Goal: Transaction & Acquisition: Book appointment/travel/reservation

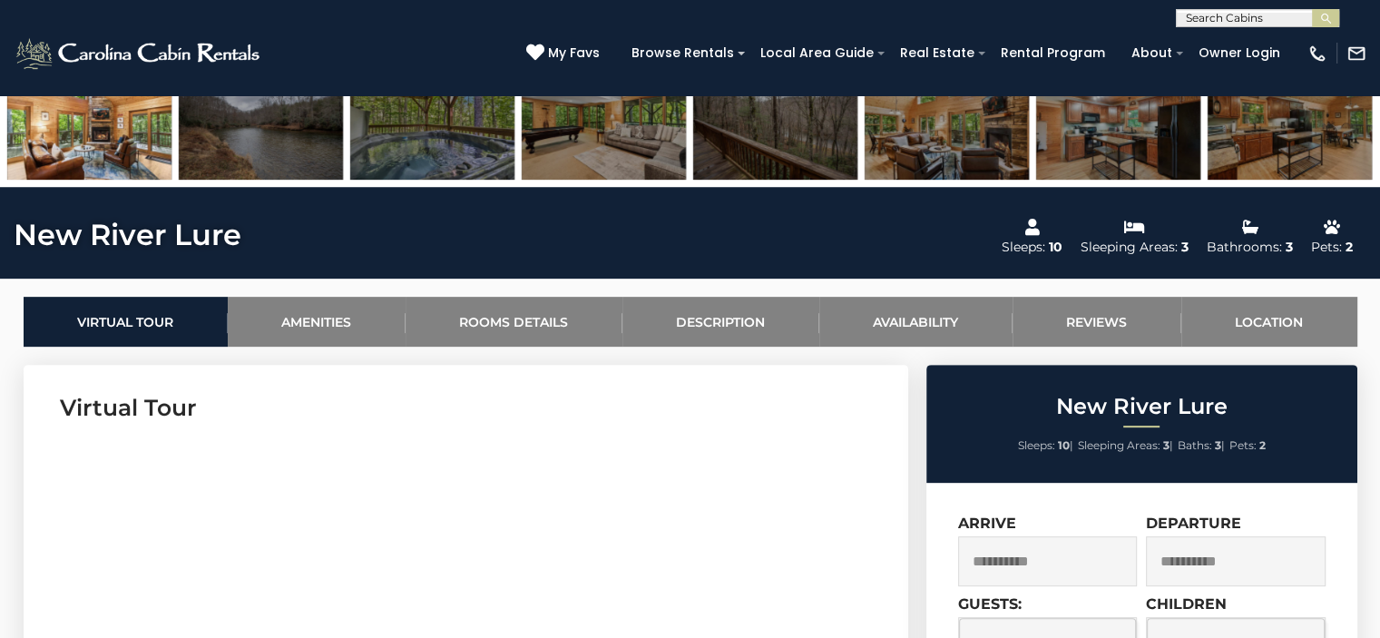
scroll to position [568, 0]
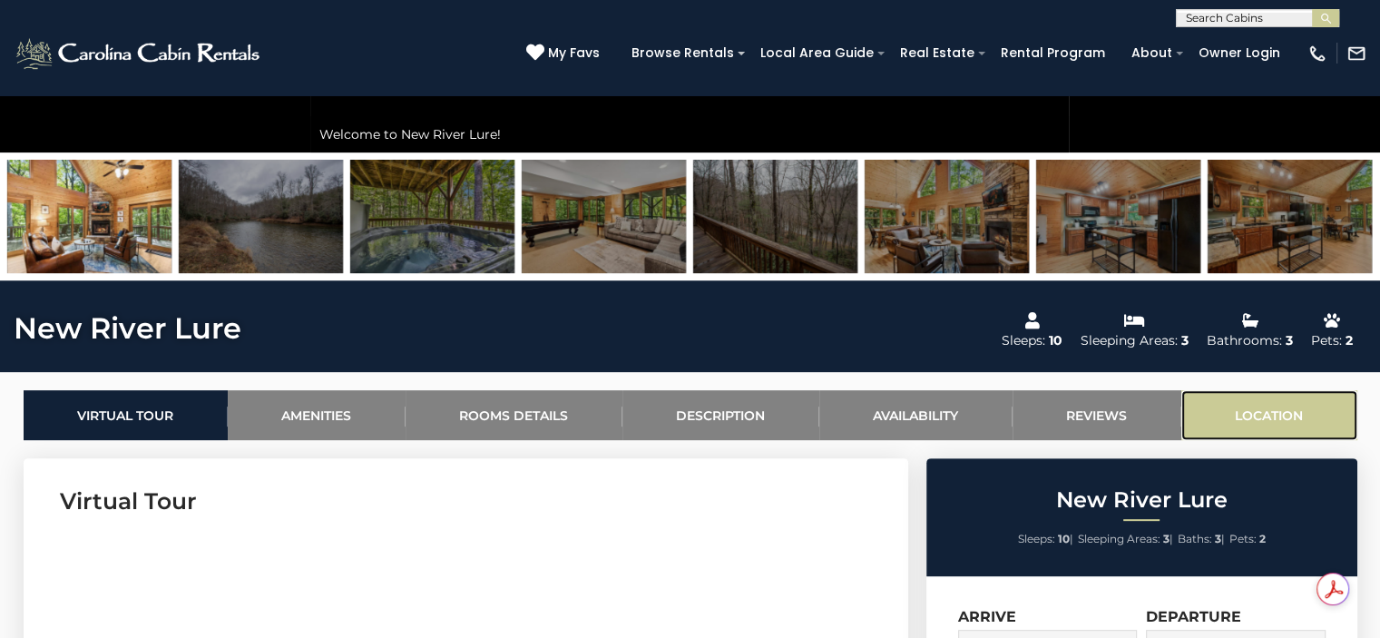
click at [1257, 411] on link "Location" at bounding box center [1269, 415] width 176 height 50
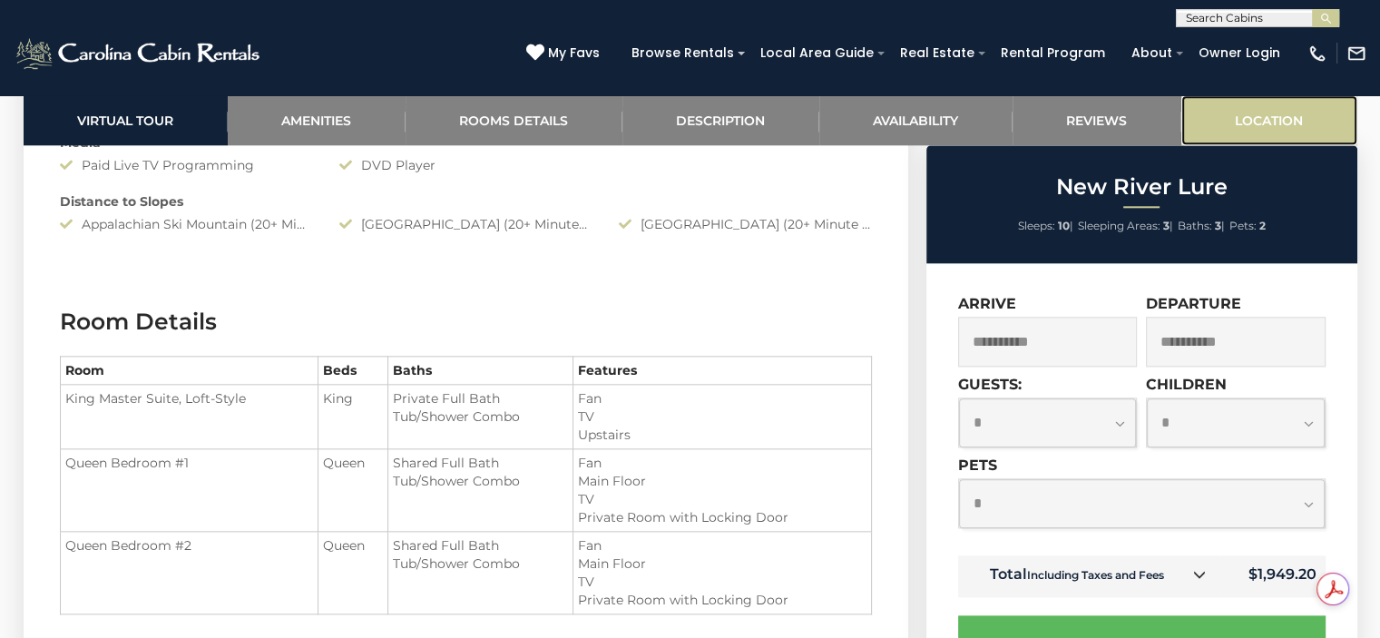
scroll to position [5479, 0]
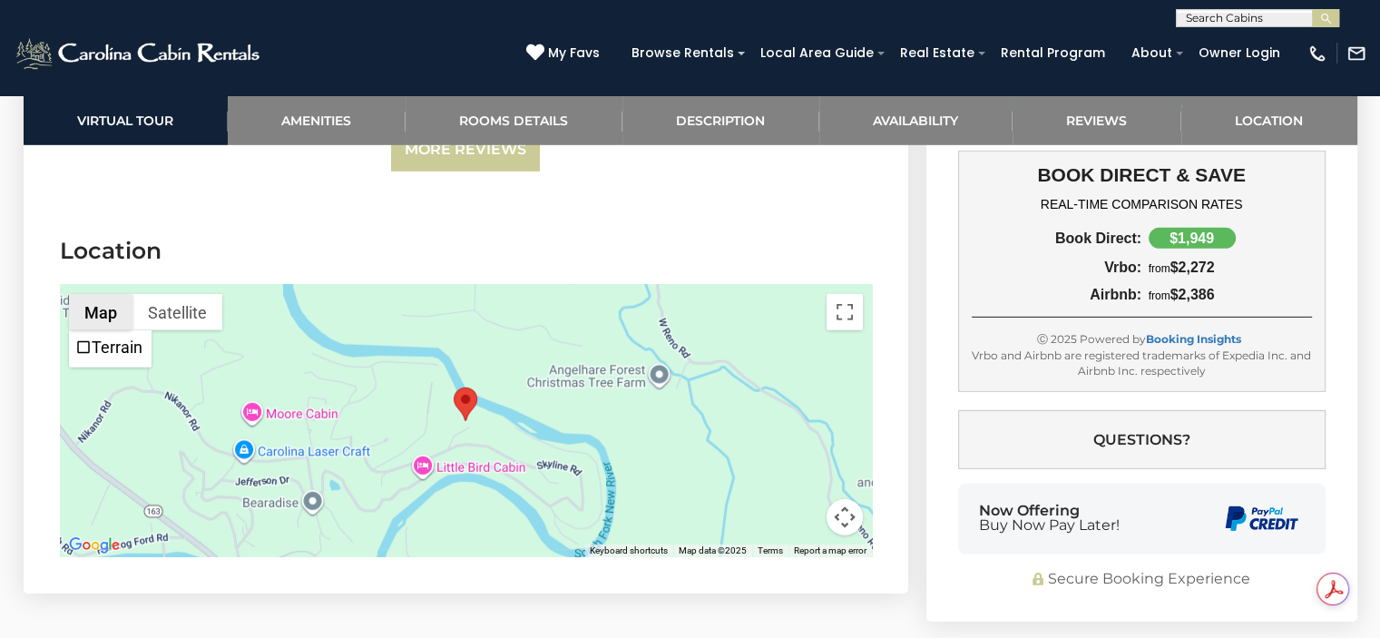
click at [114, 294] on button "Map" at bounding box center [100, 312] width 63 height 36
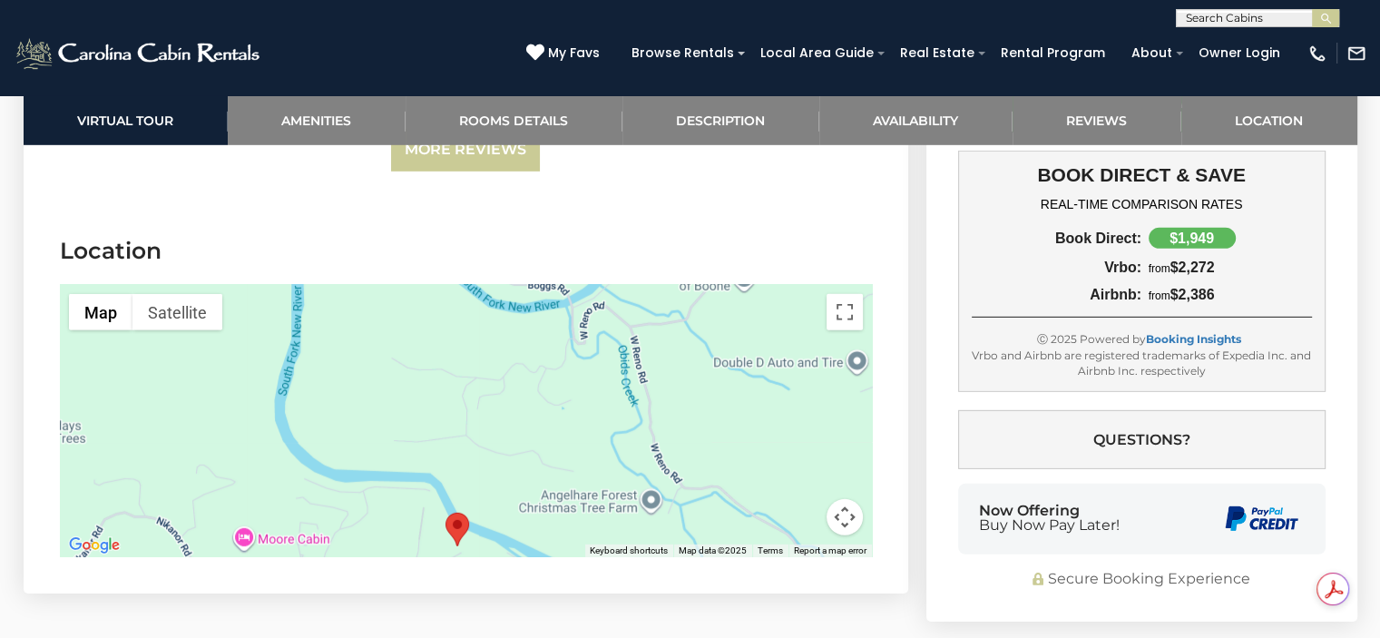
drag, startPoint x: 789, startPoint y: 334, endPoint x: 780, endPoint y: 462, distance: 128.2
click at [780, 462] on div at bounding box center [466, 421] width 812 height 272
click at [1090, 118] on link "Reviews" at bounding box center [1096, 120] width 169 height 50
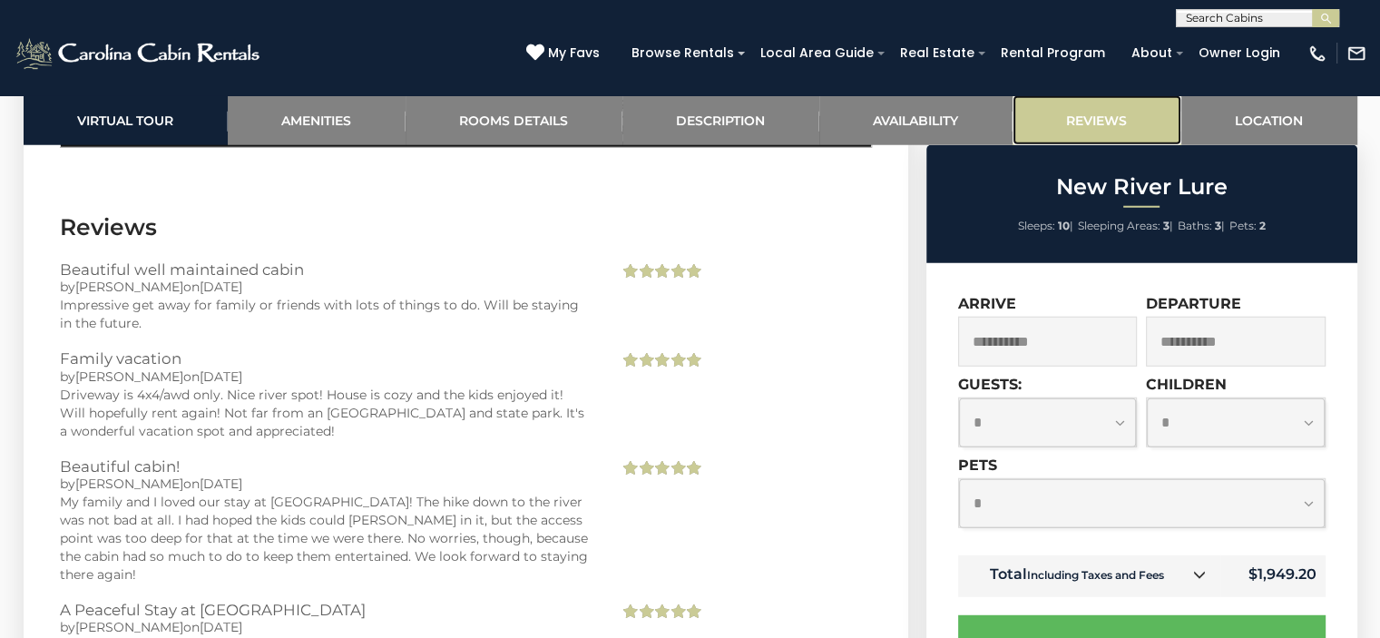
scroll to position [4831, 0]
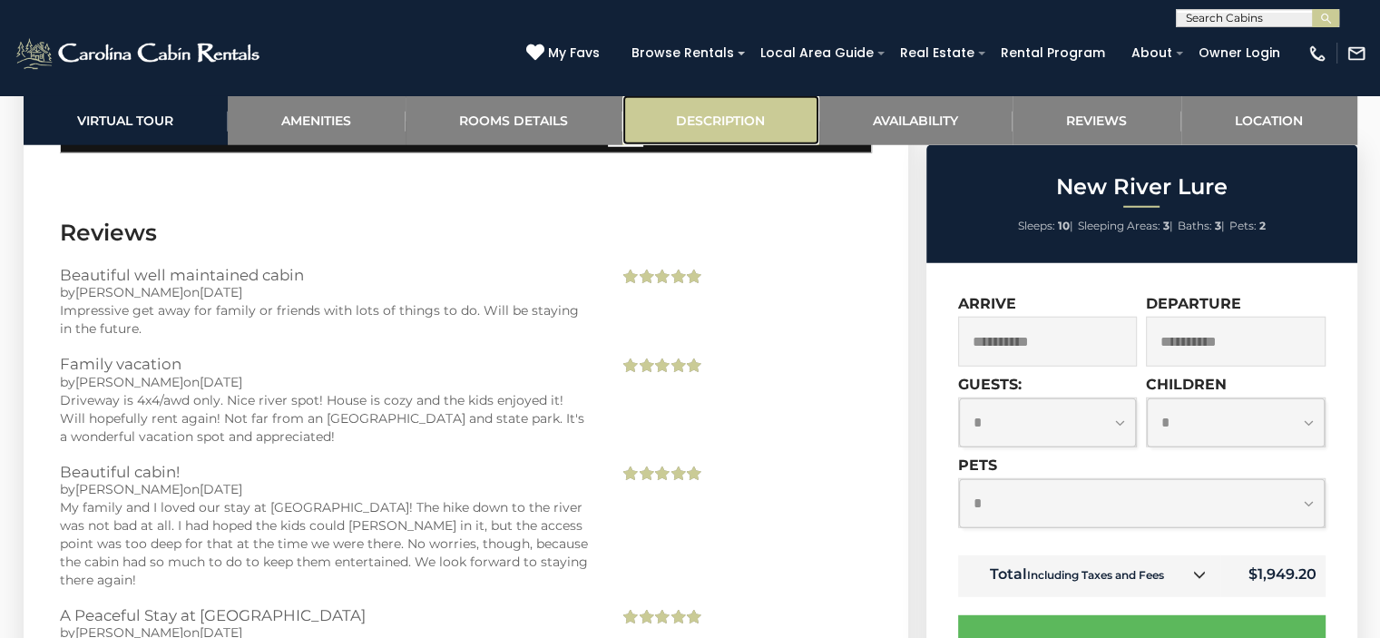
click at [733, 124] on link "Description" at bounding box center [720, 120] width 197 height 50
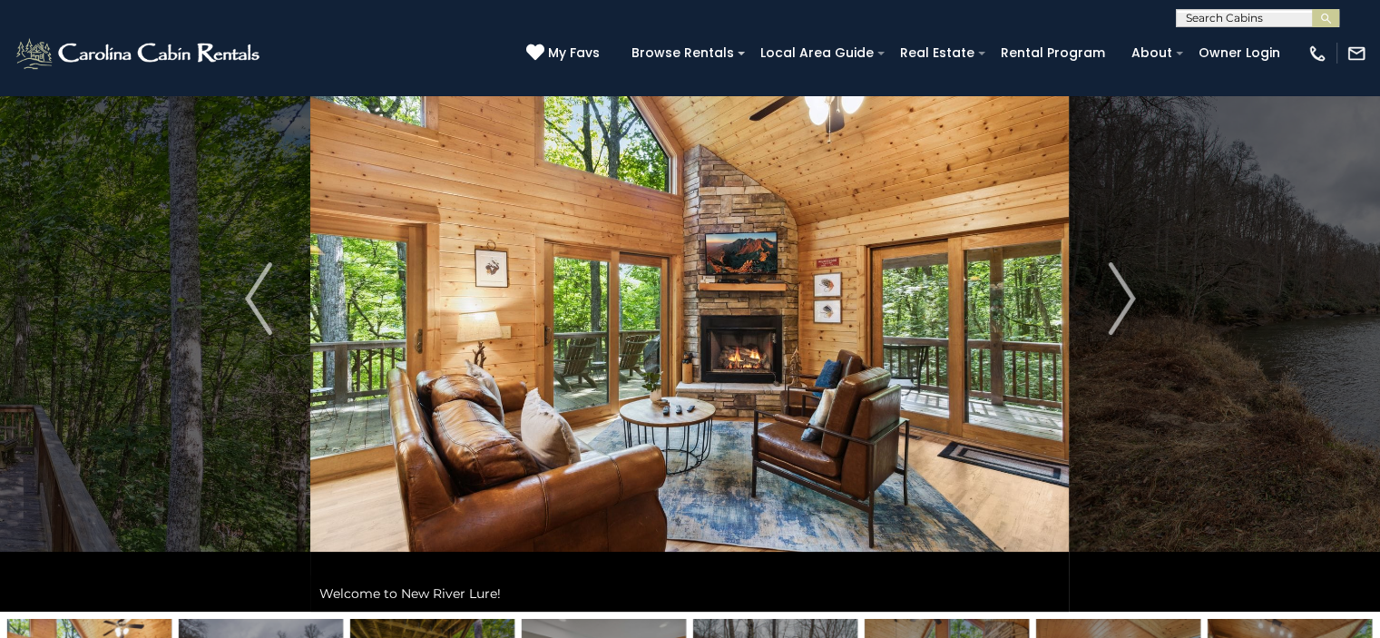
scroll to position [70, 0]
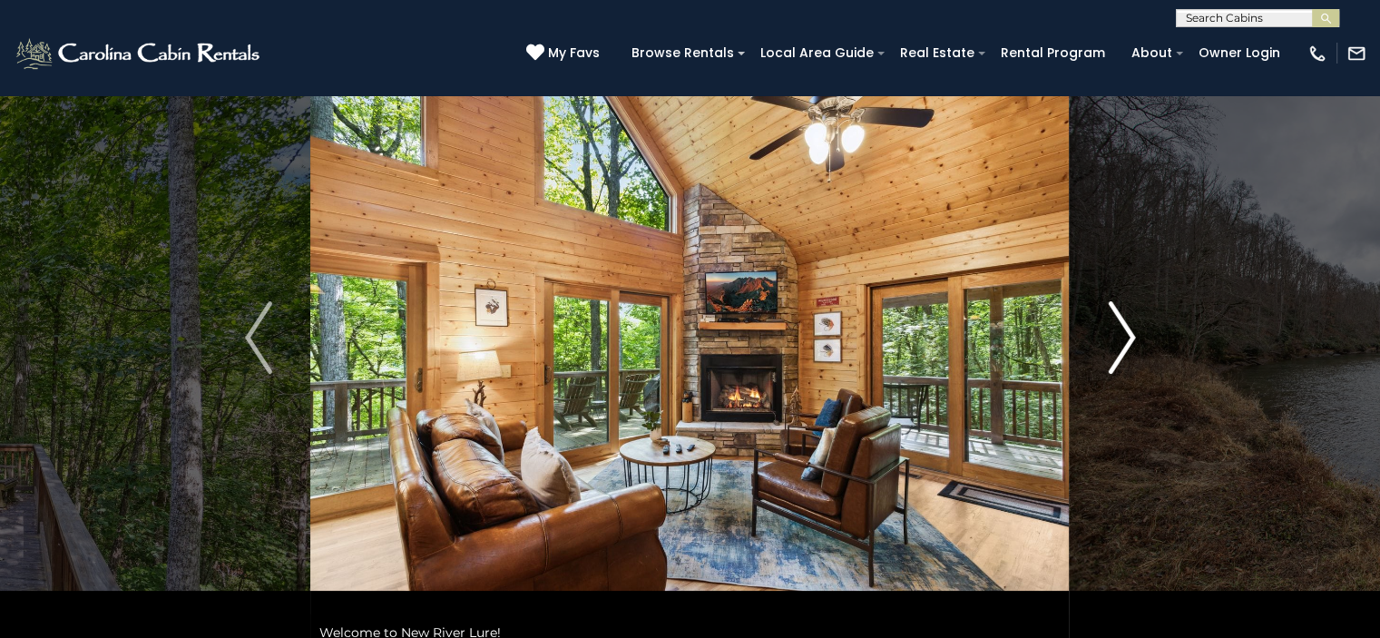
click at [1130, 333] on img "Next" at bounding box center [1120, 337] width 27 height 73
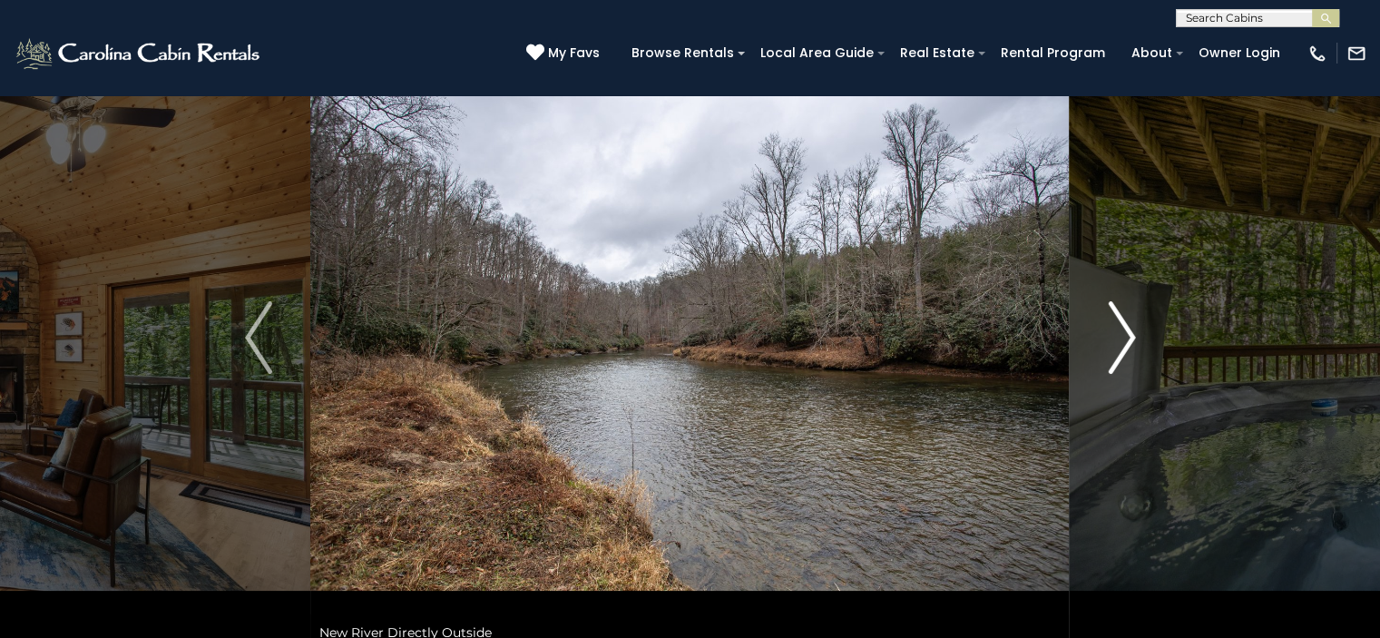
click at [1130, 333] on img "Next" at bounding box center [1120, 337] width 27 height 73
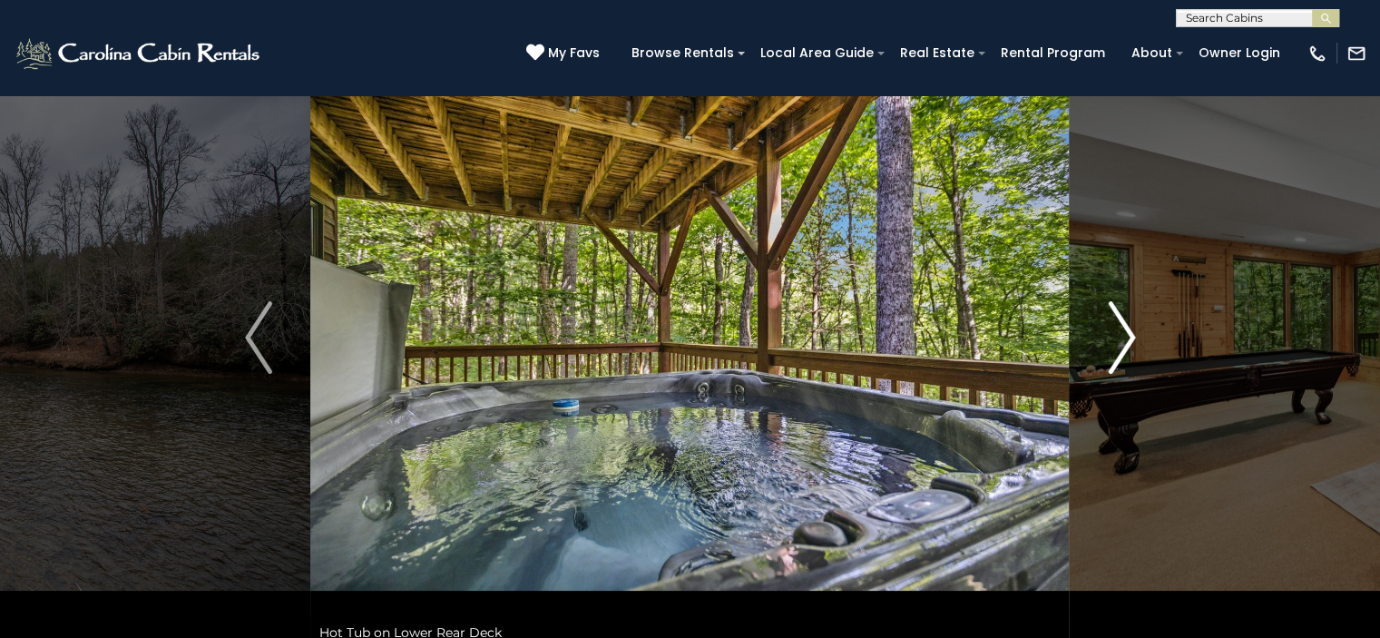
click at [1130, 333] on img "Next" at bounding box center [1120, 337] width 27 height 73
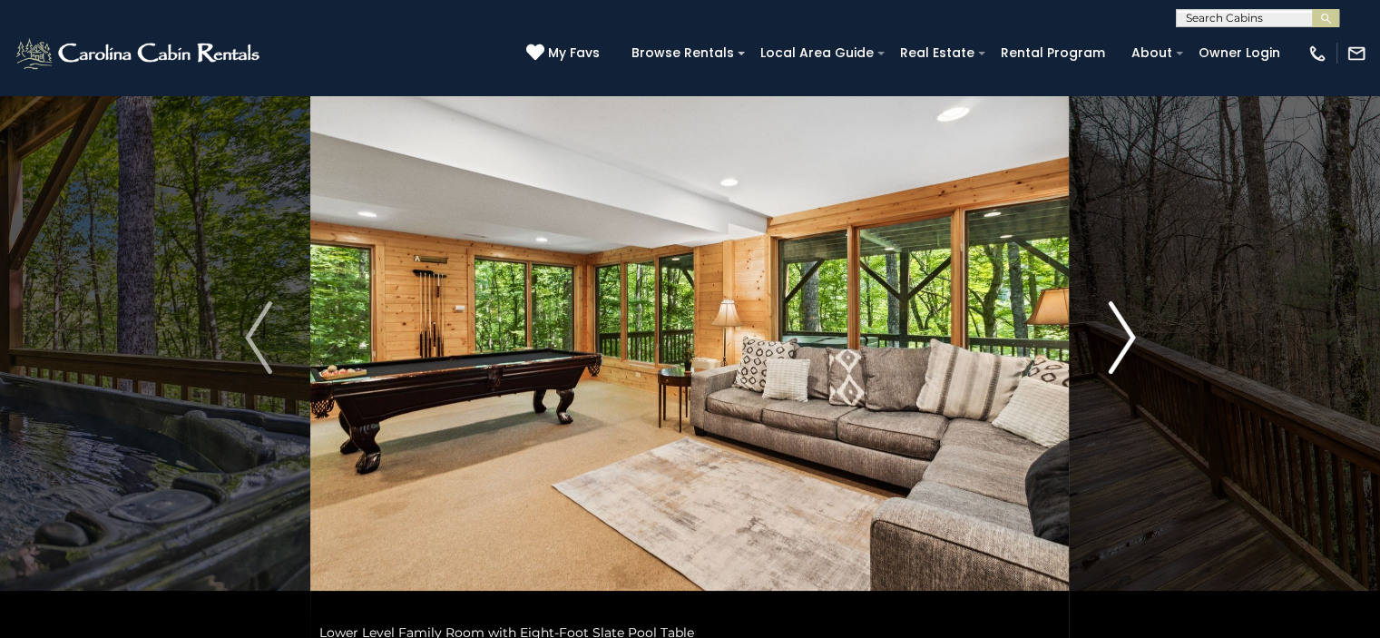
click at [1130, 333] on img "Next" at bounding box center [1120, 337] width 27 height 73
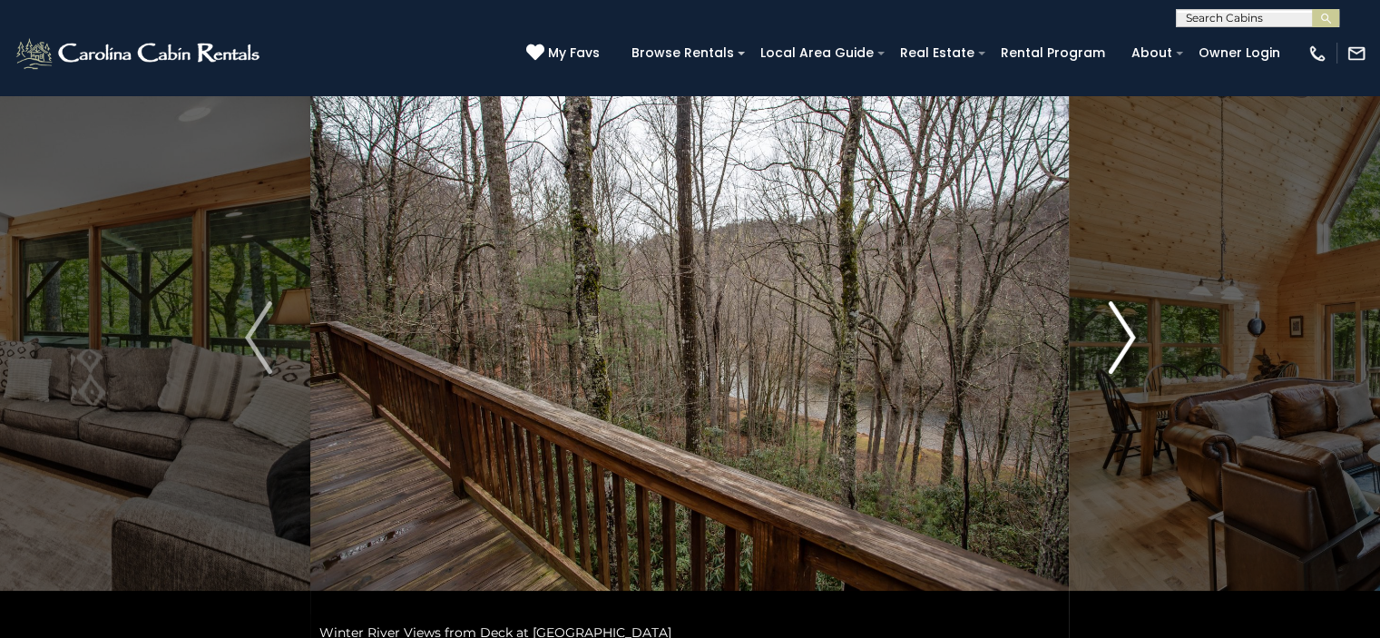
click at [1130, 333] on img "Next" at bounding box center [1120, 337] width 27 height 73
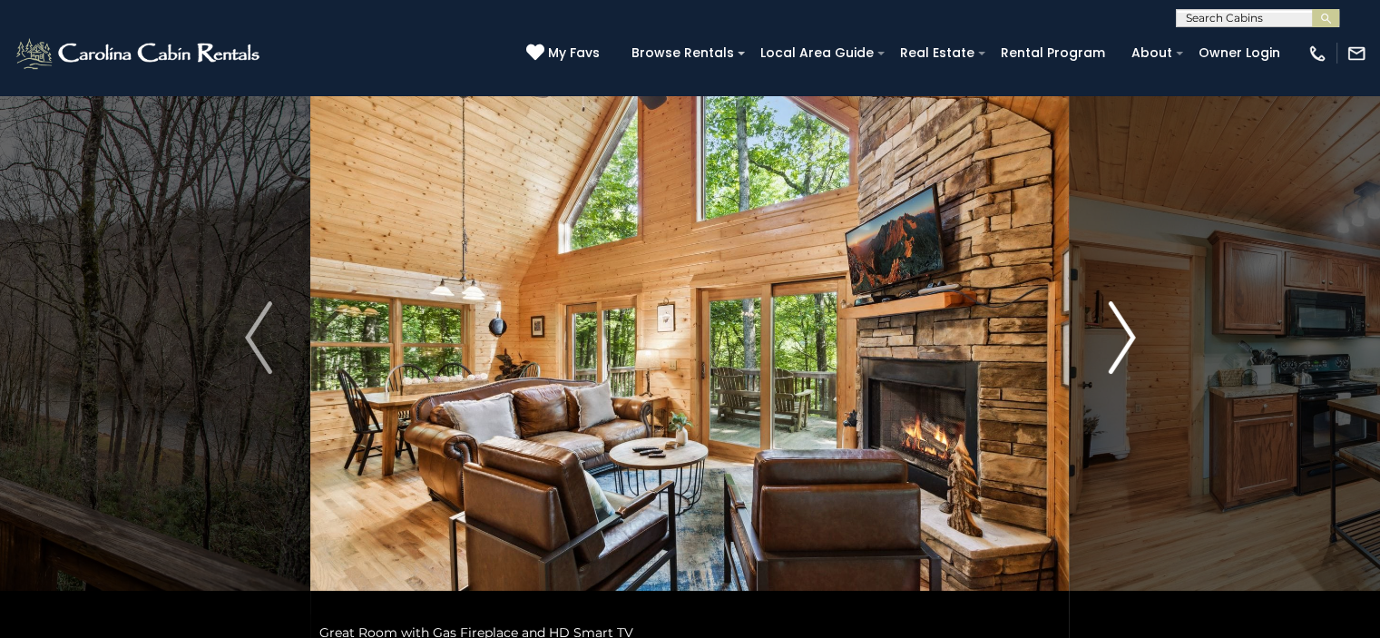
click at [1130, 333] on img "Next" at bounding box center [1120, 337] width 27 height 73
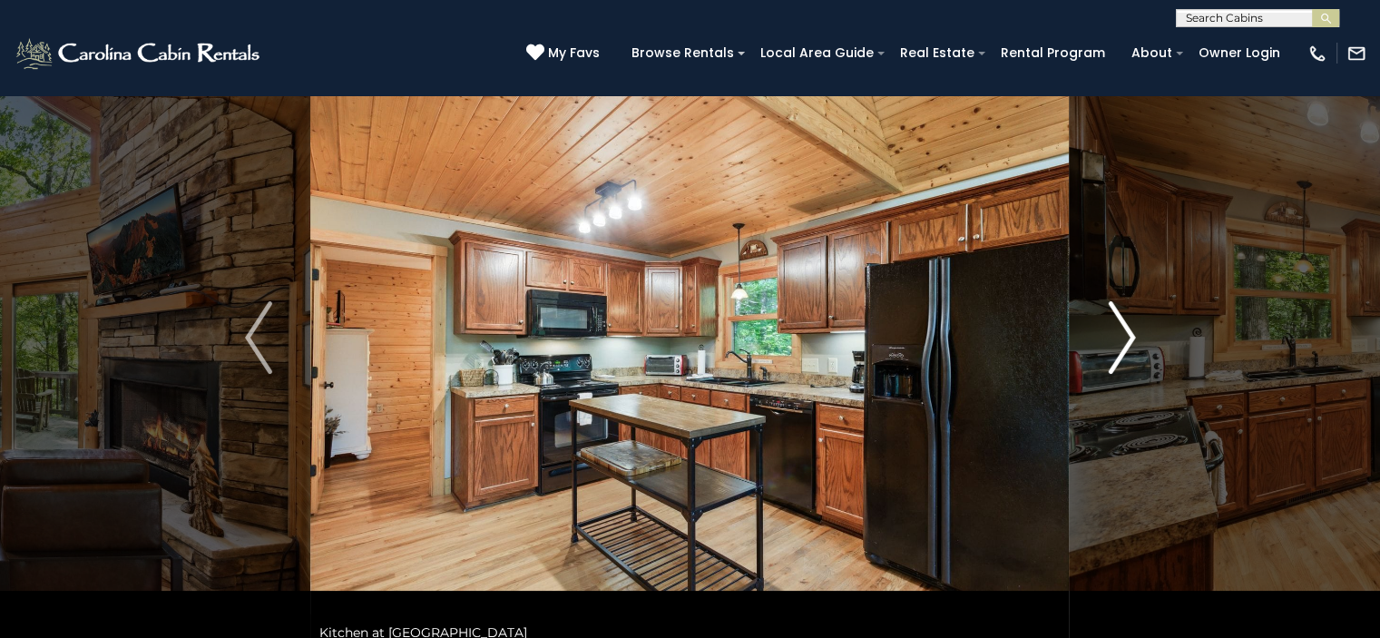
click at [1130, 333] on img "Next" at bounding box center [1120, 337] width 27 height 73
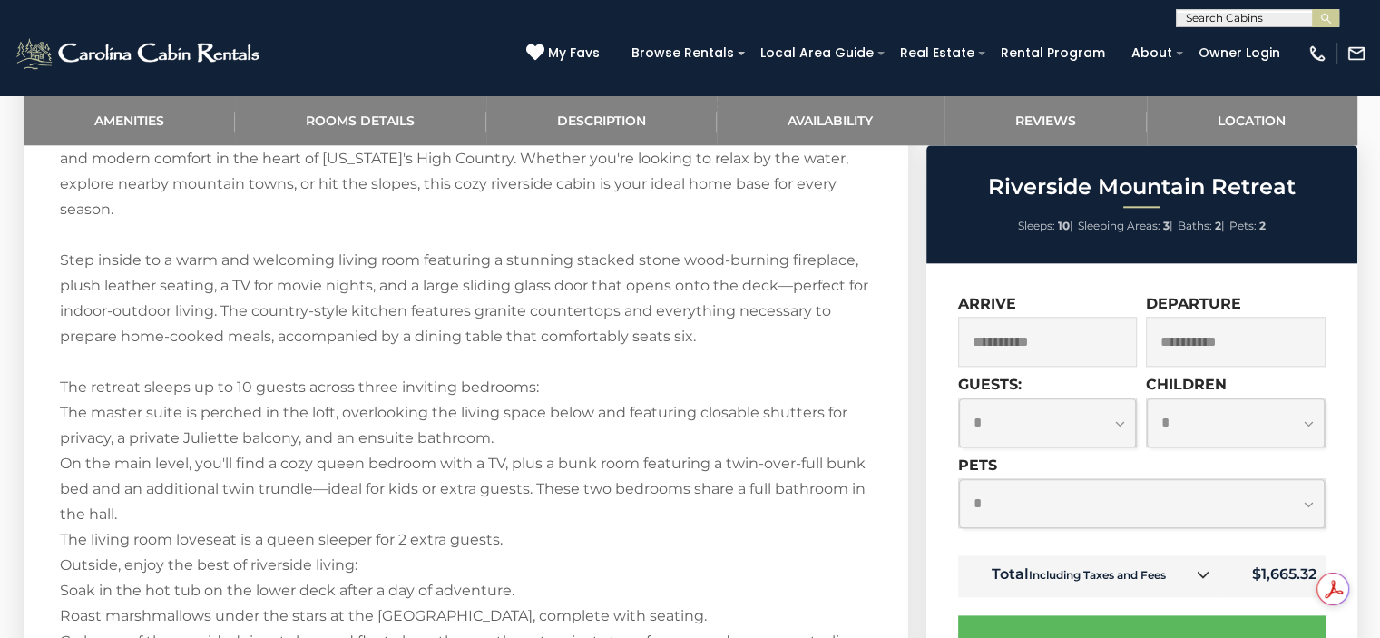
click at [1078, 347] on input "**********" at bounding box center [1048, 342] width 180 height 50
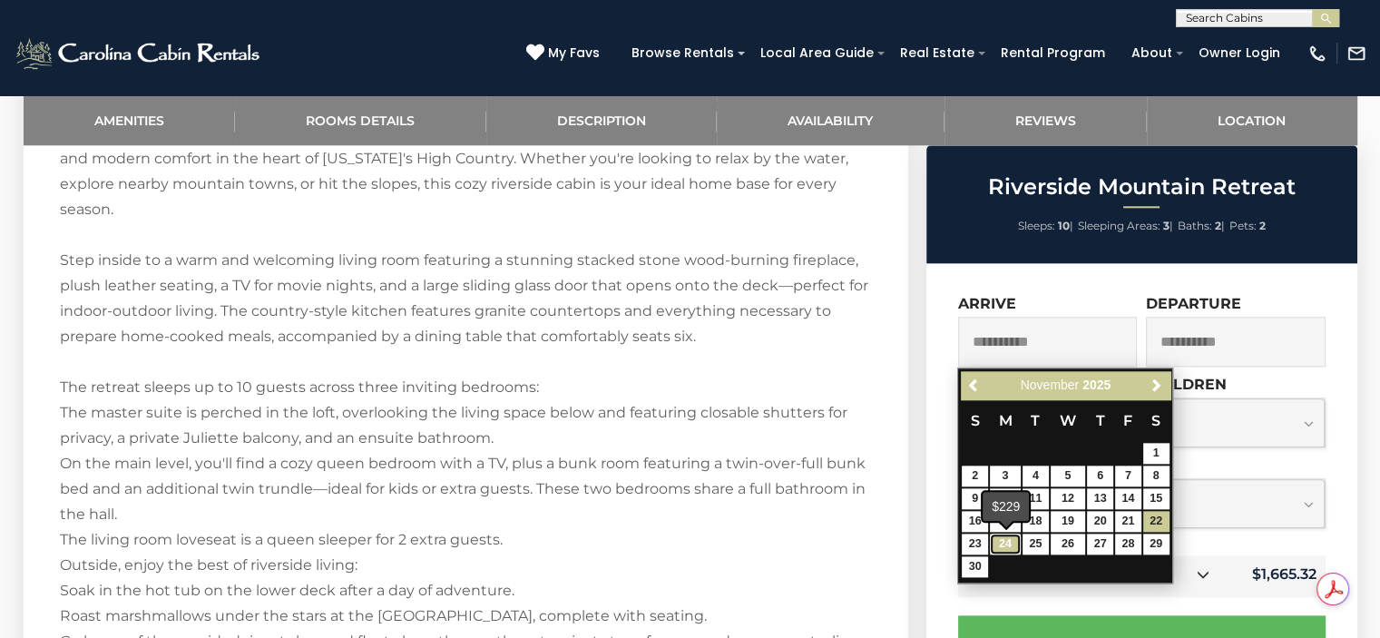
click at [1012, 535] on link "24" at bounding box center [1005, 543] width 31 height 21
type input "**********"
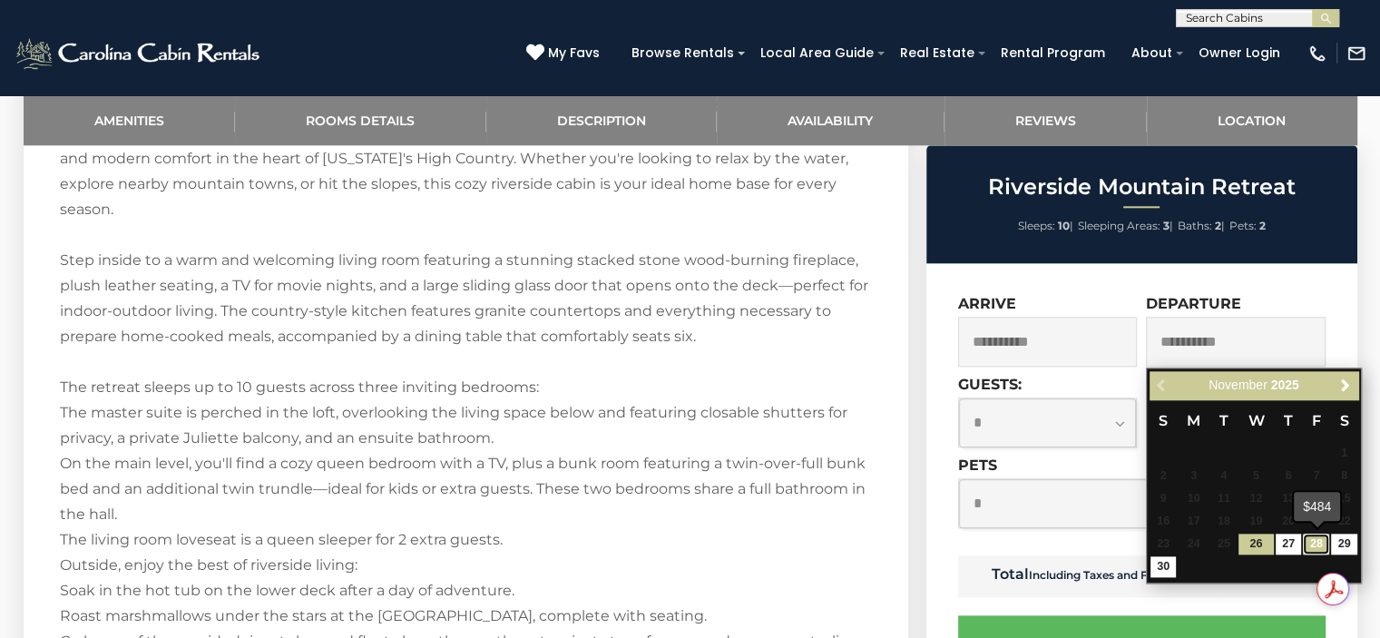
click at [1317, 550] on link "28" at bounding box center [1315, 543] width 26 height 21
type input "**********"
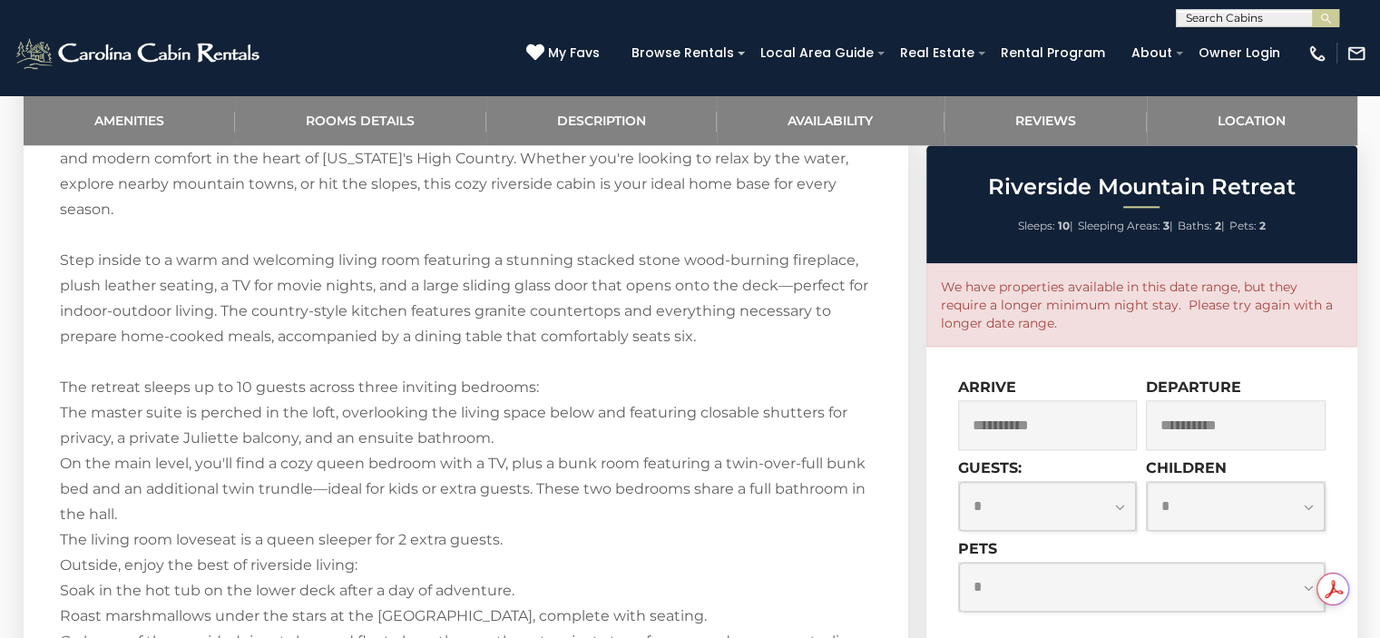
click at [1066, 424] on input "**********" at bounding box center [1048, 425] width 180 height 50
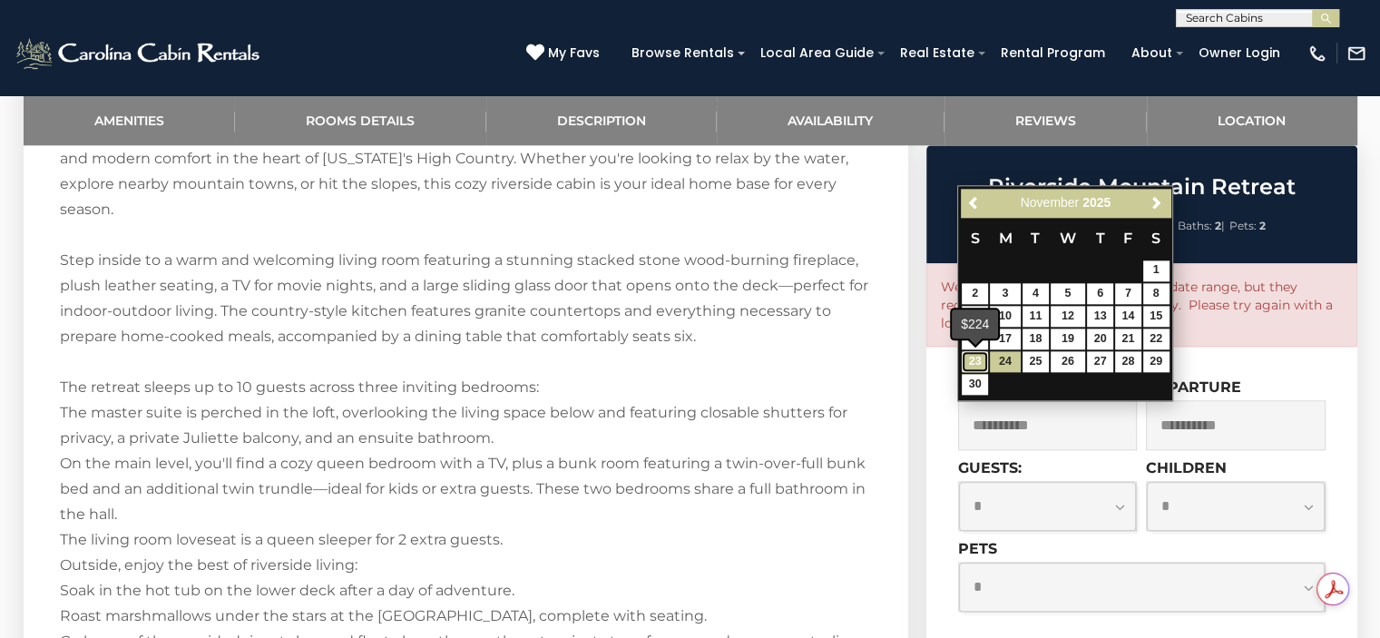
click at [966, 362] on link "23" at bounding box center [974, 361] width 26 height 21
type input "**********"
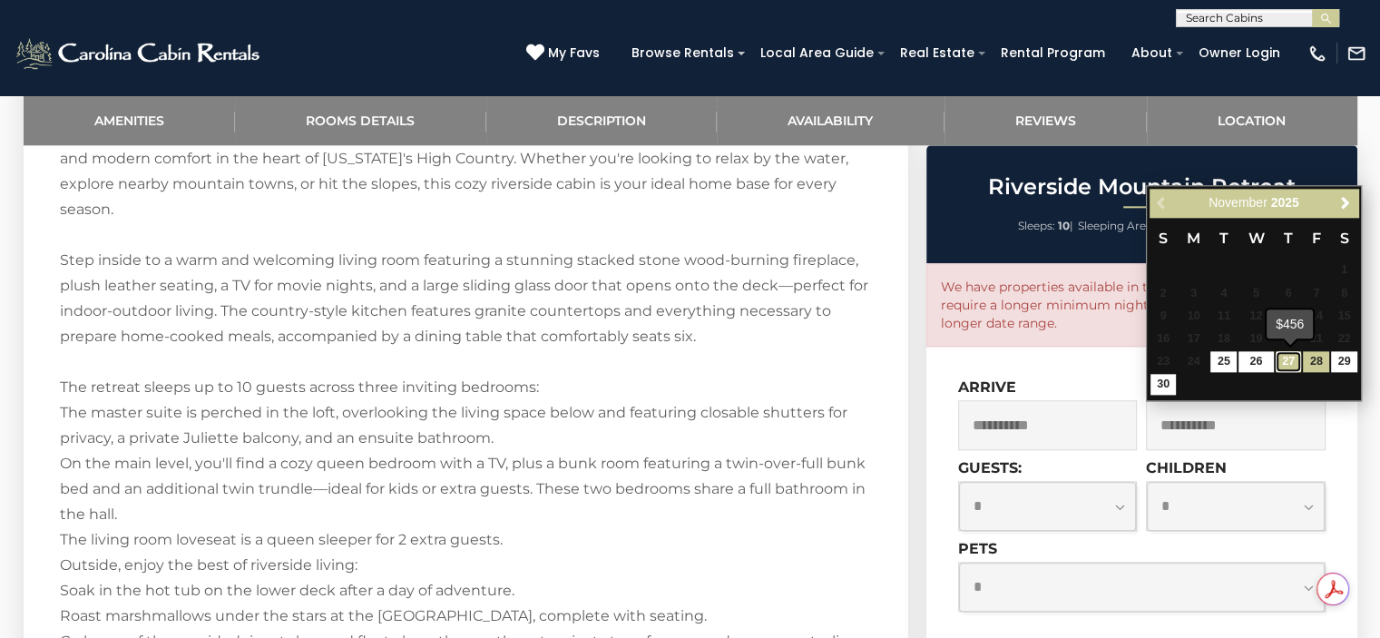
click at [1298, 362] on link "27" at bounding box center [1288, 361] width 26 height 21
type input "**********"
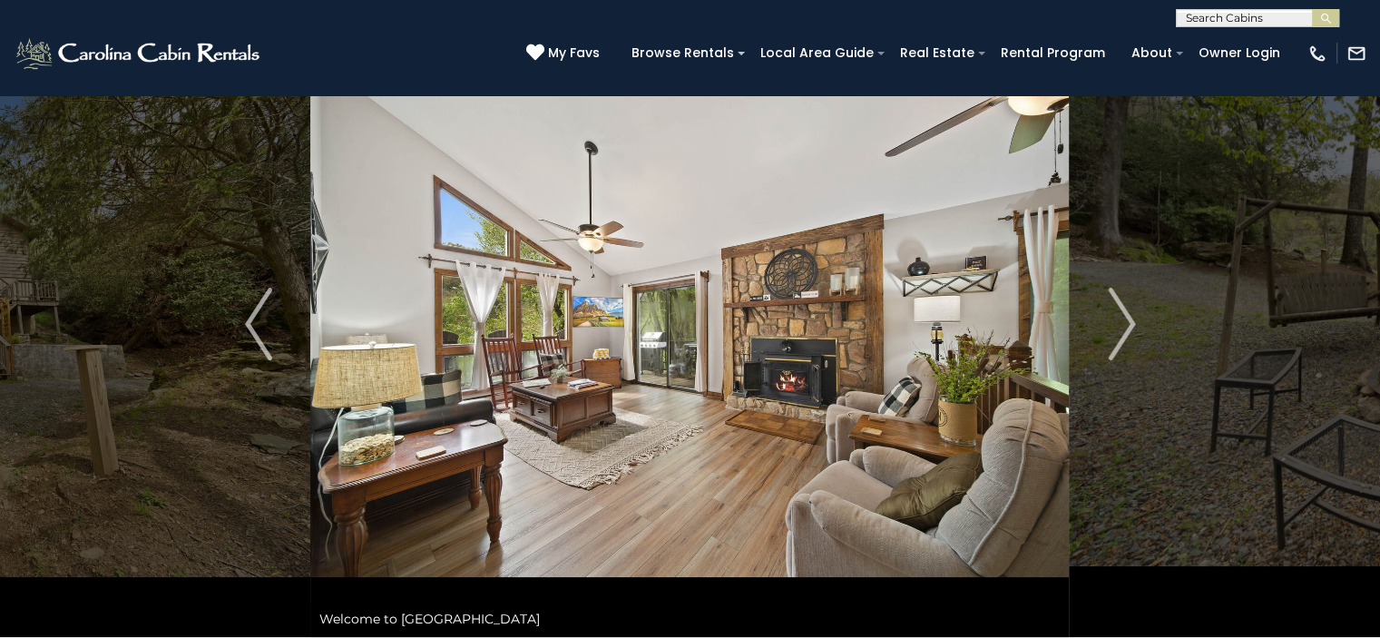
scroll to position [38, 0]
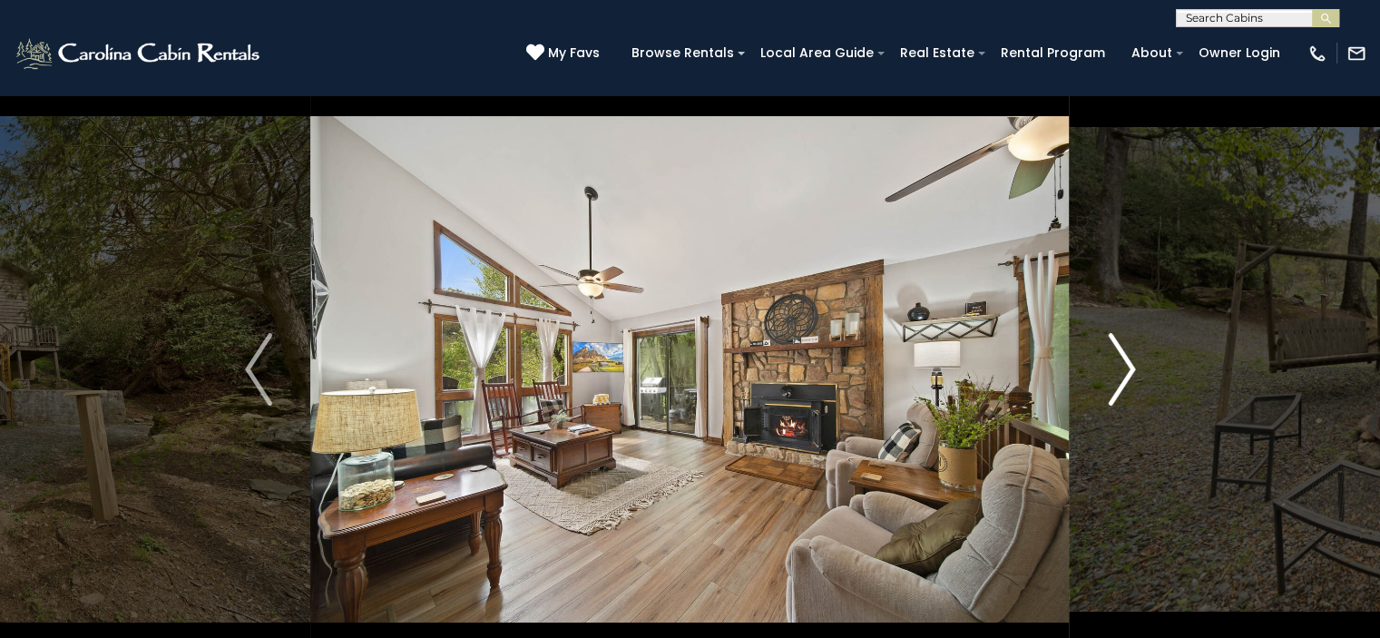
click at [1113, 376] on img "Next" at bounding box center [1120, 369] width 27 height 73
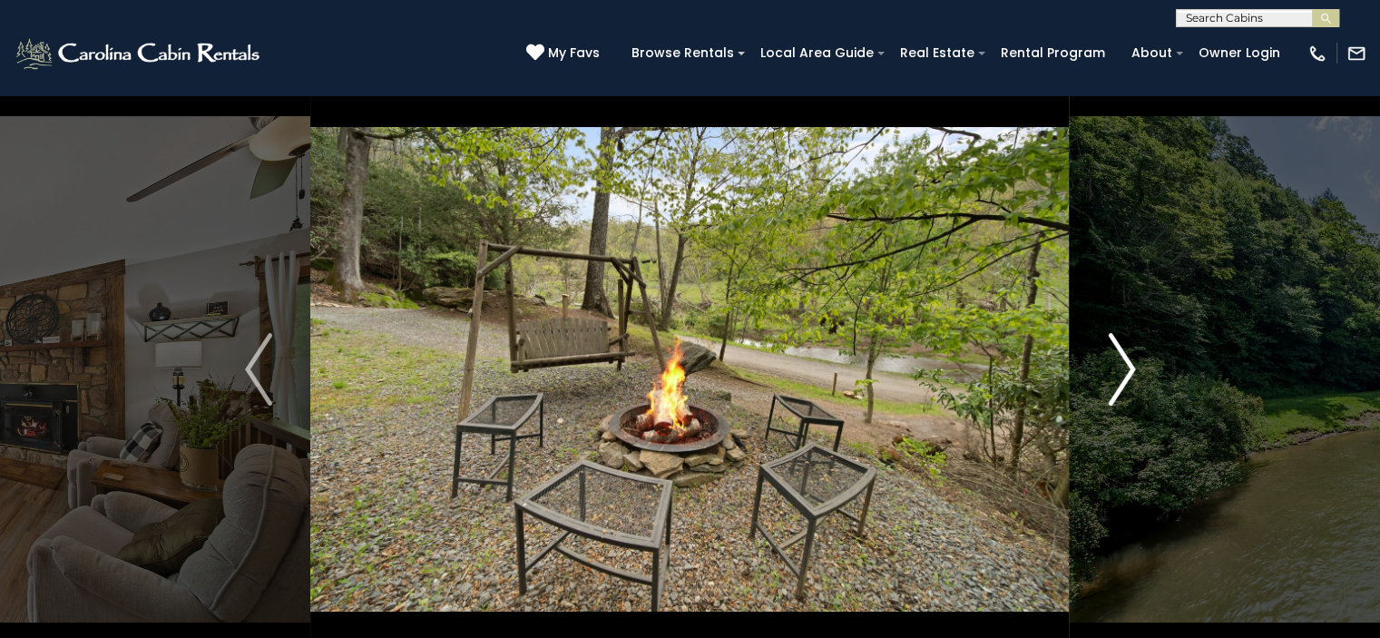
click at [1113, 376] on img "Next" at bounding box center [1120, 369] width 27 height 73
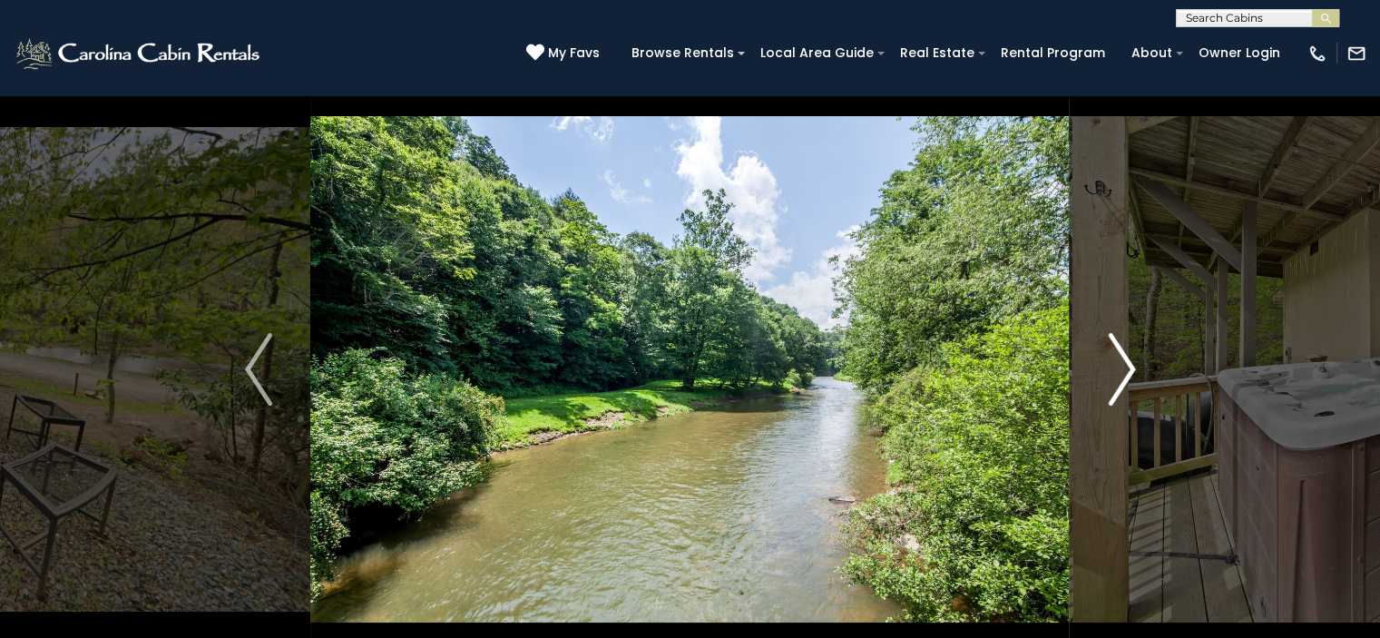
click at [1113, 376] on img "Next" at bounding box center [1120, 369] width 27 height 73
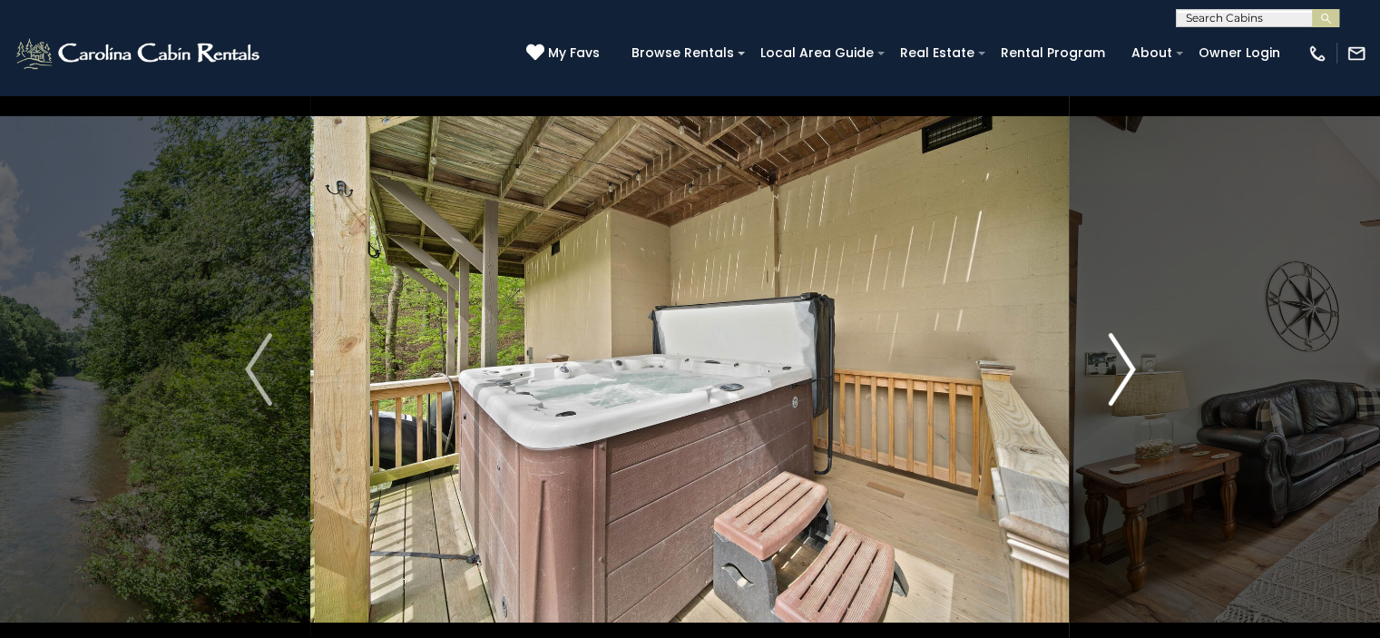
click at [1113, 376] on img "Next" at bounding box center [1120, 369] width 27 height 73
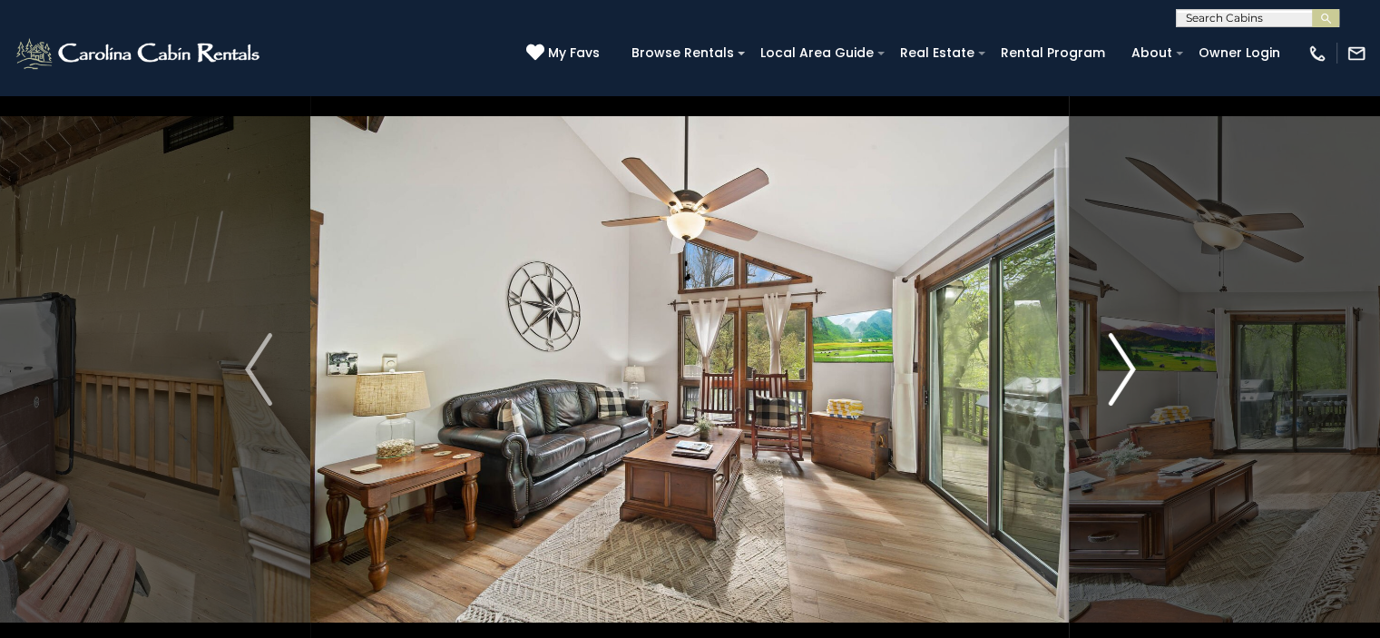
click at [1113, 376] on img "Next" at bounding box center [1120, 369] width 27 height 73
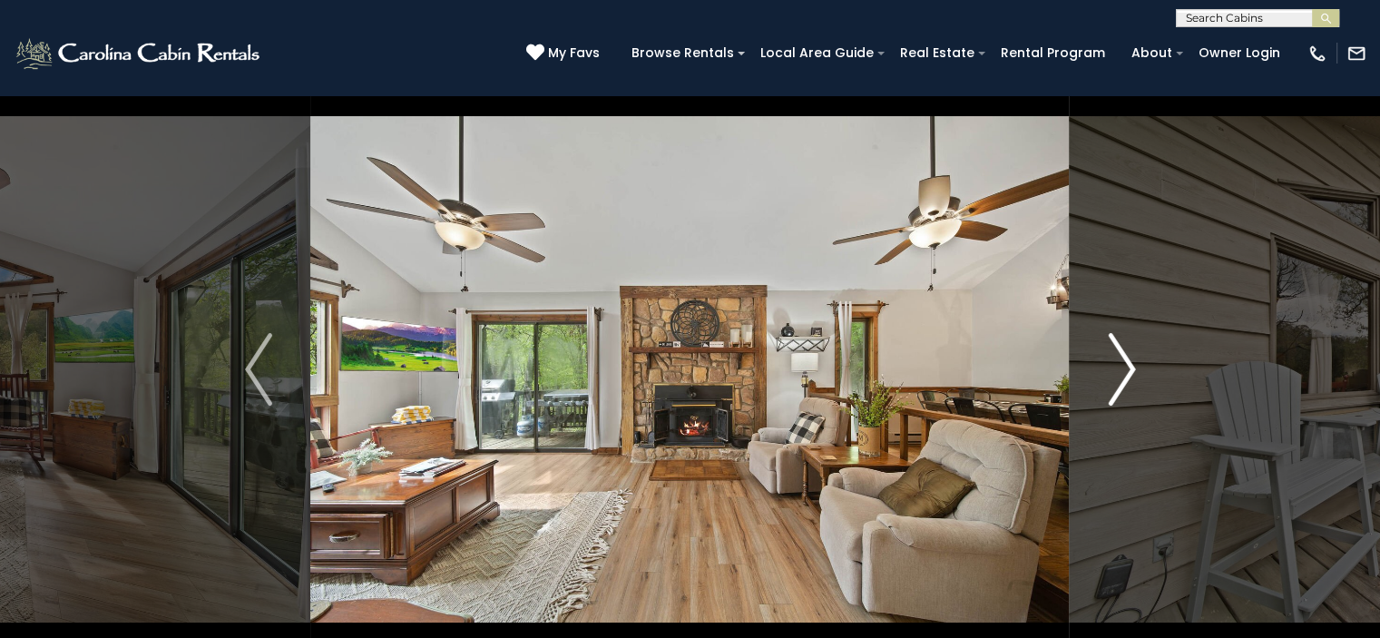
click at [1113, 376] on img "Next" at bounding box center [1120, 369] width 27 height 73
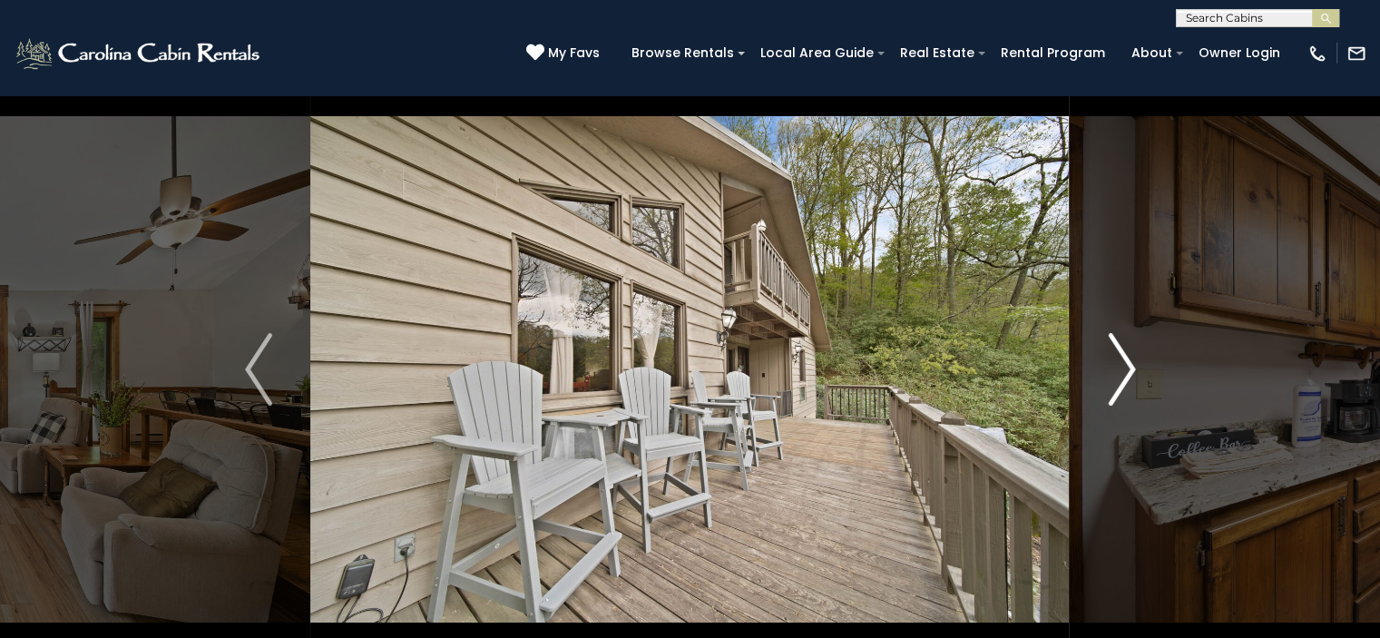
click at [1113, 376] on img "Next" at bounding box center [1120, 369] width 27 height 73
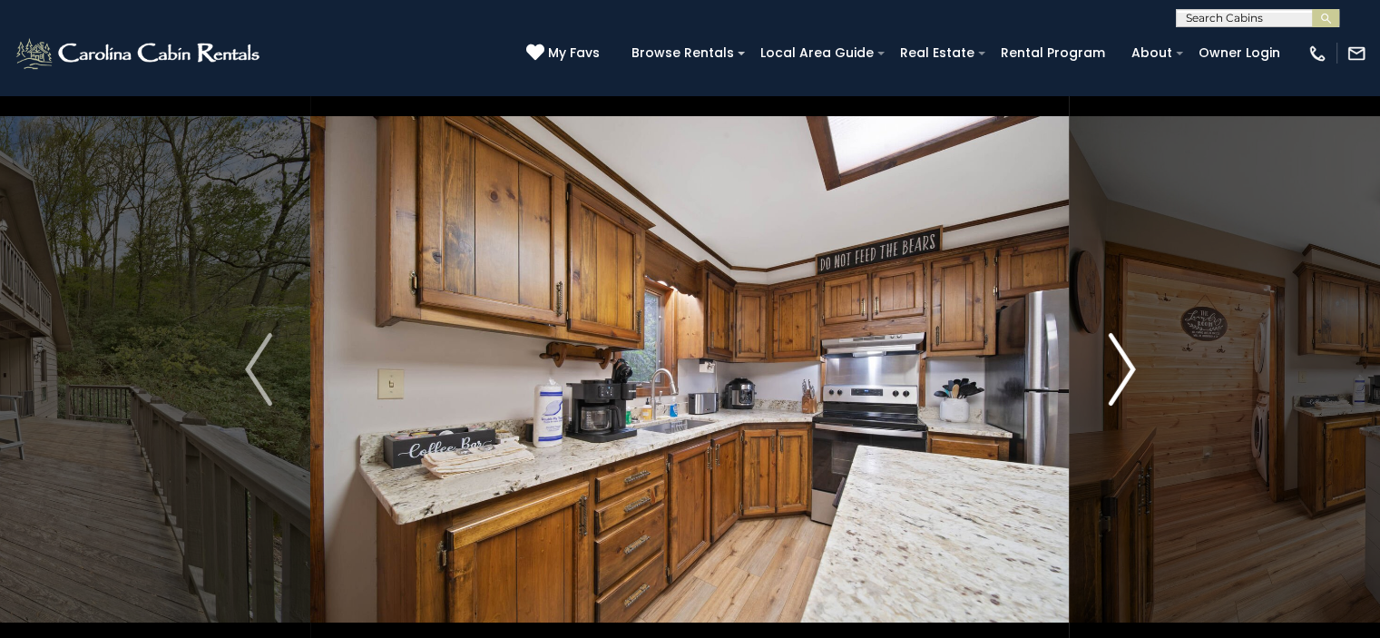
click at [1113, 376] on img "Next" at bounding box center [1120, 369] width 27 height 73
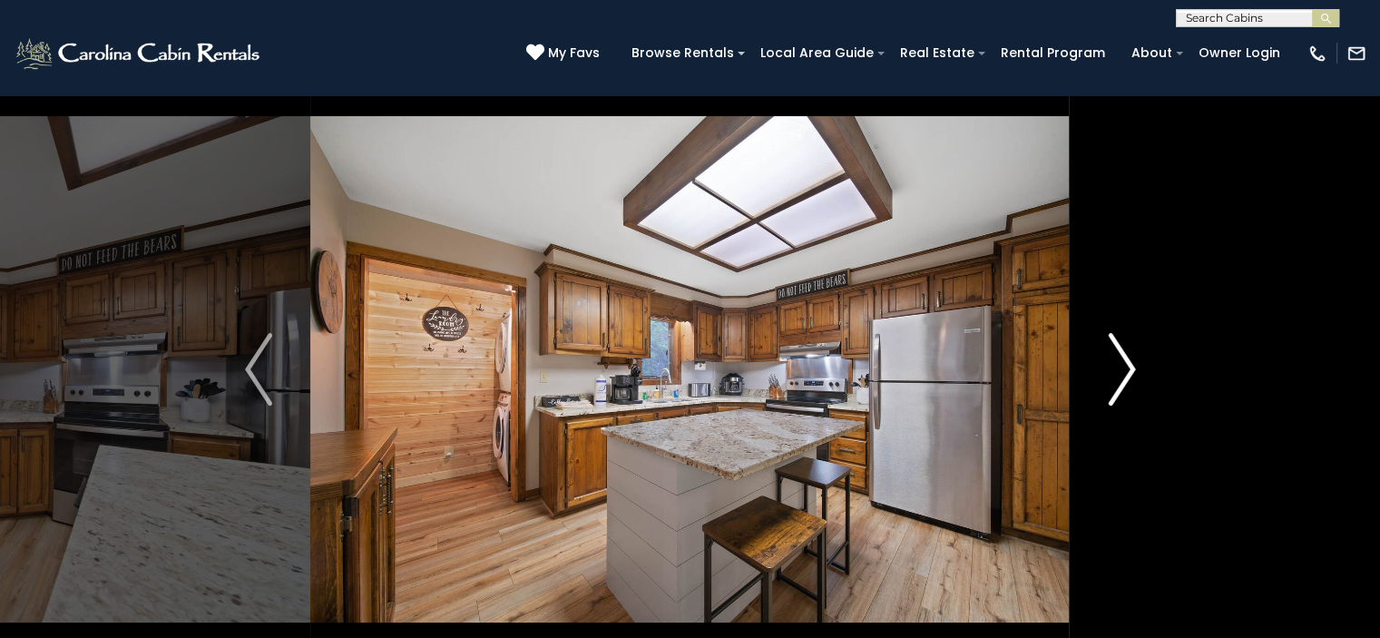
click at [1113, 376] on img "Next" at bounding box center [1120, 369] width 27 height 73
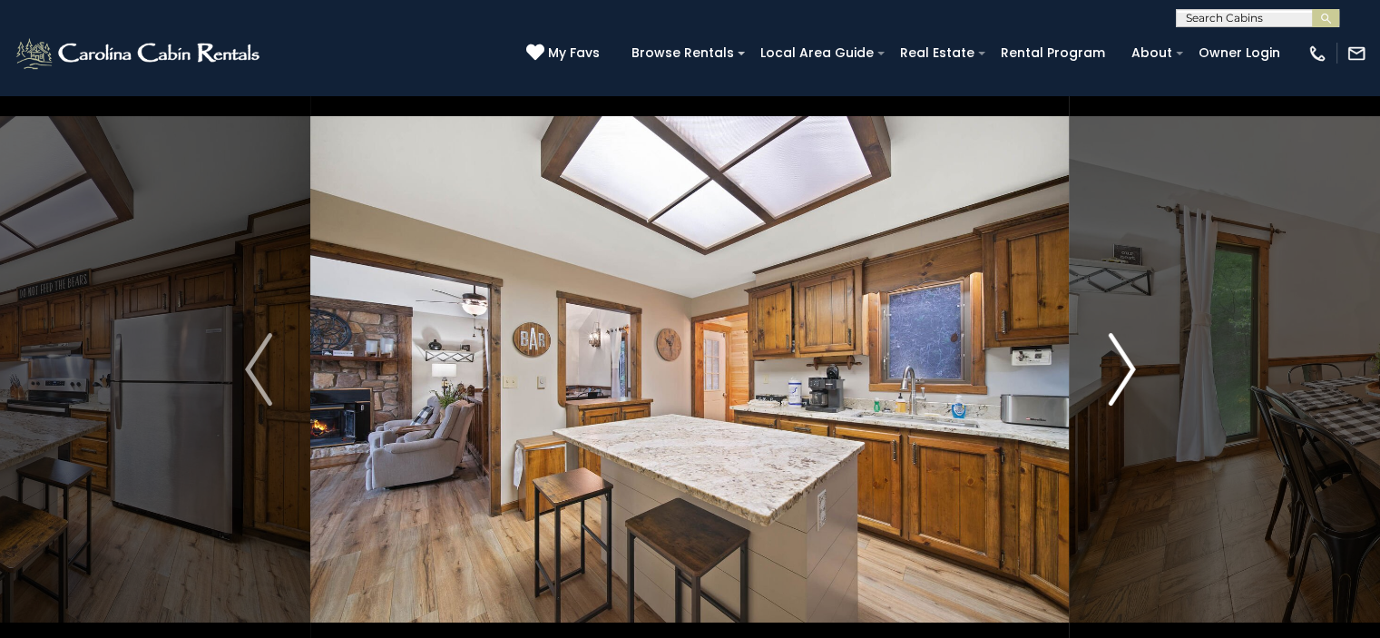
click at [1113, 376] on img "Next" at bounding box center [1120, 369] width 27 height 73
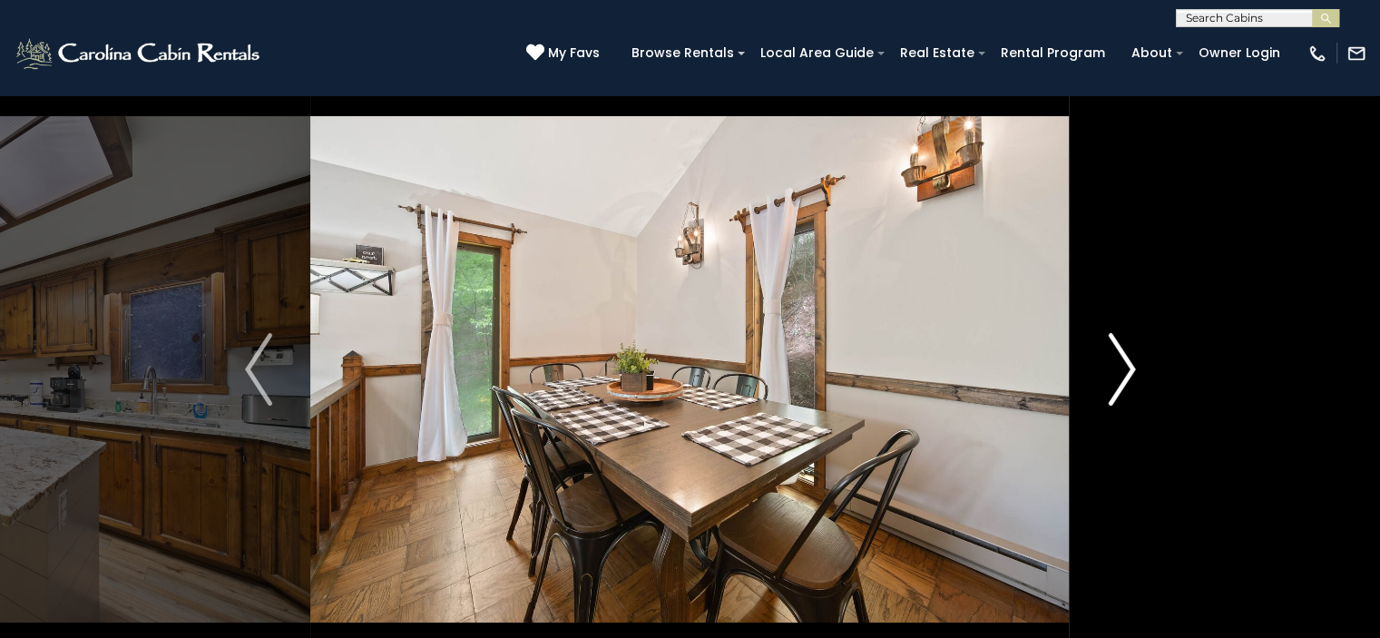
click at [1113, 376] on img "Next" at bounding box center [1120, 369] width 27 height 73
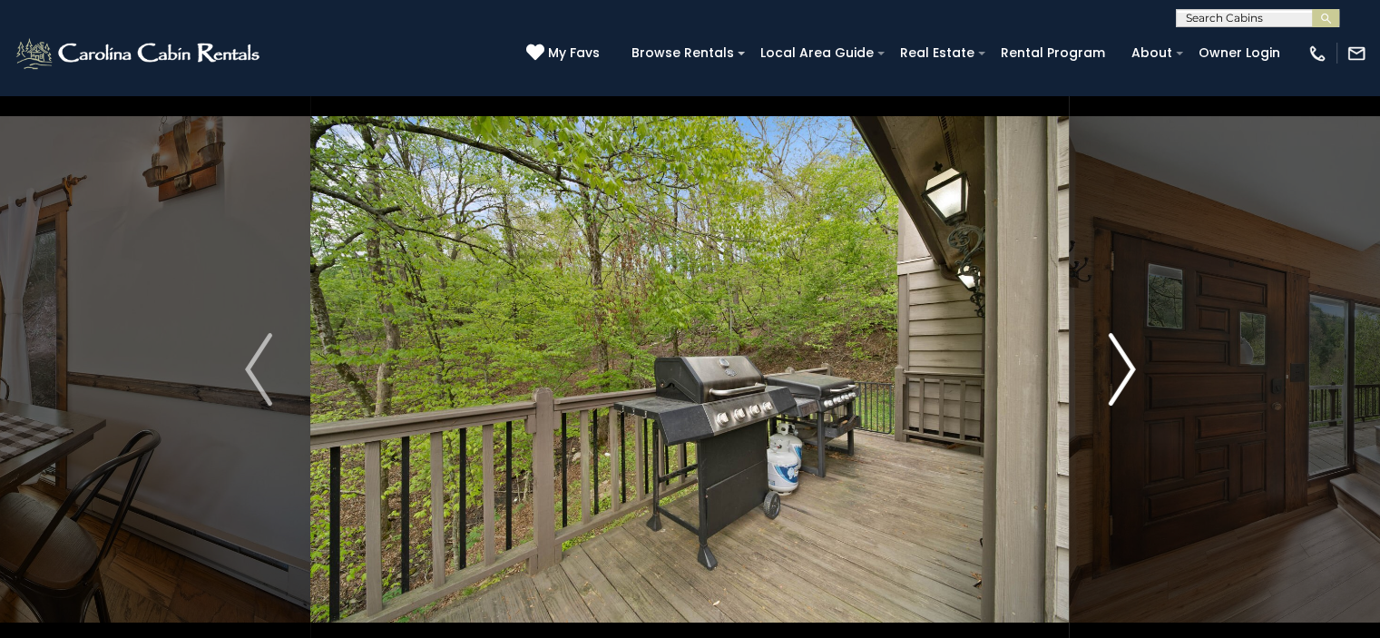
click at [1113, 376] on img "Next" at bounding box center [1120, 369] width 27 height 73
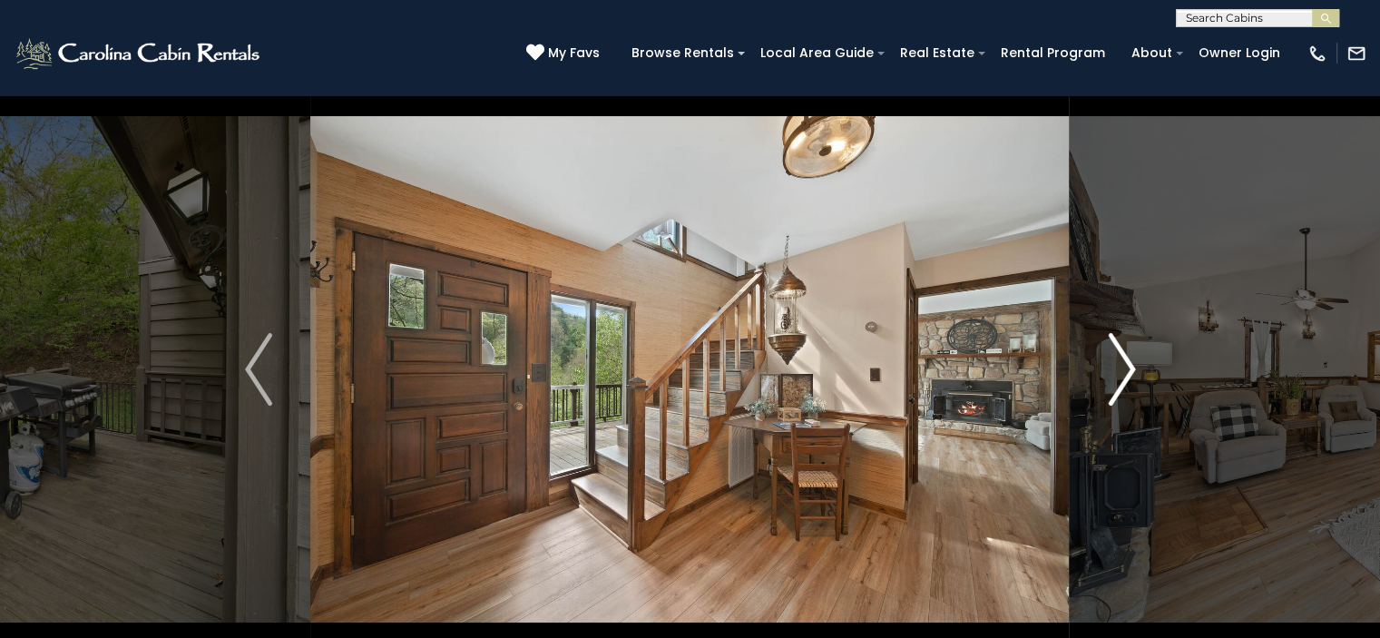
click at [1113, 376] on img "Next" at bounding box center [1120, 369] width 27 height 73
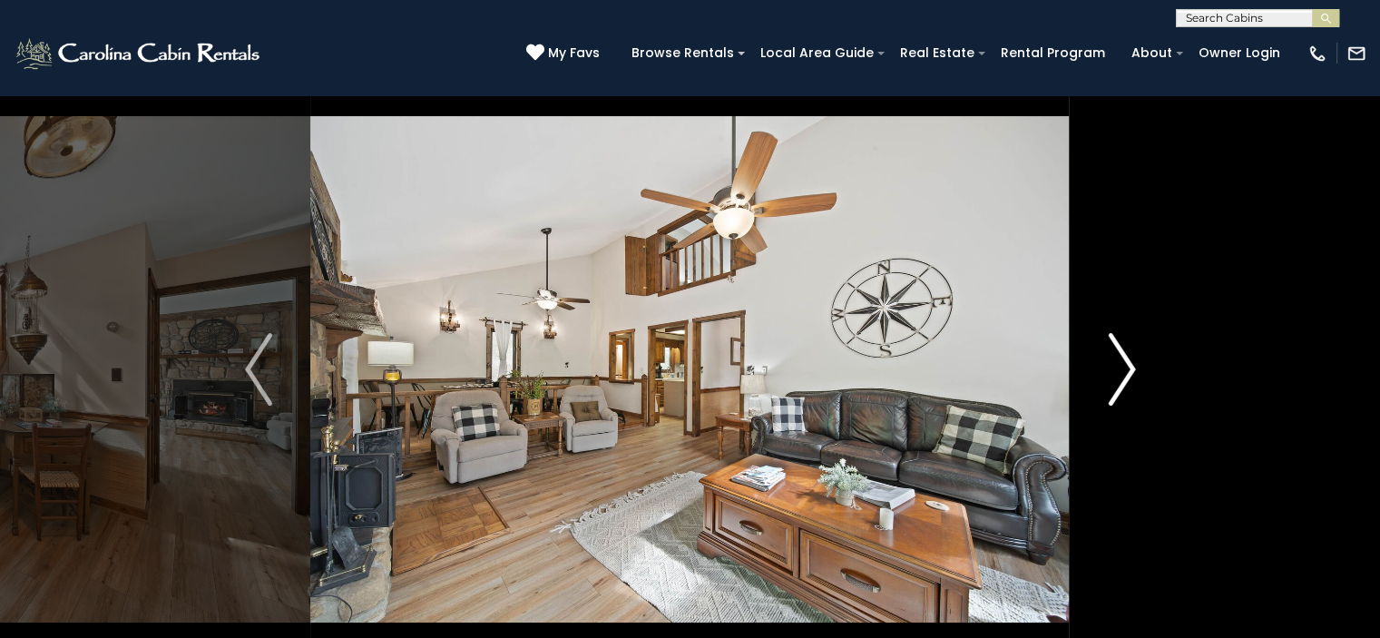
click at [1113, 376] on img "Next" at bounding box center [1120, 369] width 27 height 73
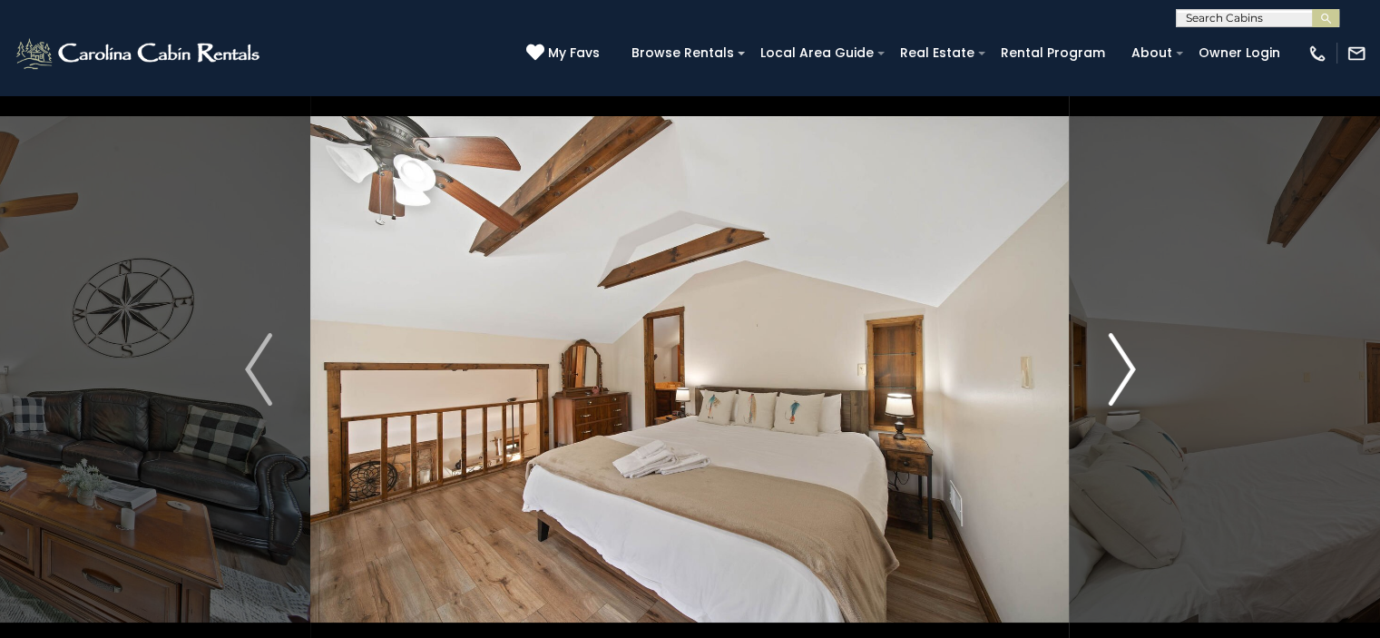
click at [1113, 376] on img "Next" at bounding box center [1120, 369] width 27 height 73
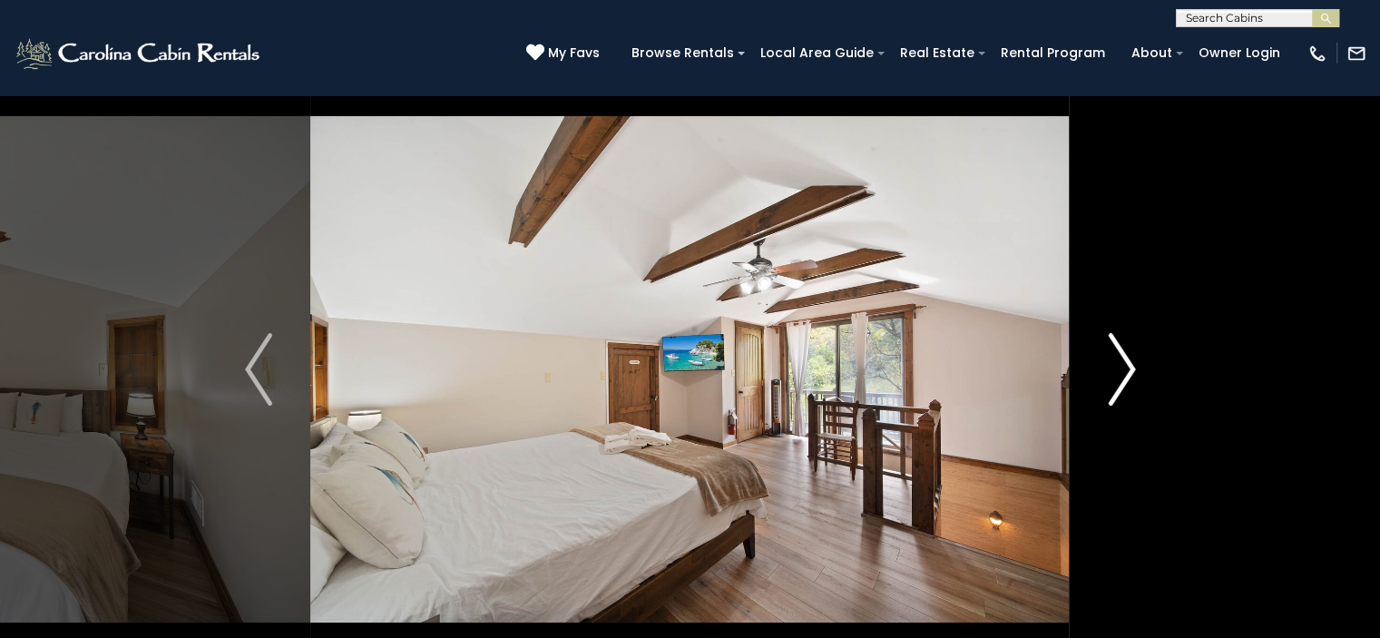
click at [1113, 376] on img "Next" at bounding box center [1120, 369] width 27 height 73
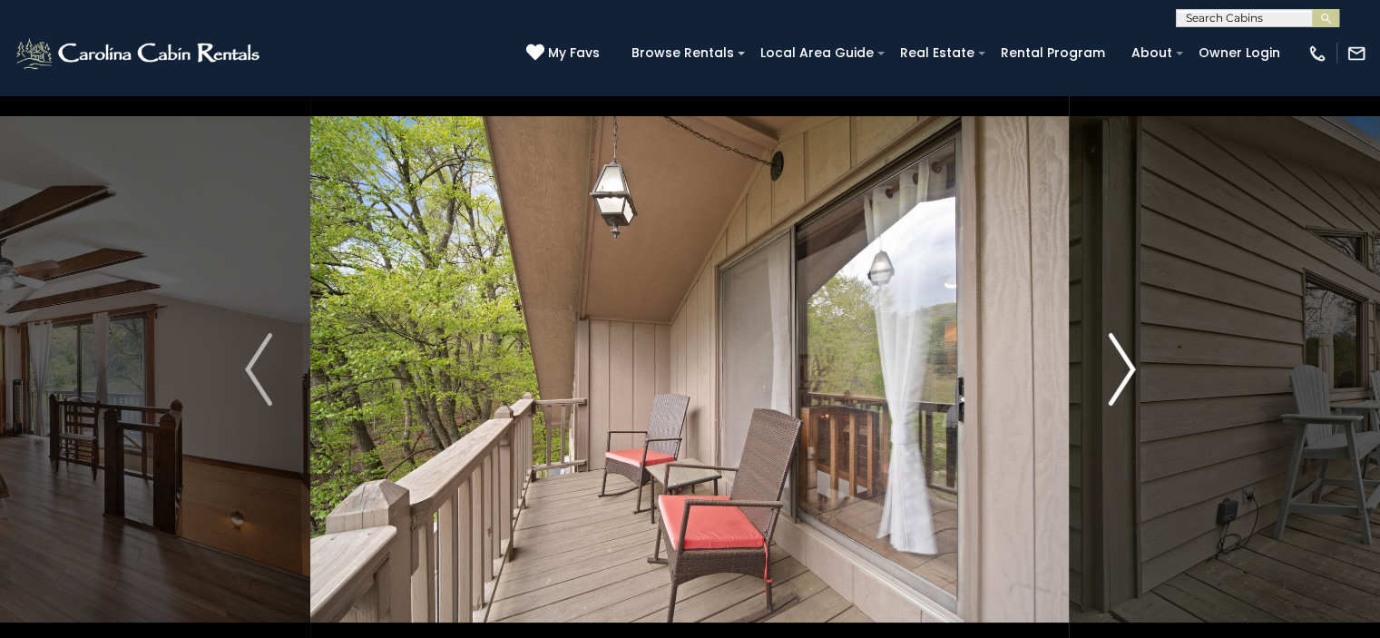
click at [1113, 376] on img "Next" at bounding box center [1120, 369] width 27 height 73
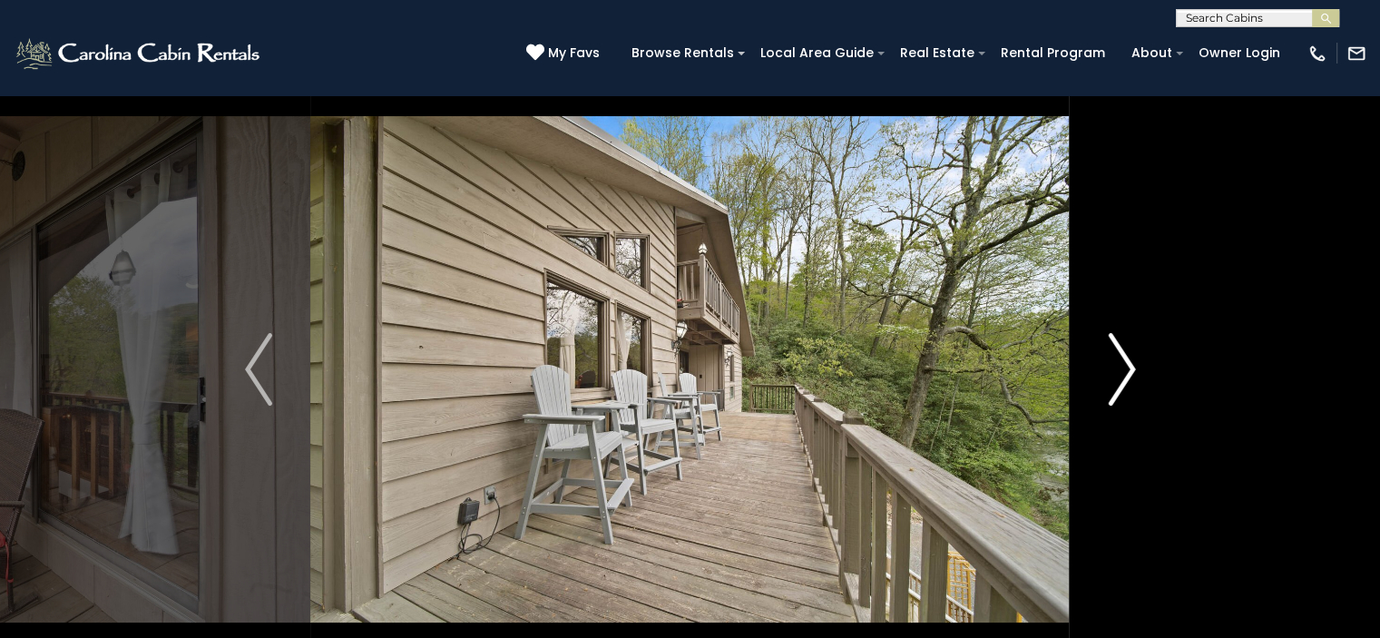
click at [1113, 376] on img "Next" at bounding box center [1120, 369] width 27 height 73
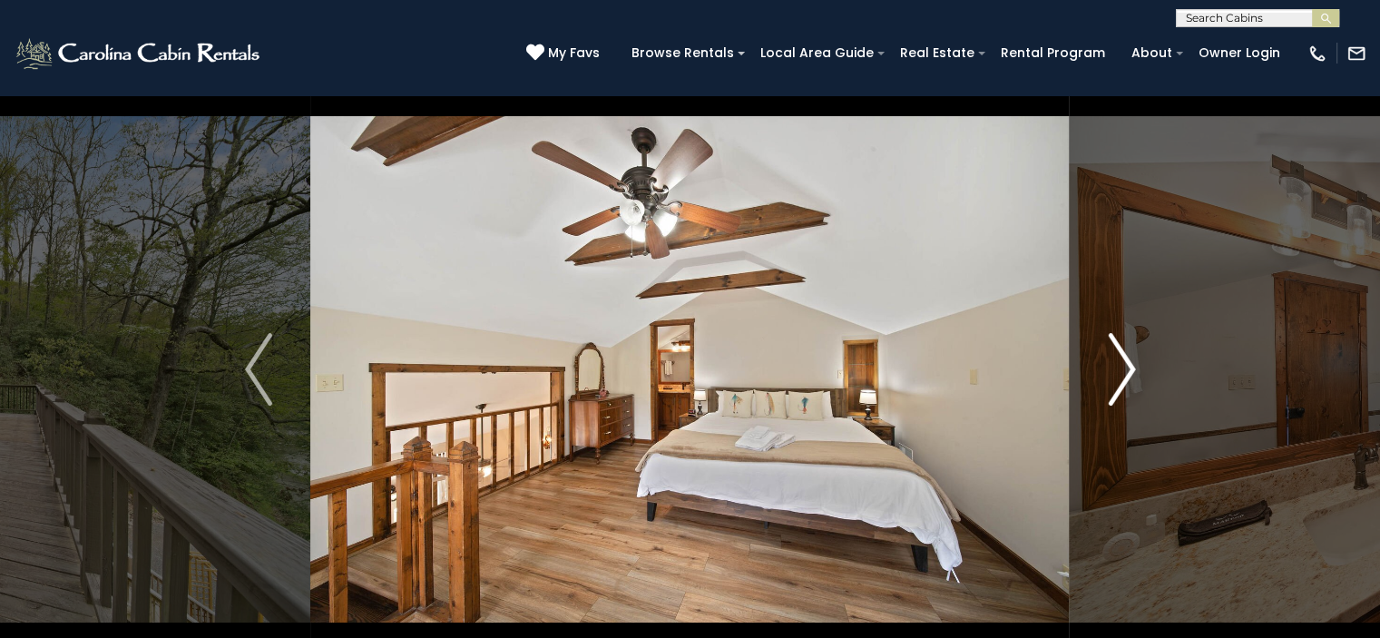
click at [1113, 376] on img "Next" at bounding box center [1120, 369] width 27 height 73
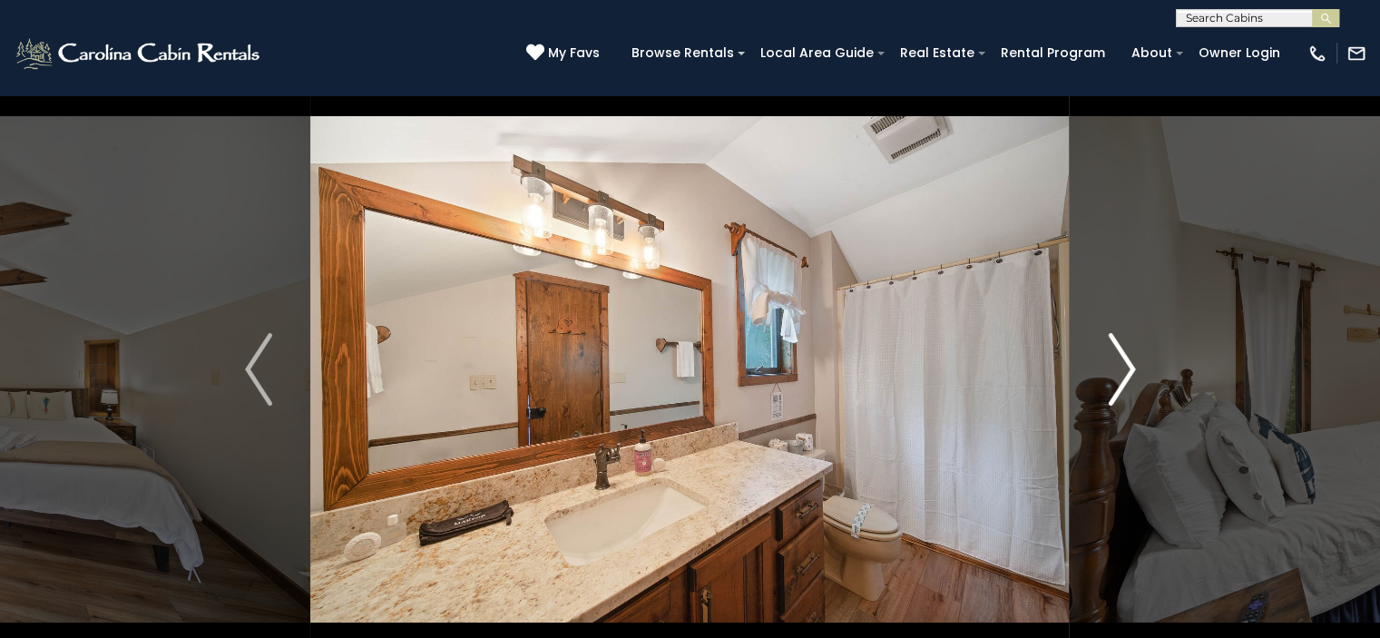
click at [1113, 376] on img "Next" at bounding box center [1120, 369] width 27 height 73
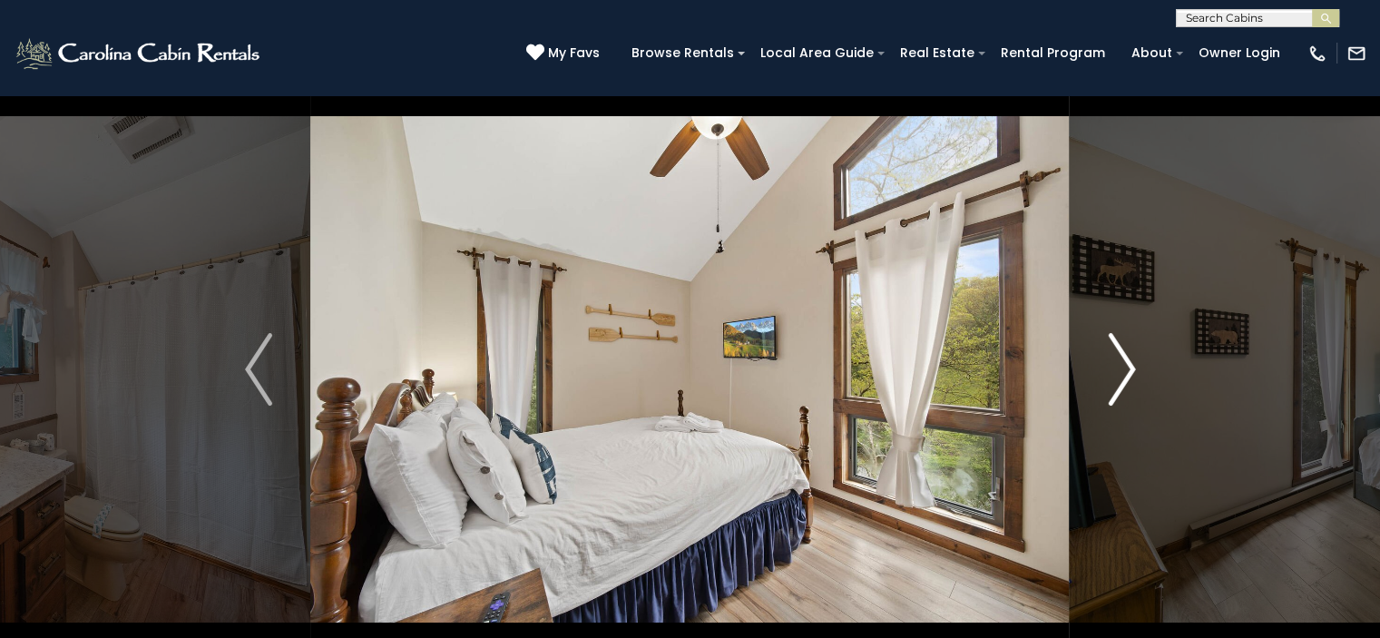
click at [1113, 376] on img "Next" at bounding box center [1120, 369] width 27 height 73
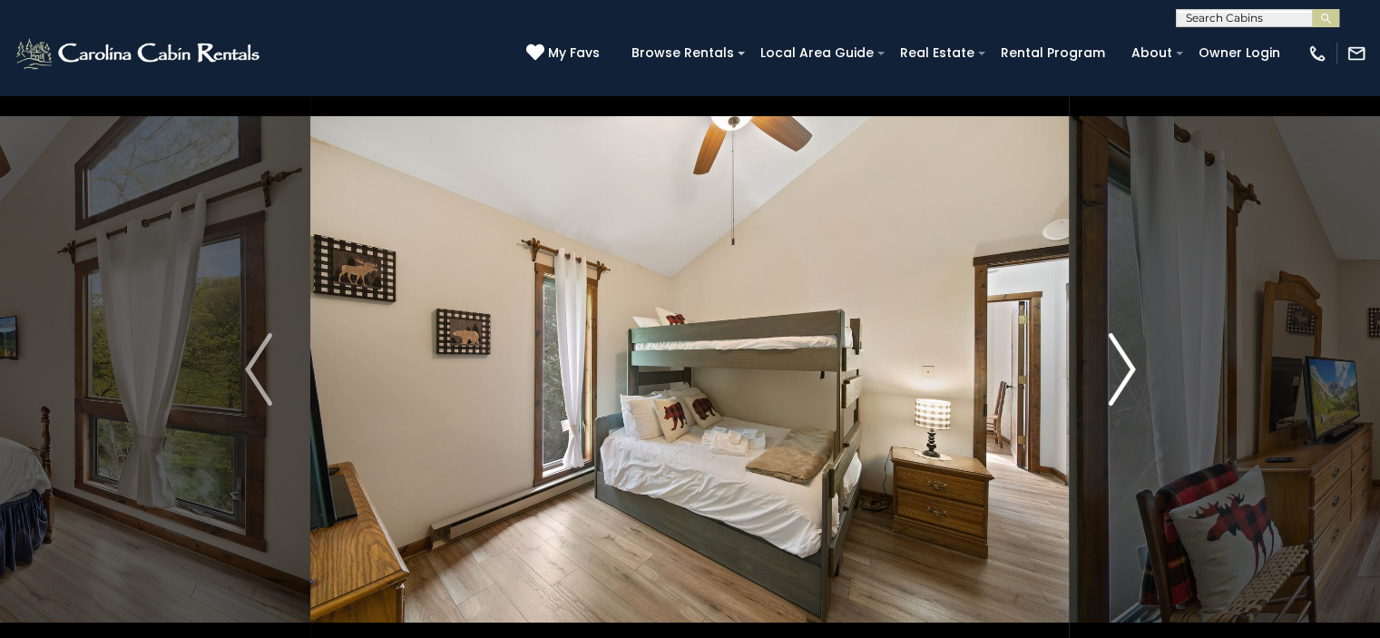
click at [1113, 376] on img "Next" at bounding box center [1120, 369] width 27 height 73
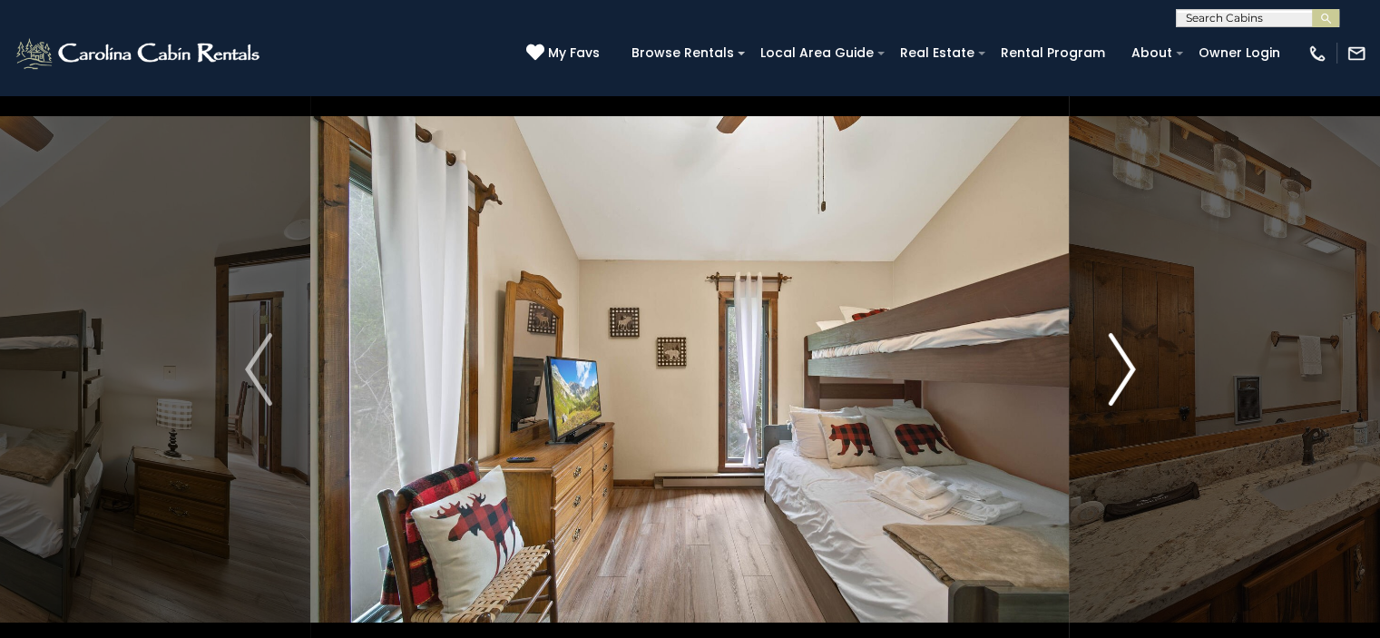
click at [1113, 376] on img "Next" at bounding box center [1120, 369] width 27 height 73
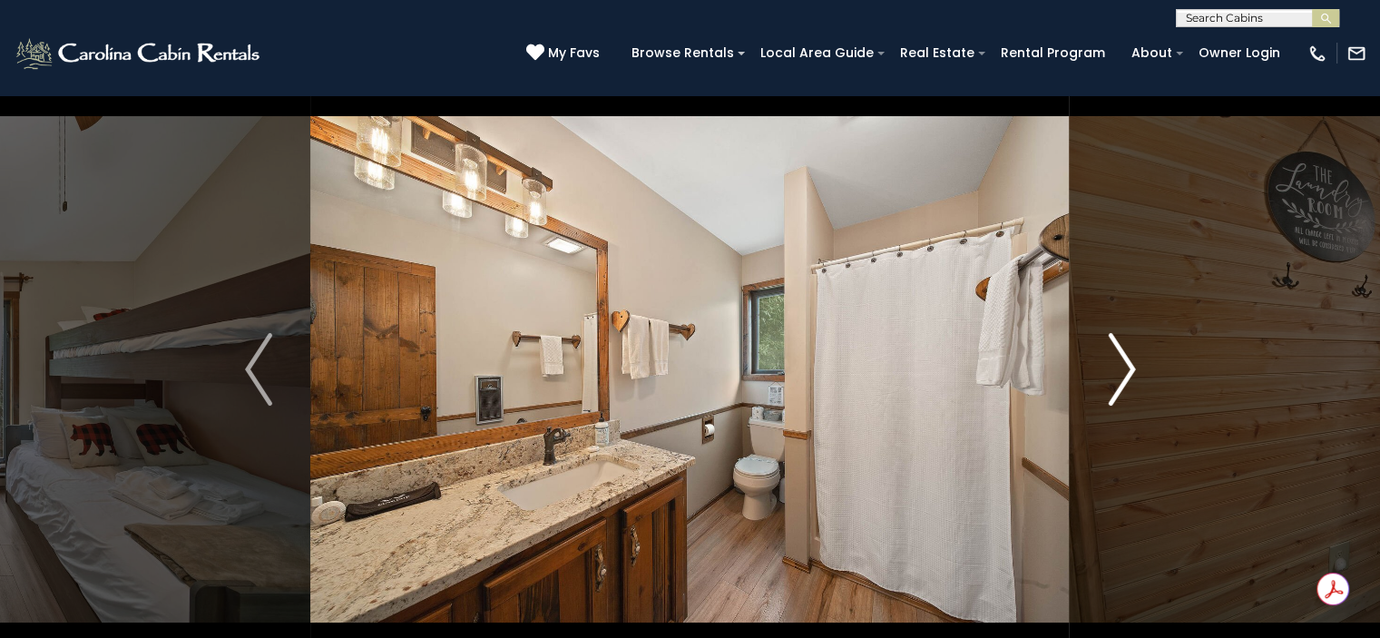
click at [1140, 221] on button "Next" at bounding box center [1121, 369] width 104 height 626
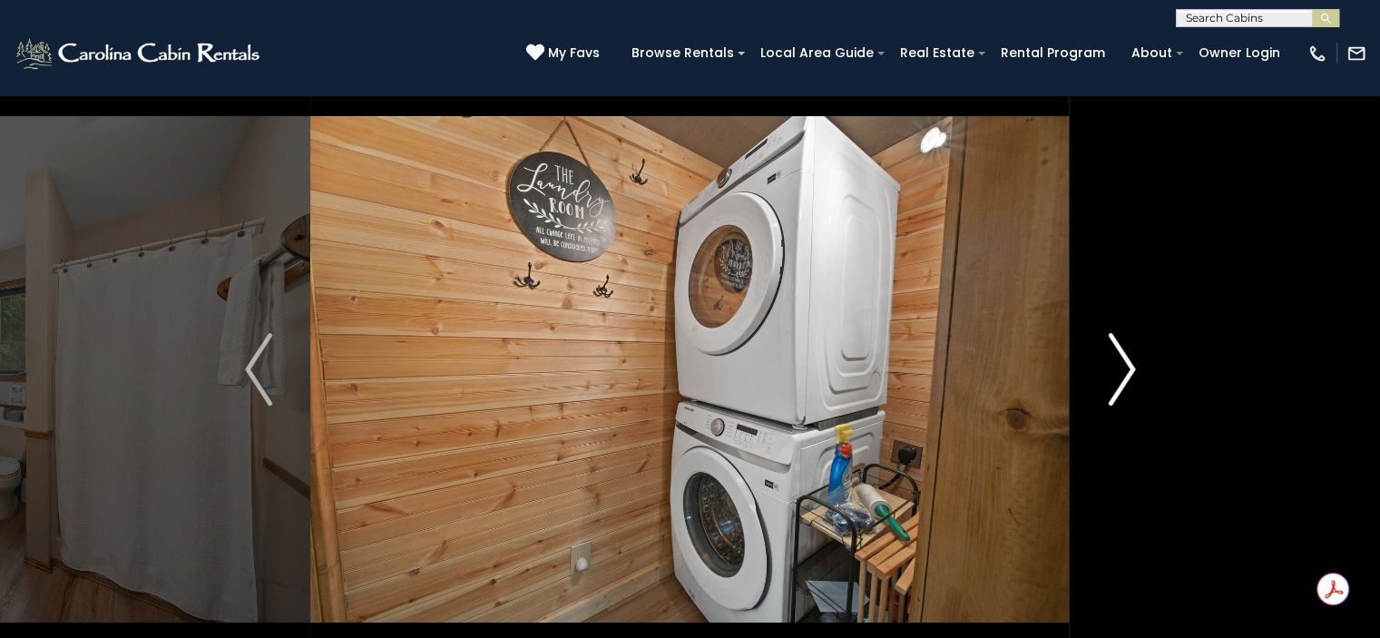
click at [1103, 380] on button "Next" at bounding box center [1121, 369] width 104 height 626
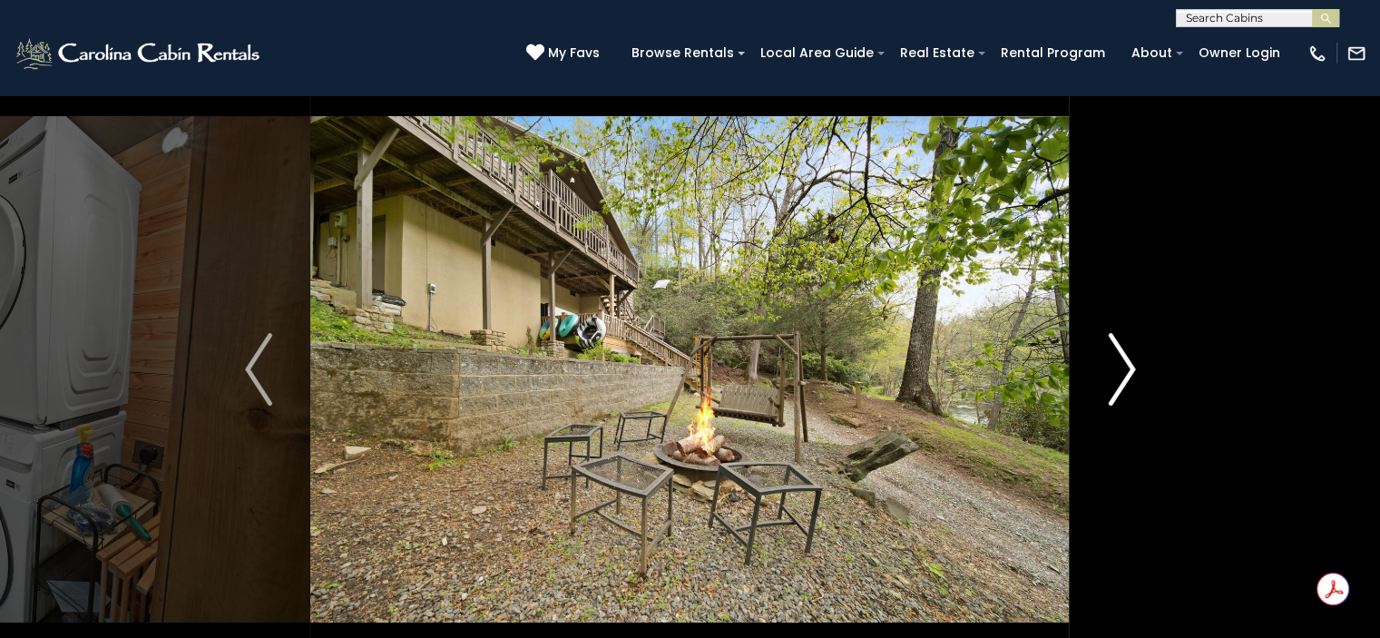
click at [1103, 380] on button "Next" at bounding box center [1121, 369] width 104 height 626
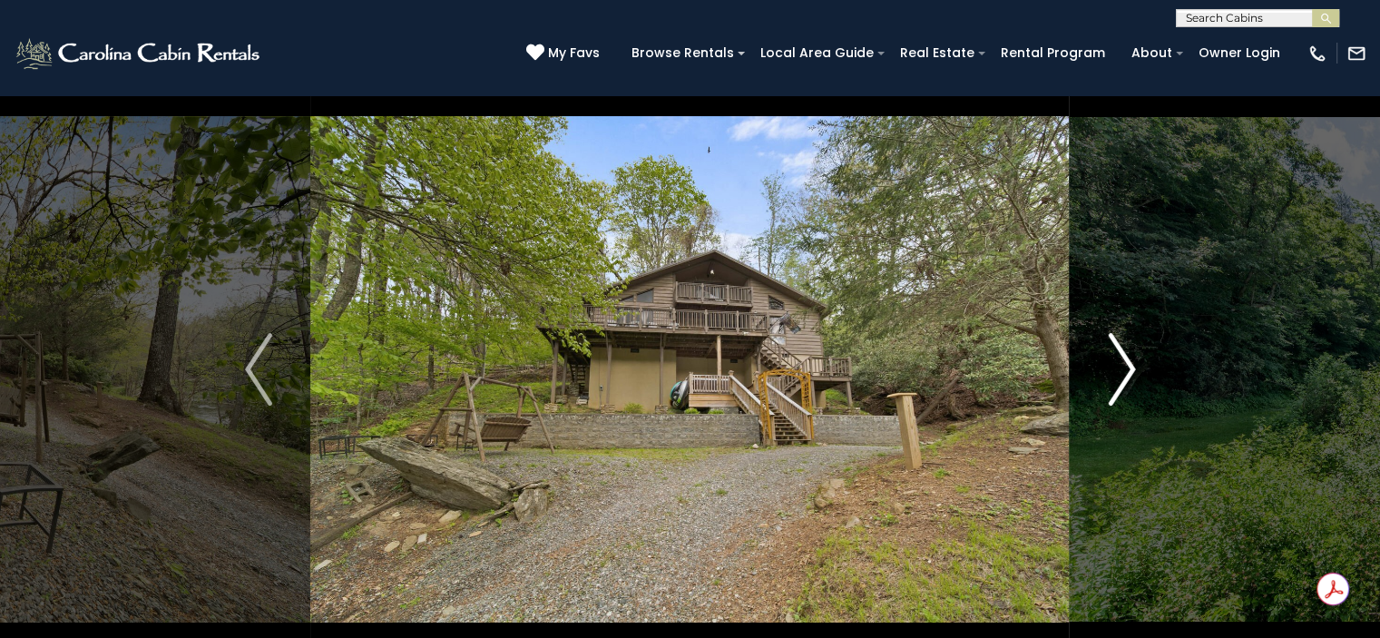
click at [1103, 380] on button "Next" at bounding box center [1121, 369] width 104 height 626
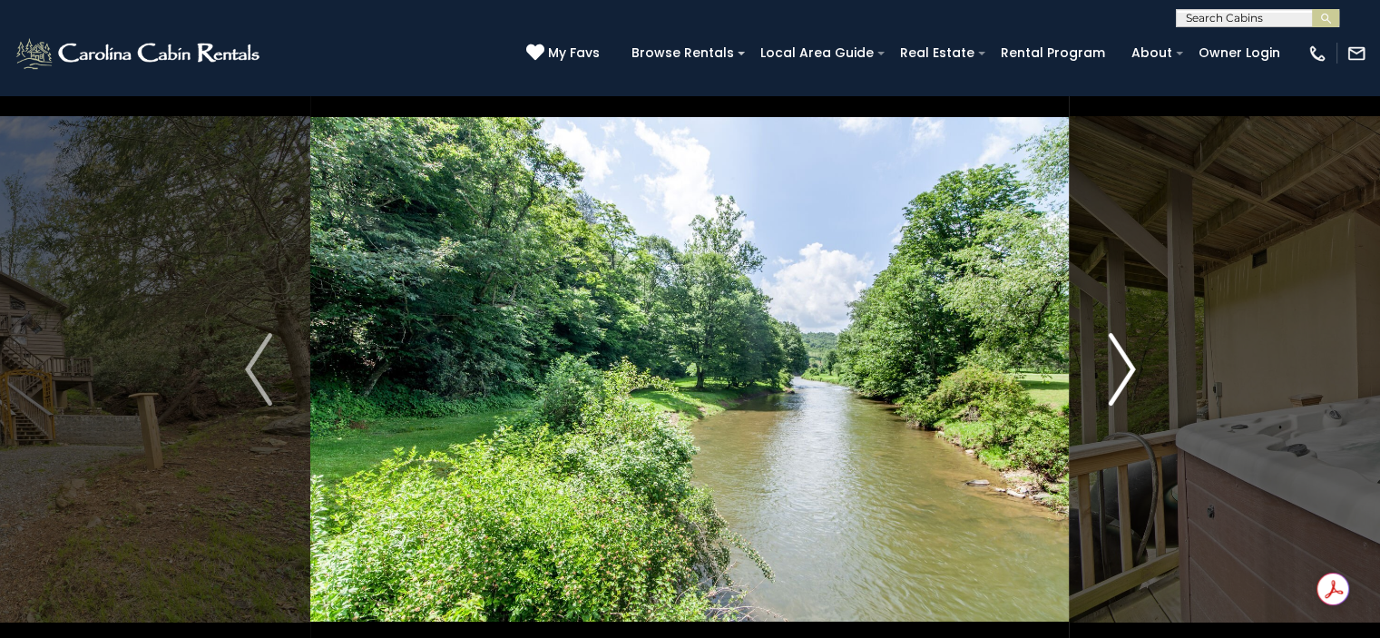
click at [1103, 380] on button "Next" at bounding box center [1121, 369] width 104 height 626
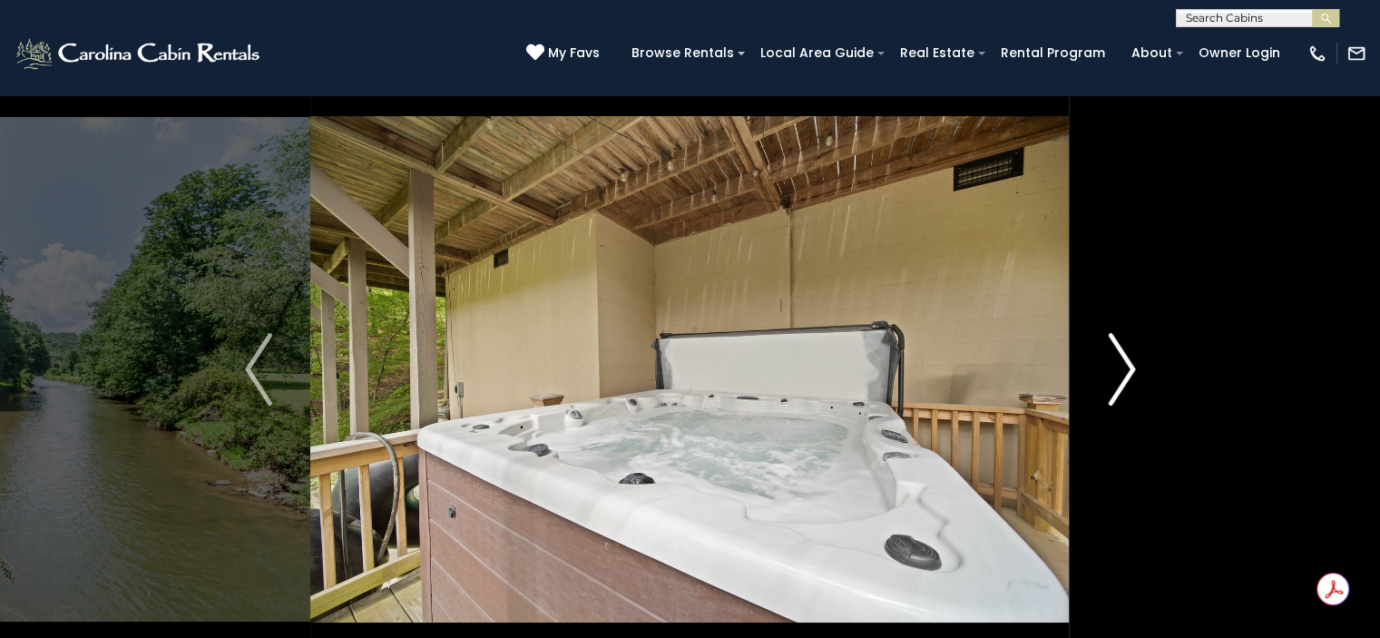
click at [1103, 380] on button "Next" at bounding box center [1121, 369] width 104 height 626
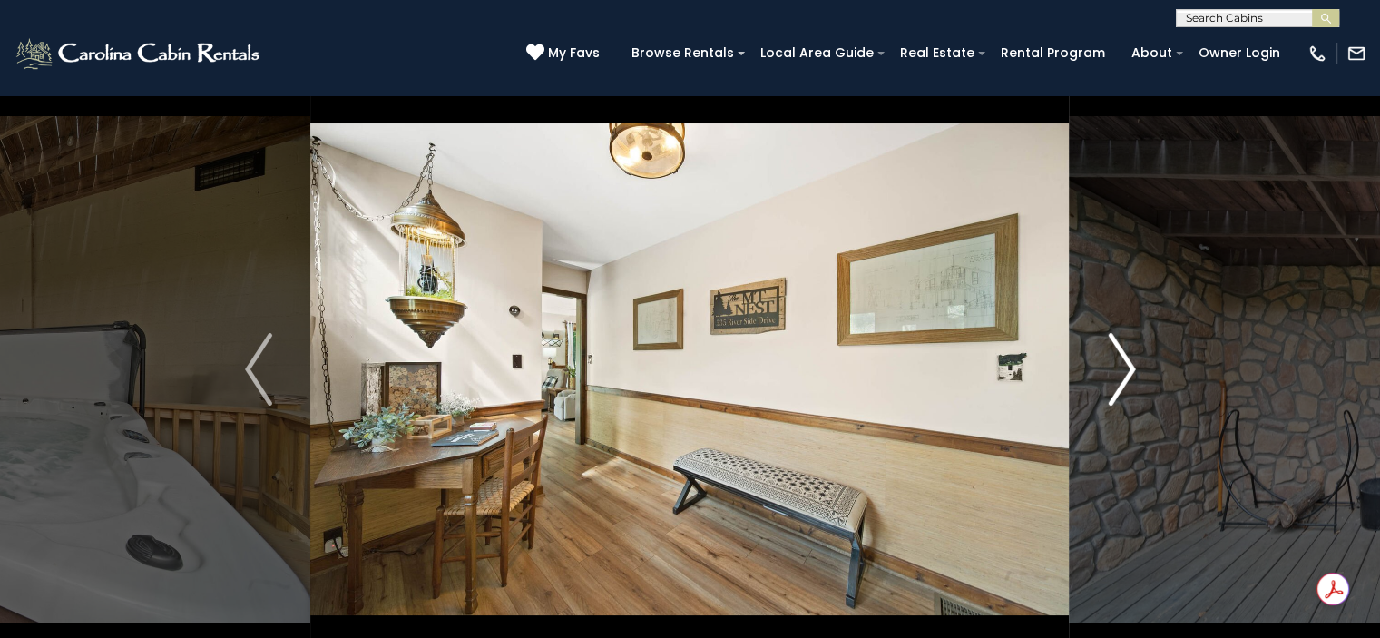
click at [1107, 380] on button "Next" at bounding box center [1121, 369] width 104 height 626
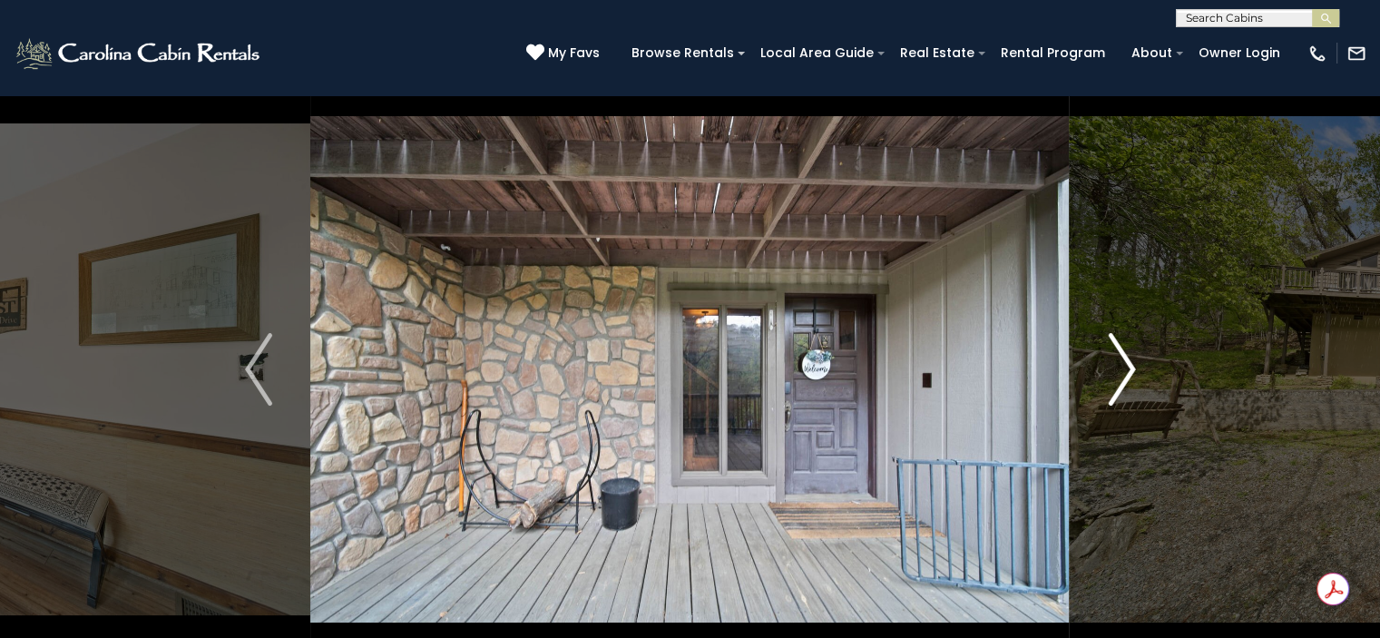
click at [1107, 380] on img "Next" at bounding box center [1120, 369] width 27 height 73
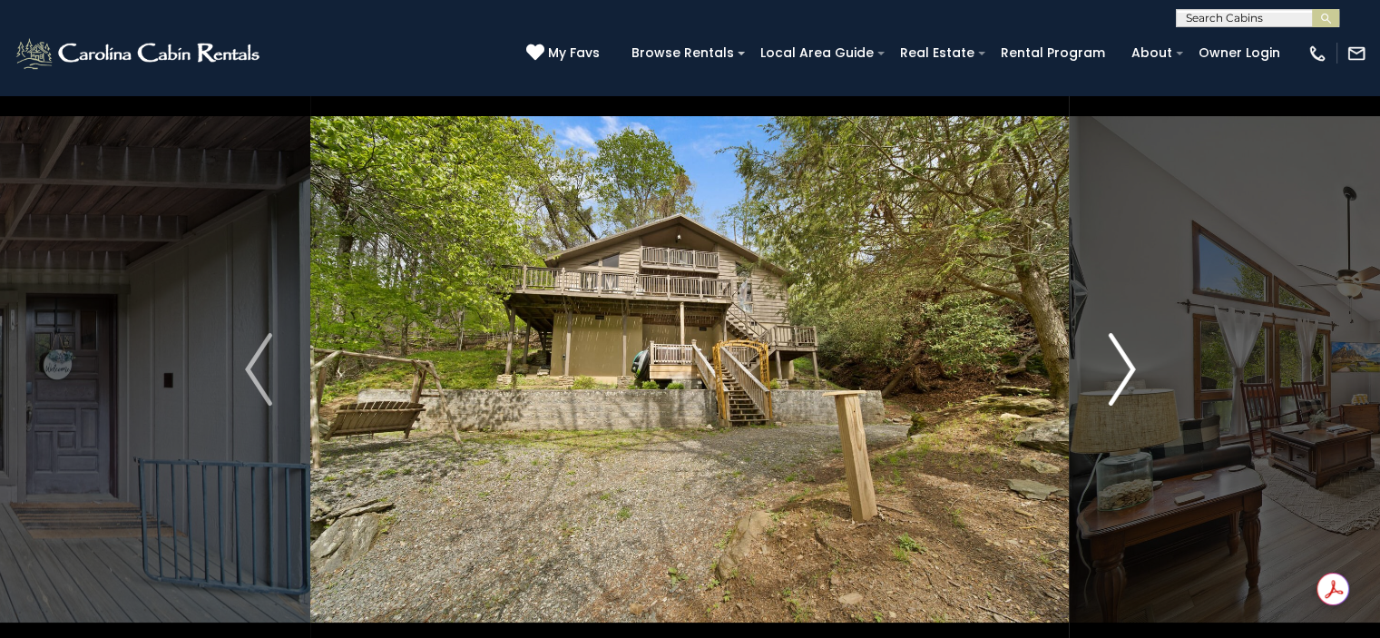
click at [1107, 380] on img "Next" at bounding box center [1120, 369] width 27 height 73
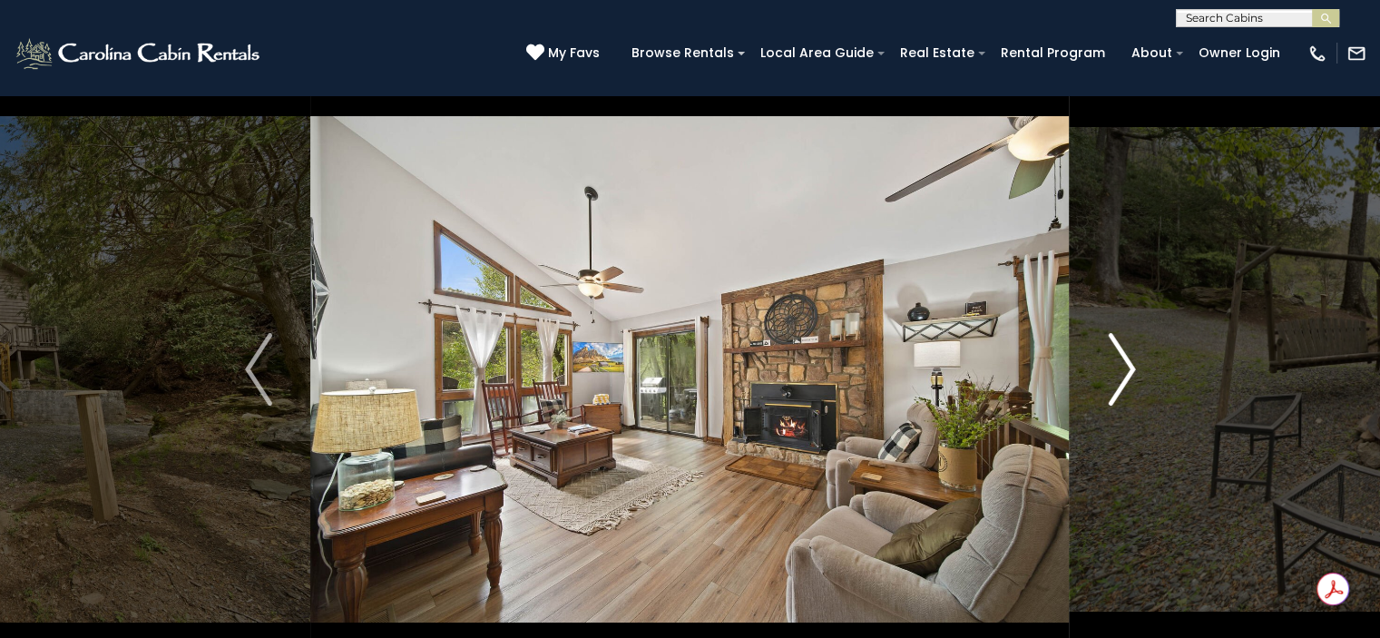
click at [1107, 380] on img "Next" at bounding box center [1120, 369] width 27 height 73
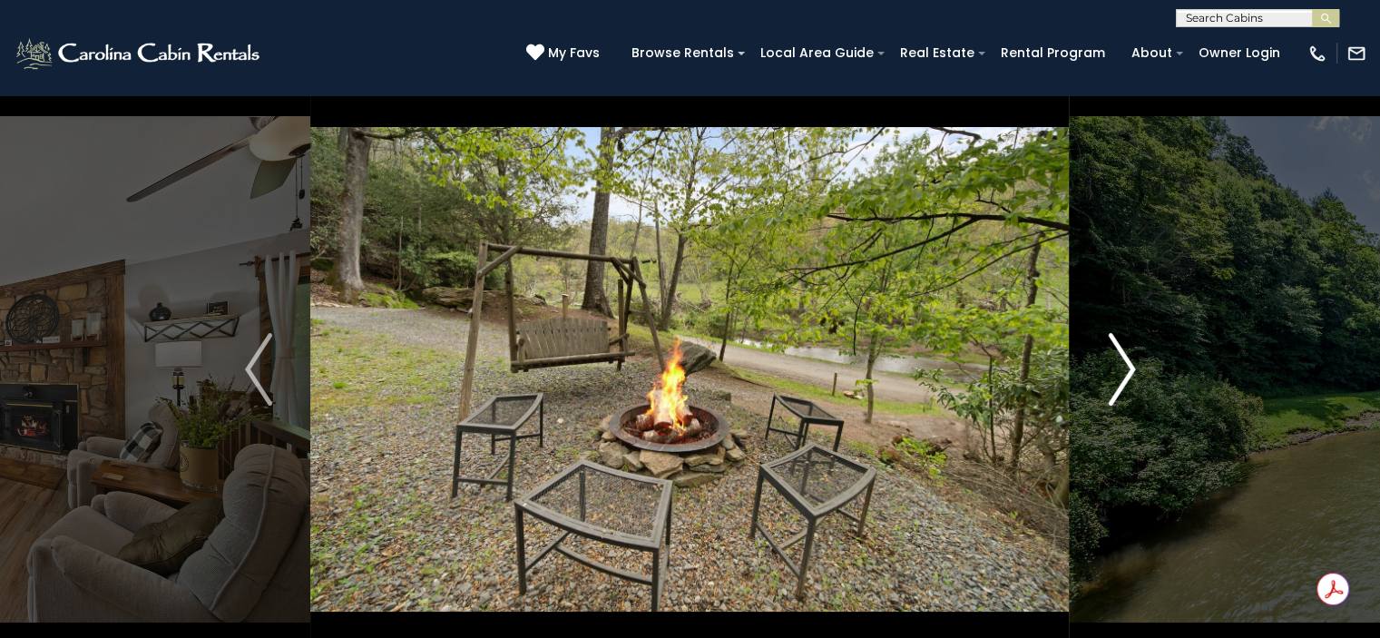
click at [1107, 380] on img "Next" at bounding box center [1120, 369] width 27 height 73
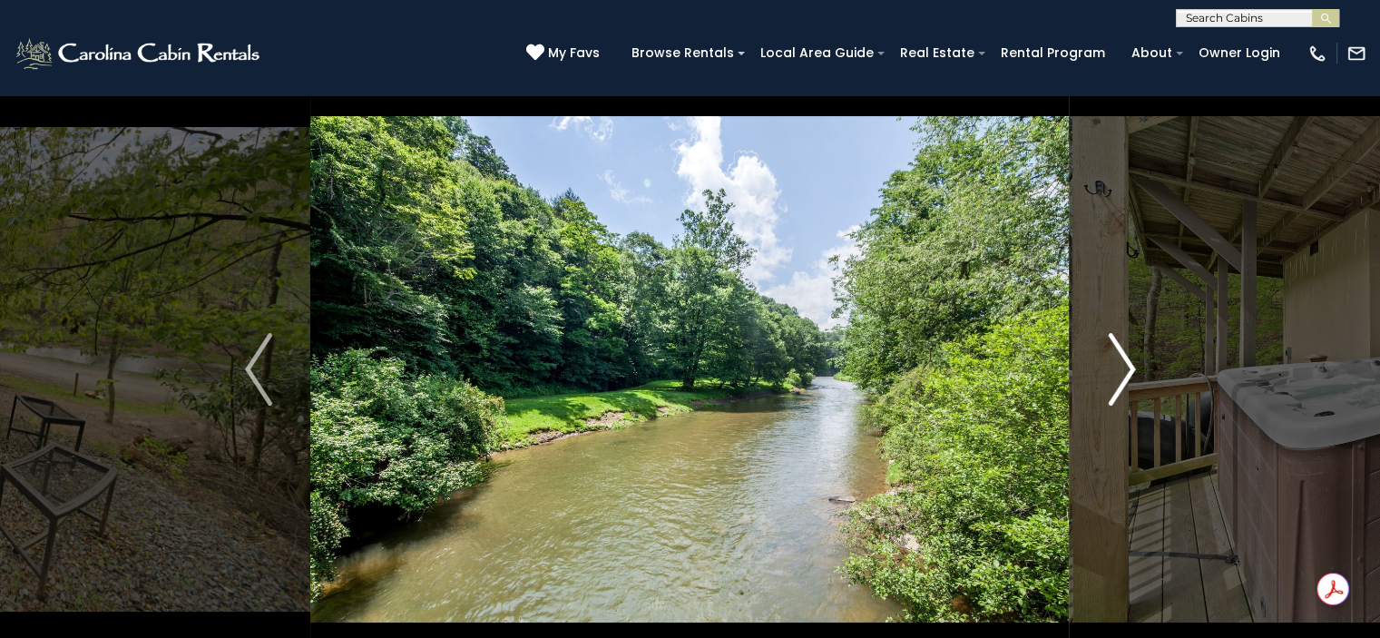
click at [1124, 386] on img "Next" at bounding box center [1120, 369] width 27 height 73
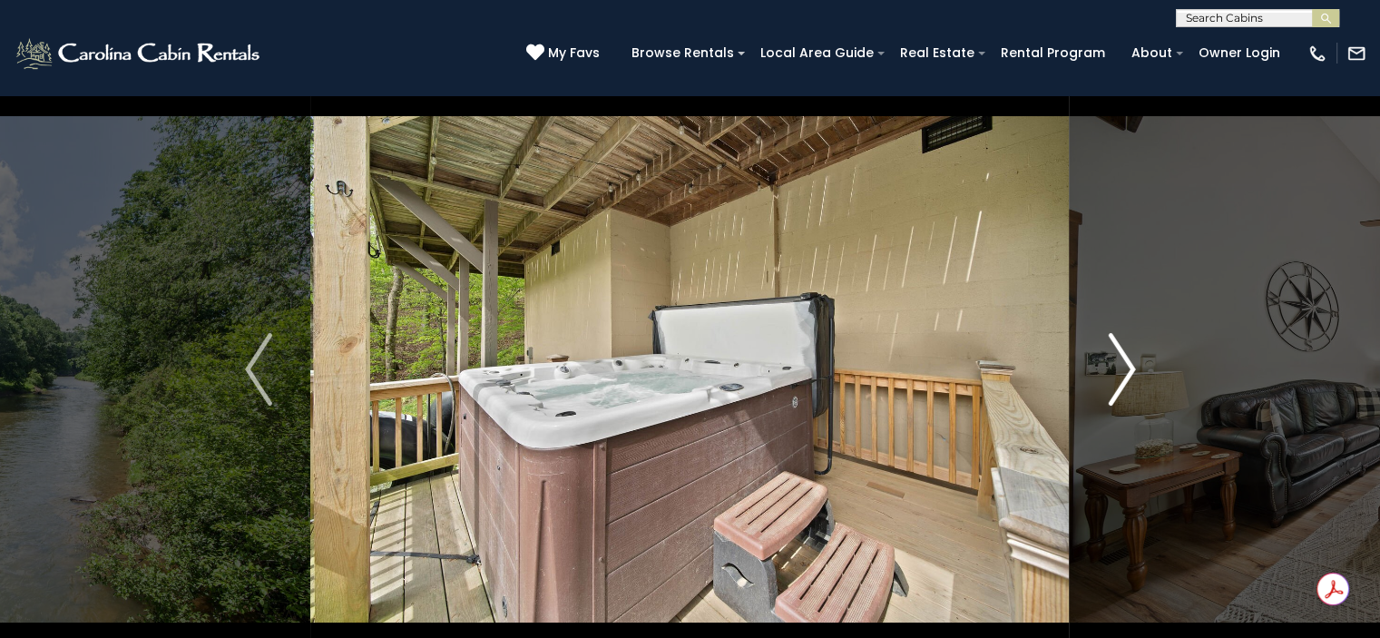
click at [1124, 386] on img "Next" at bounding box center [1120, 369] width 27 height 73
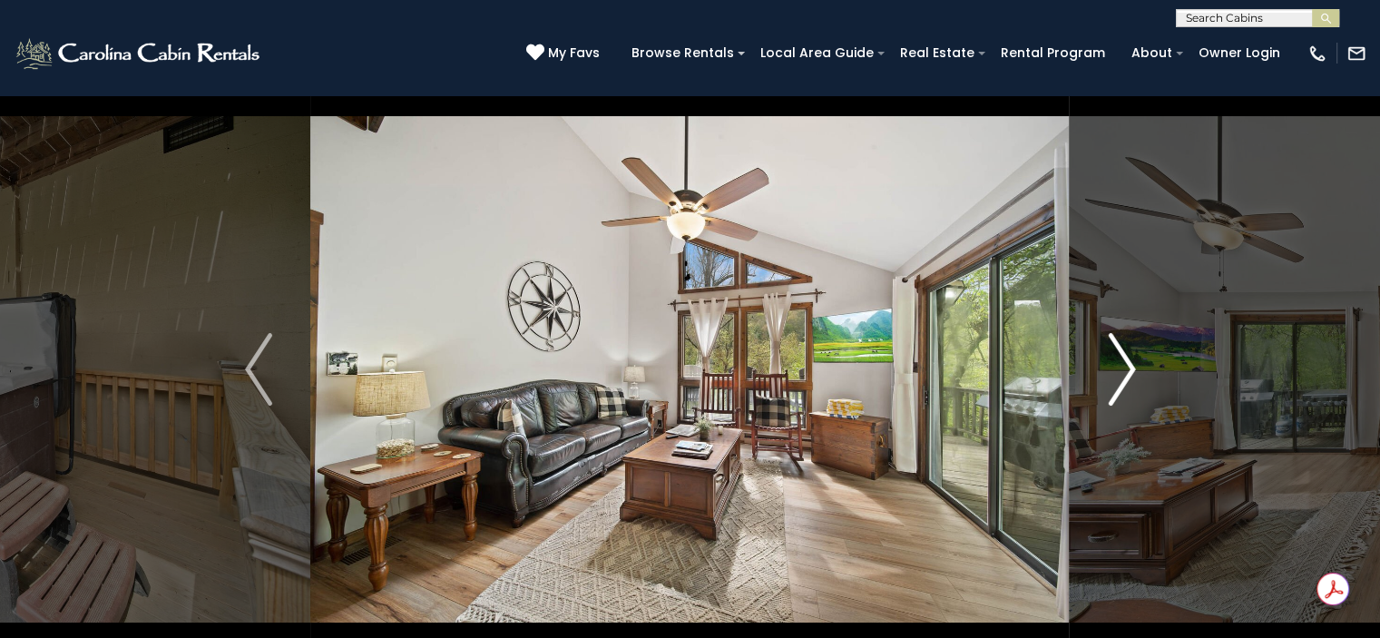
click at [1124, 386] on img "Next" at bounding box center [1120, 369] width 27 height 73
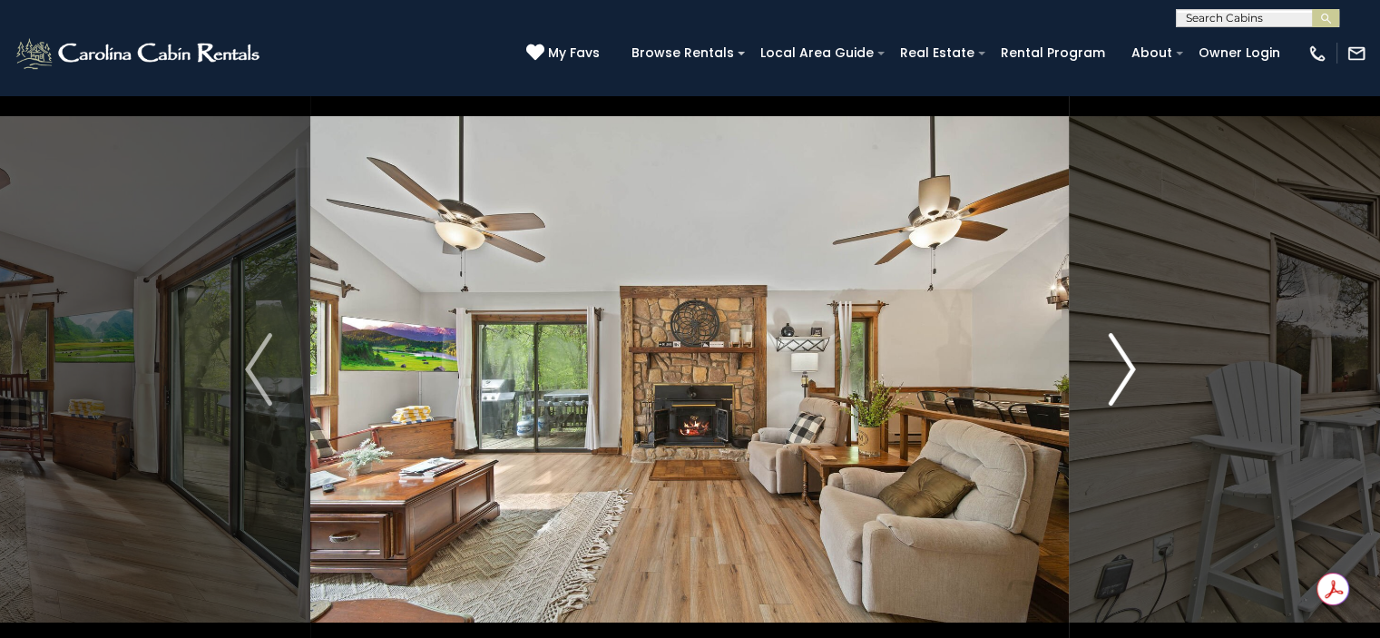
click at [1124, 386] on img "Next" at bounding box center [1120, 369] width 27 height 73
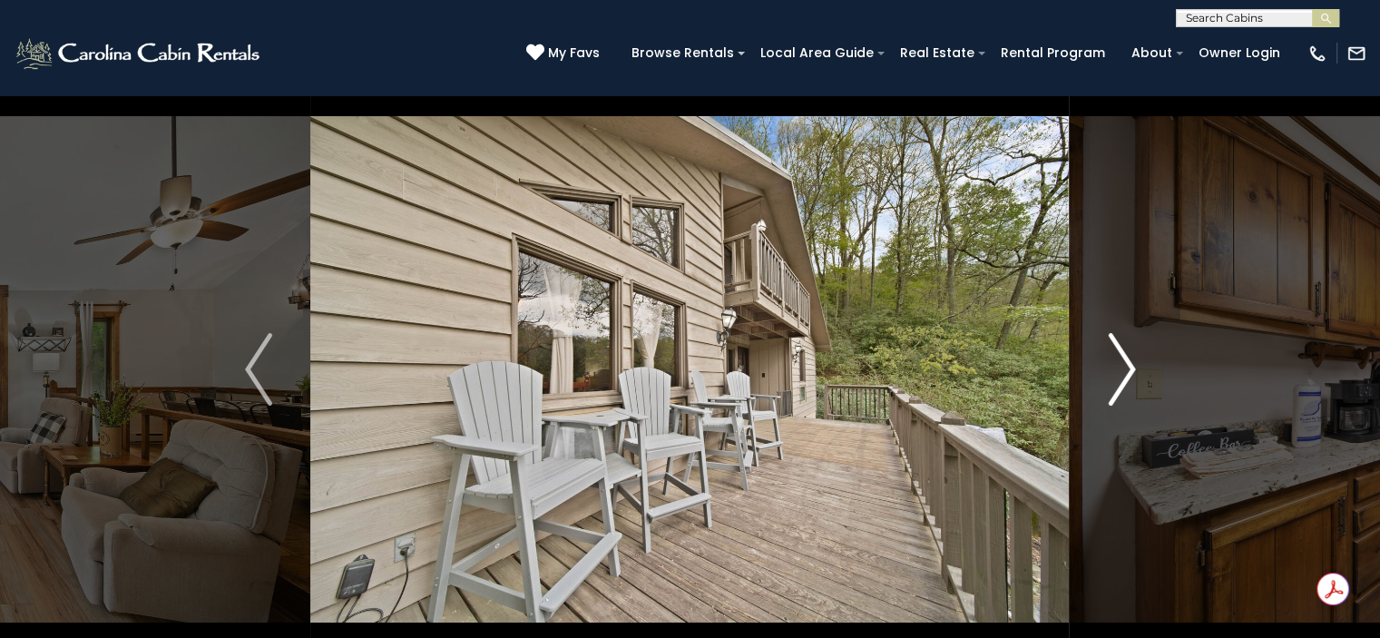
click at [1124, 386] on img "Next" at bounding box center [1120, 369] width 27 height 73
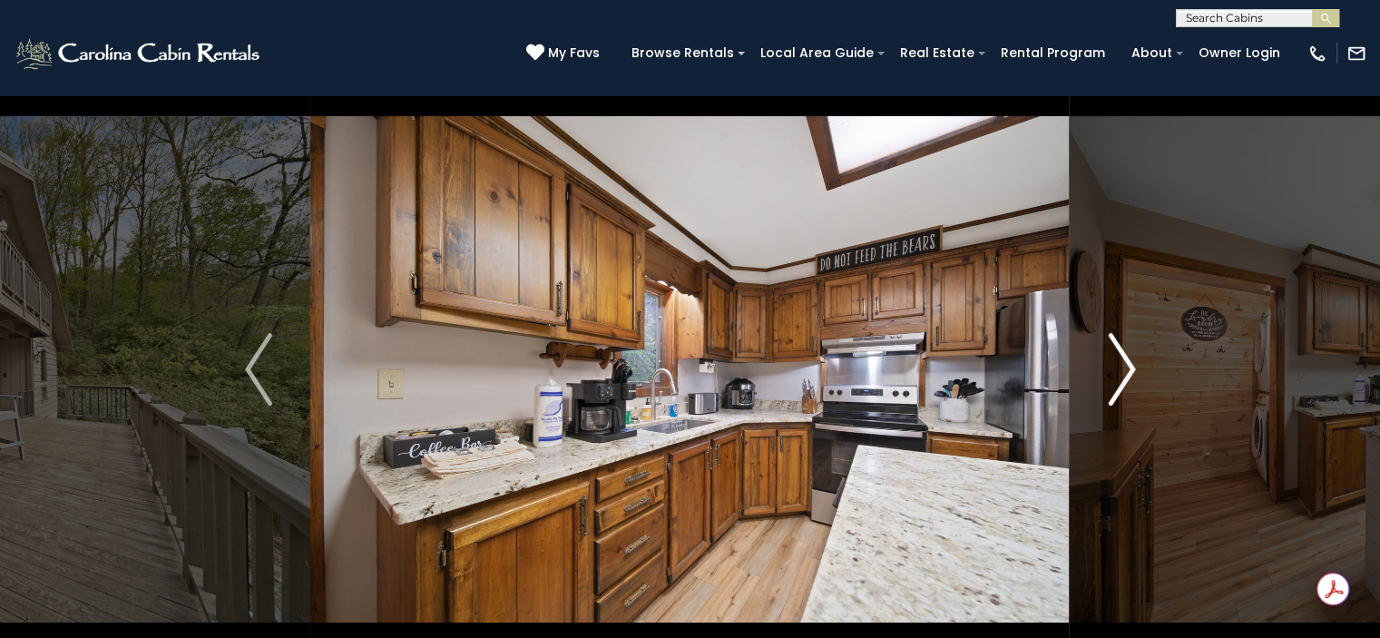
click at [1124, 386] on img "Next" at bounding box center [1120, 369] width 27 height 73
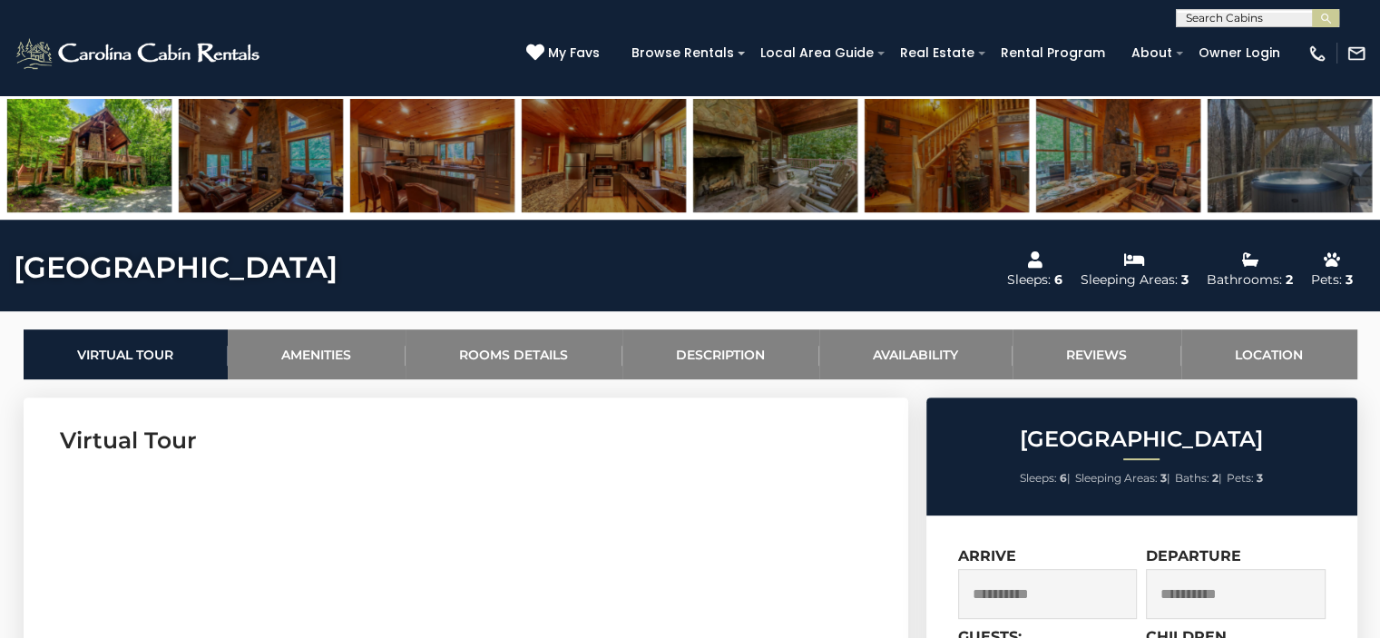
scroll to position [1263, 0]
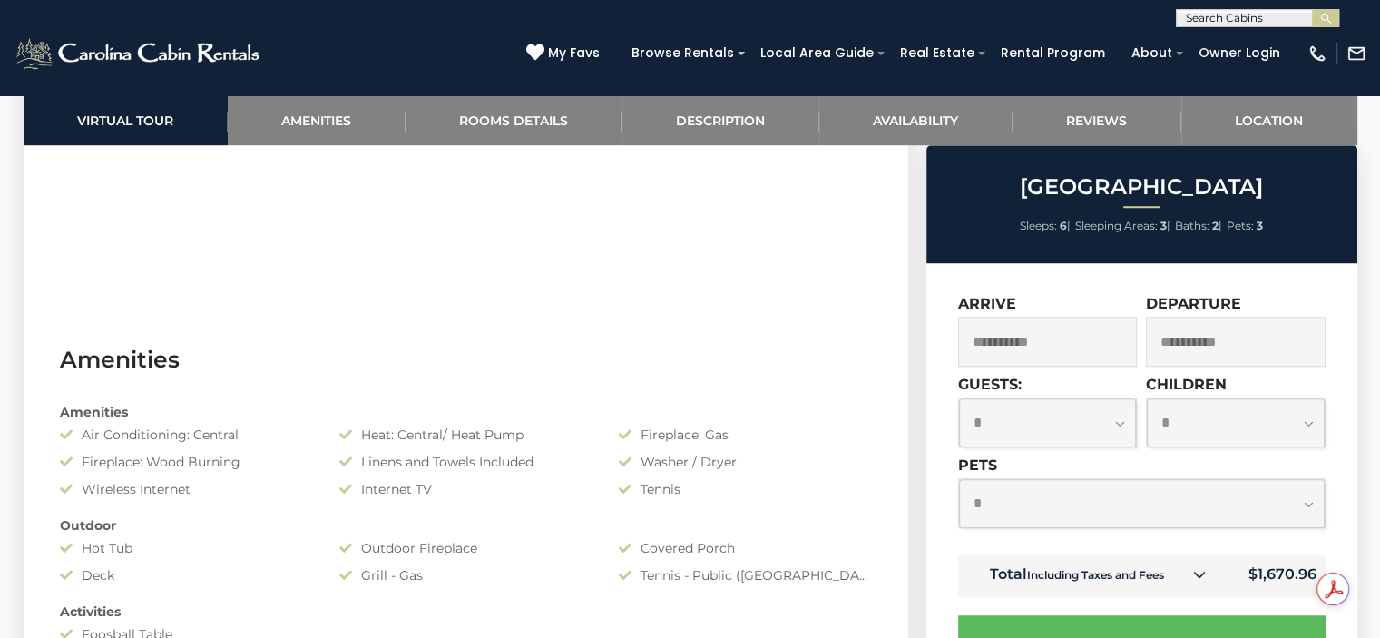
click at [1070, 340] on input "**********" at bounding box center [1048, 342] width 180 height 50
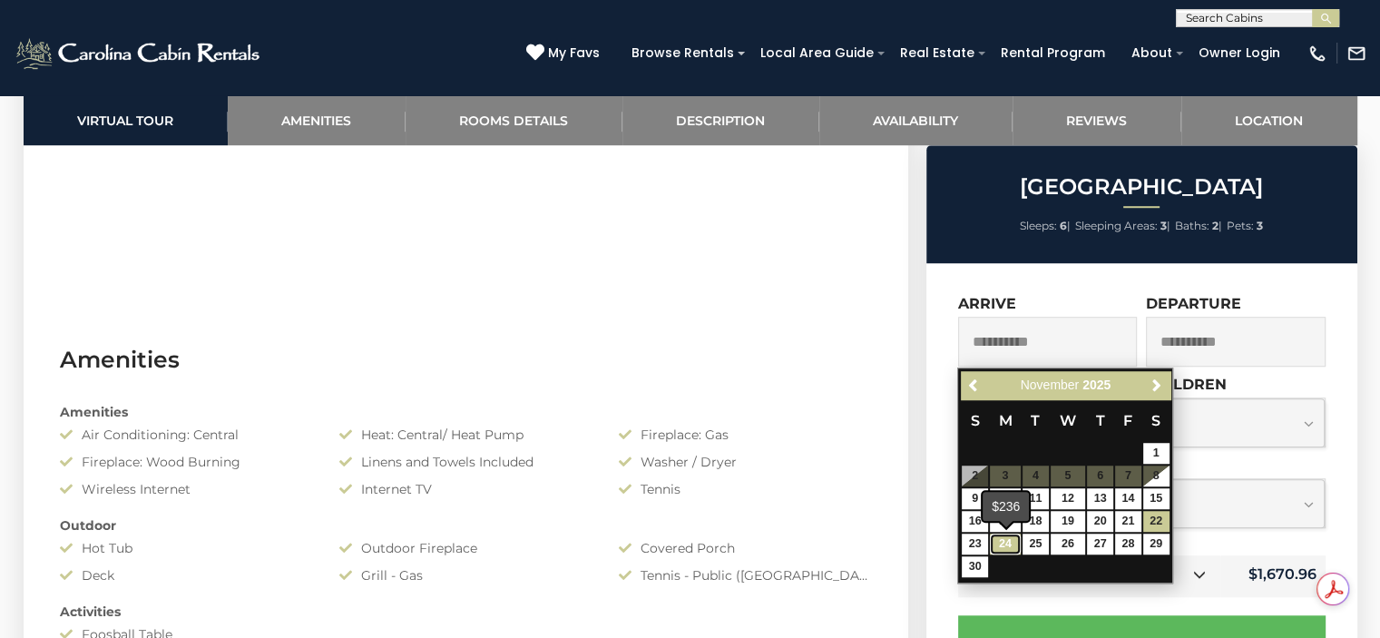
click at [1008, 540] on link "24" at bounding box center [1005, 543] width 31 height 21
type input "**********"
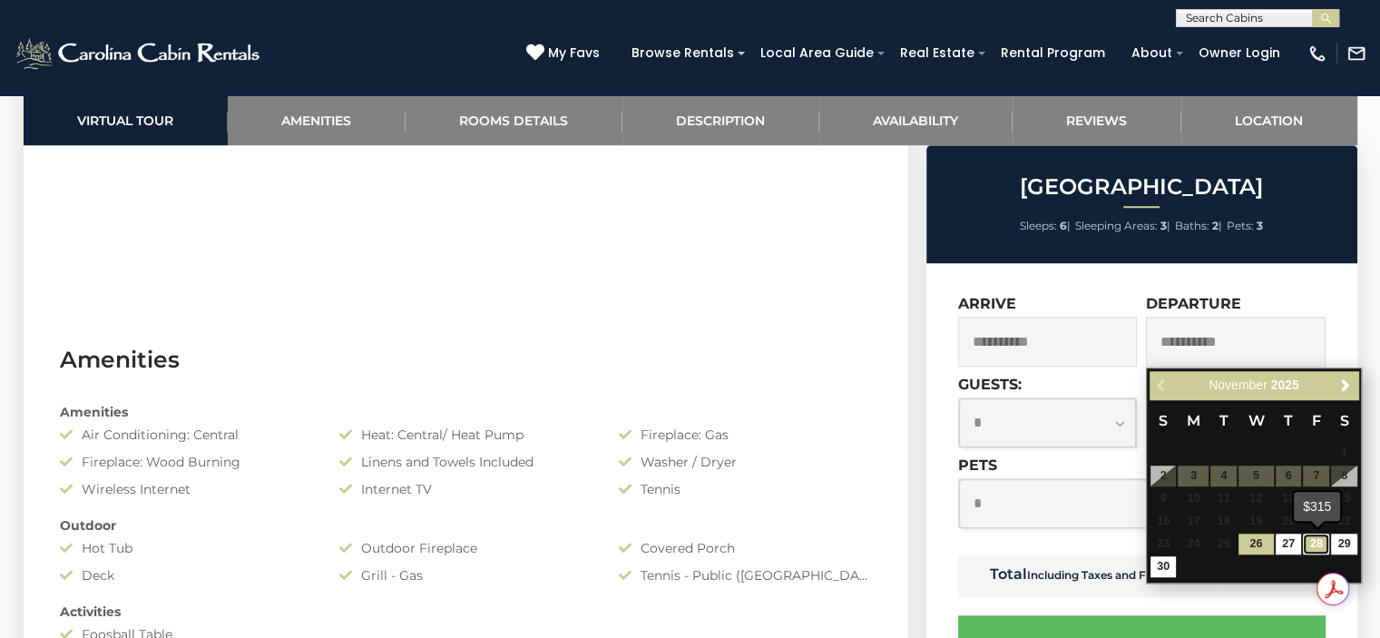
click at [1307, 546] on link "28" at bounding box center [1315, 543] width 26 height 21
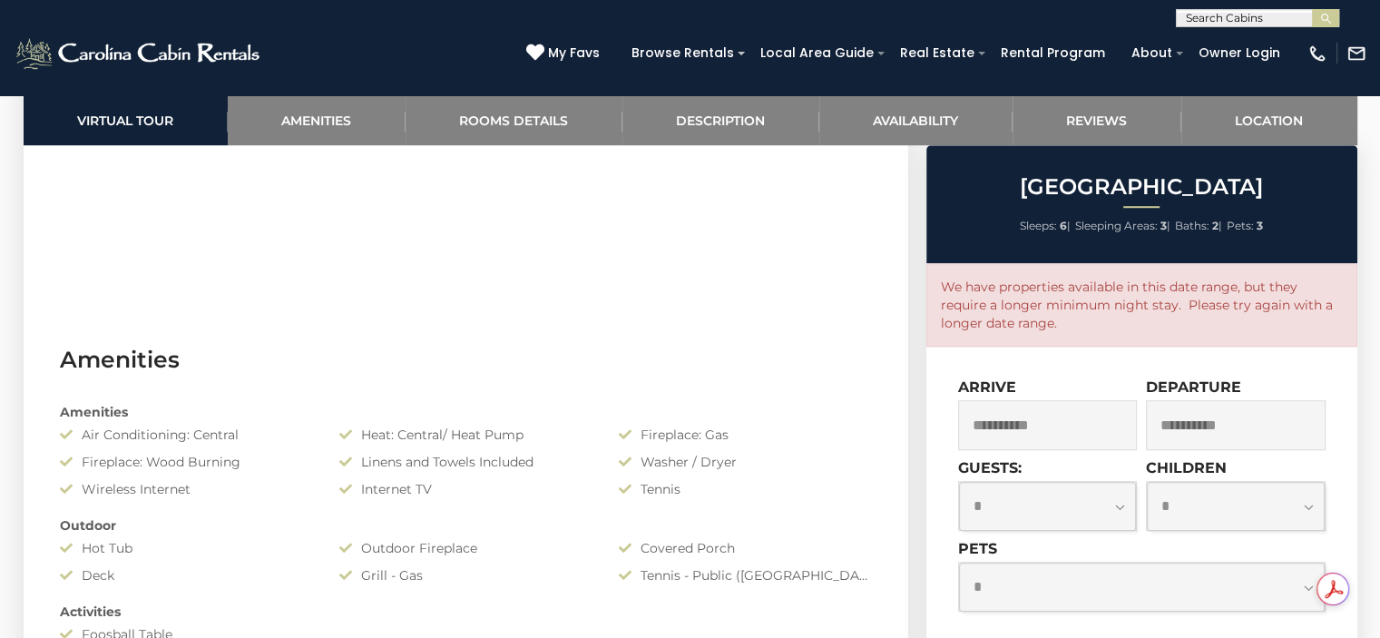
click at [1211, 433] on input "**********" at bounding box center [1236, 425] width 180 height 50
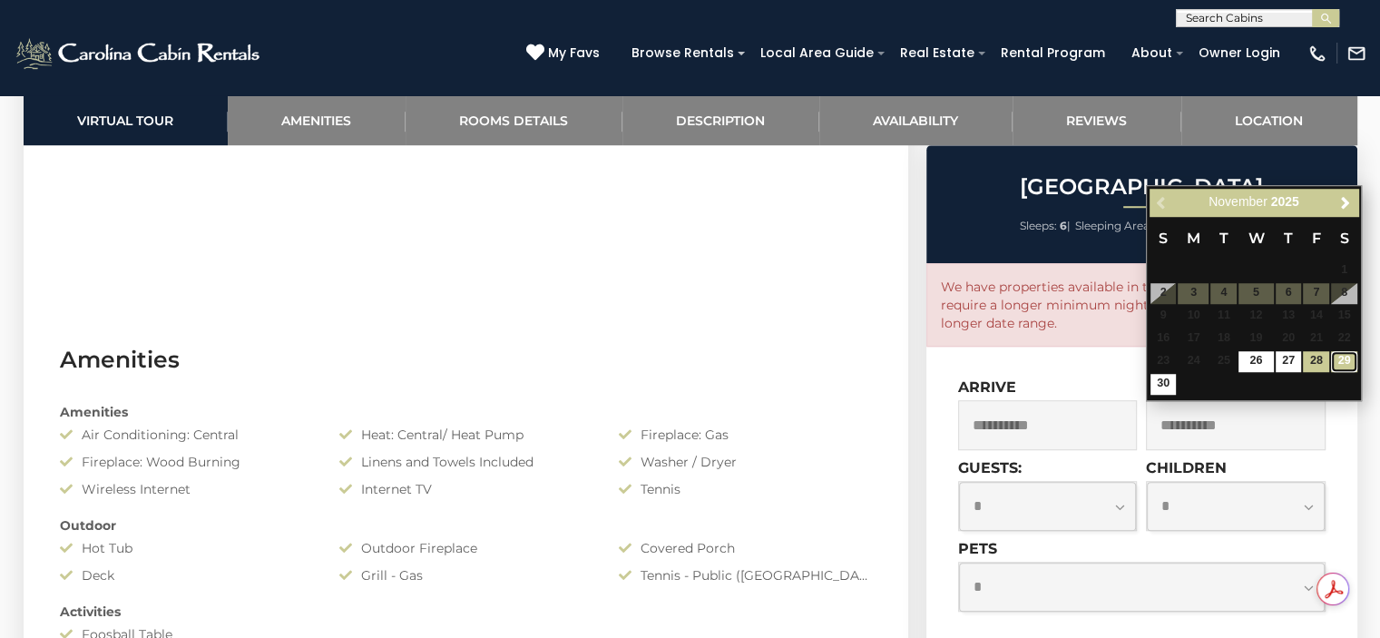
click at [1342, 358] on link "29" at bounding box center [1344, 361] width 26 height 21
type input "**********"
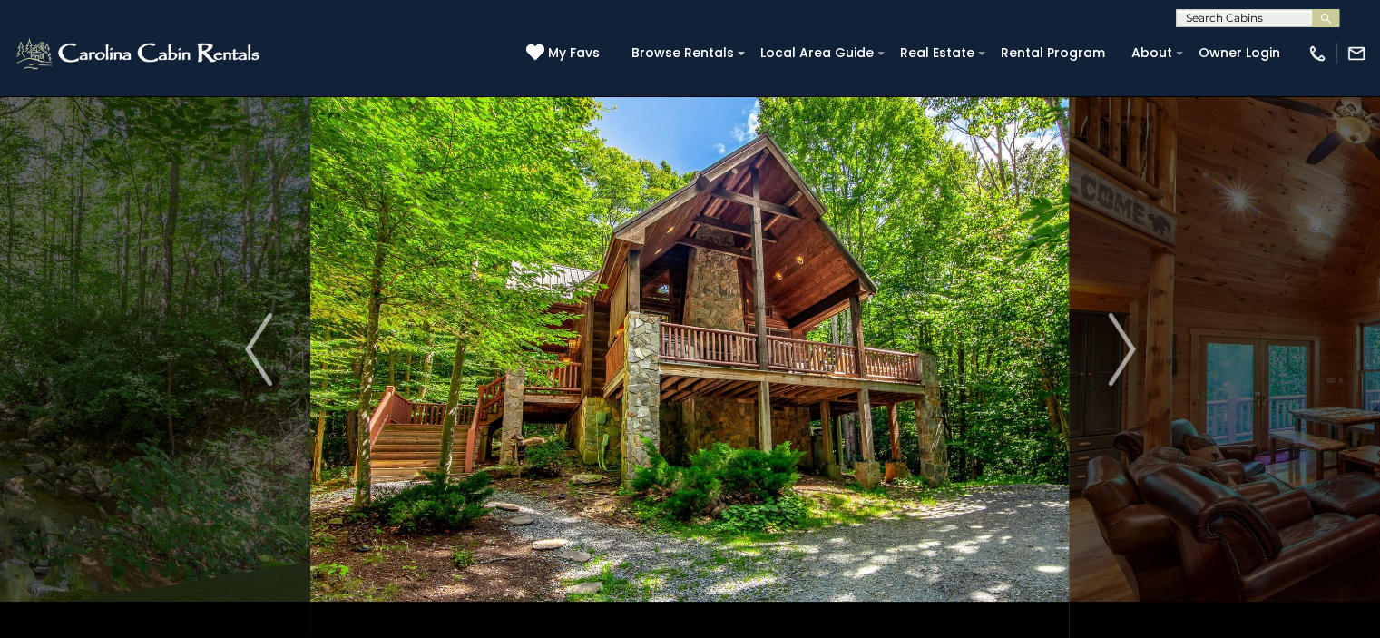
scroll to position [665, 0]
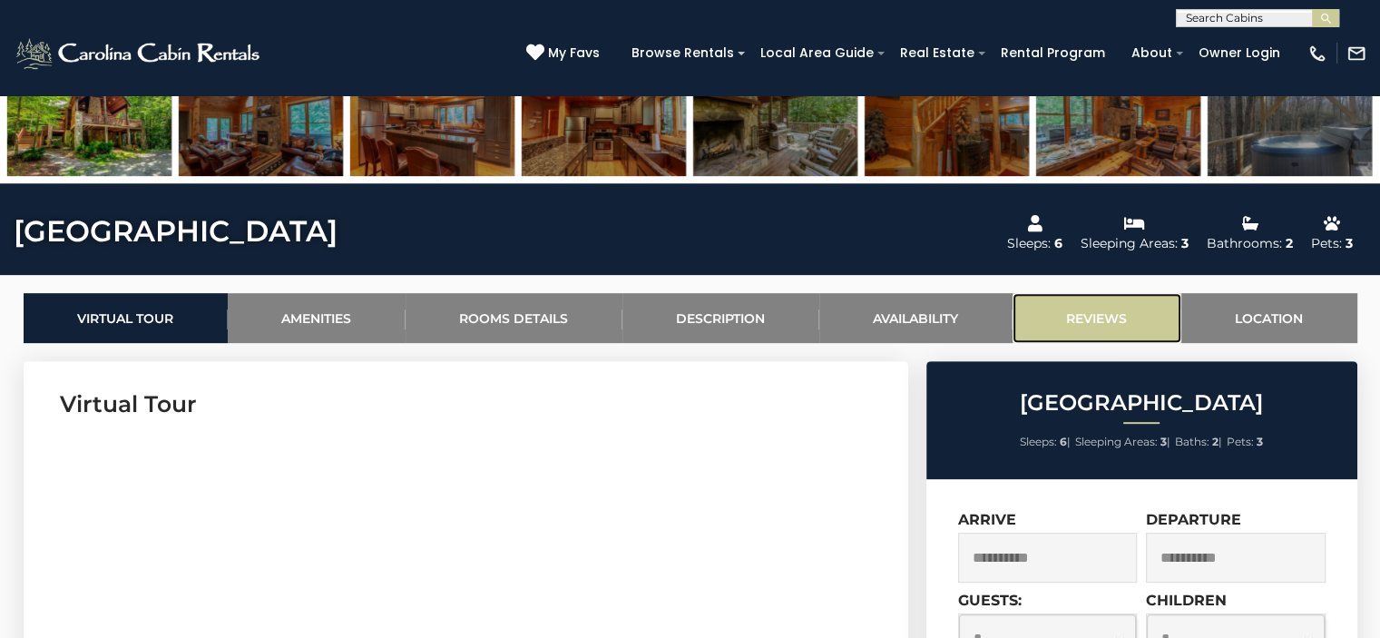
click at [1118, 311] on link "Reviews" at bounding box center [1096, 318] width 169 height 50
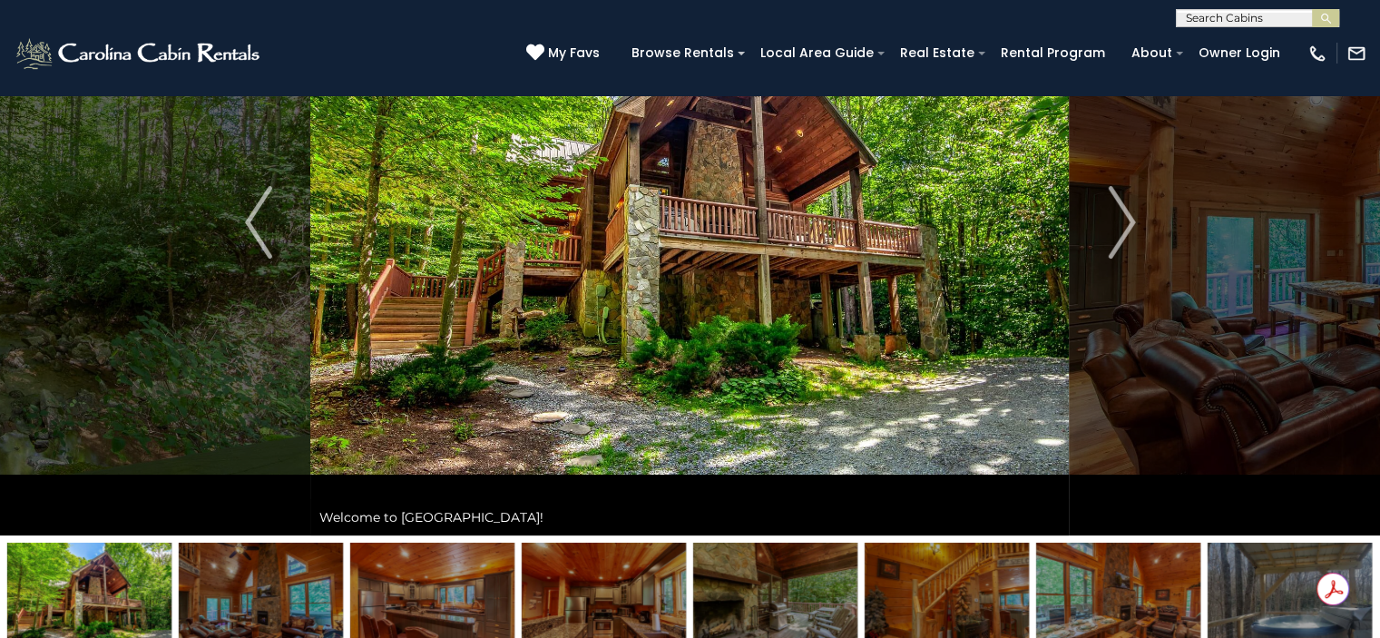
scroll to position [160, 0]
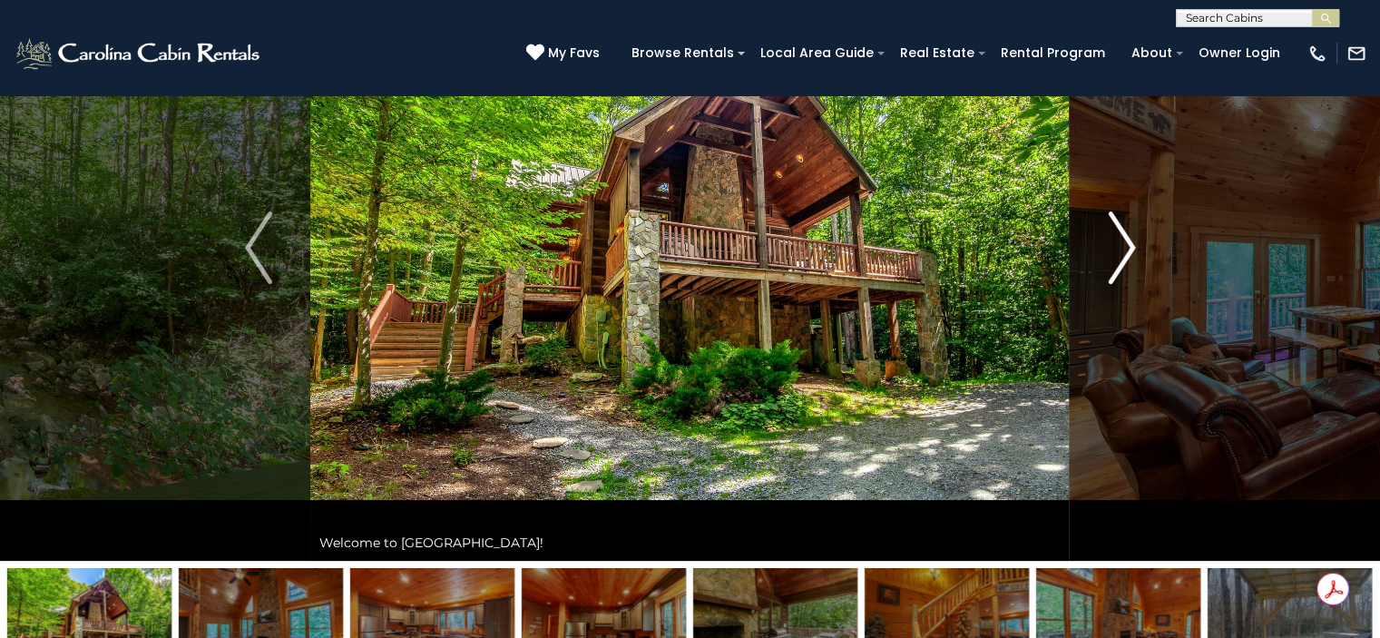
click at [1130, 250] on img "Next" at bounding box center [1120, 247] width 27 height 73
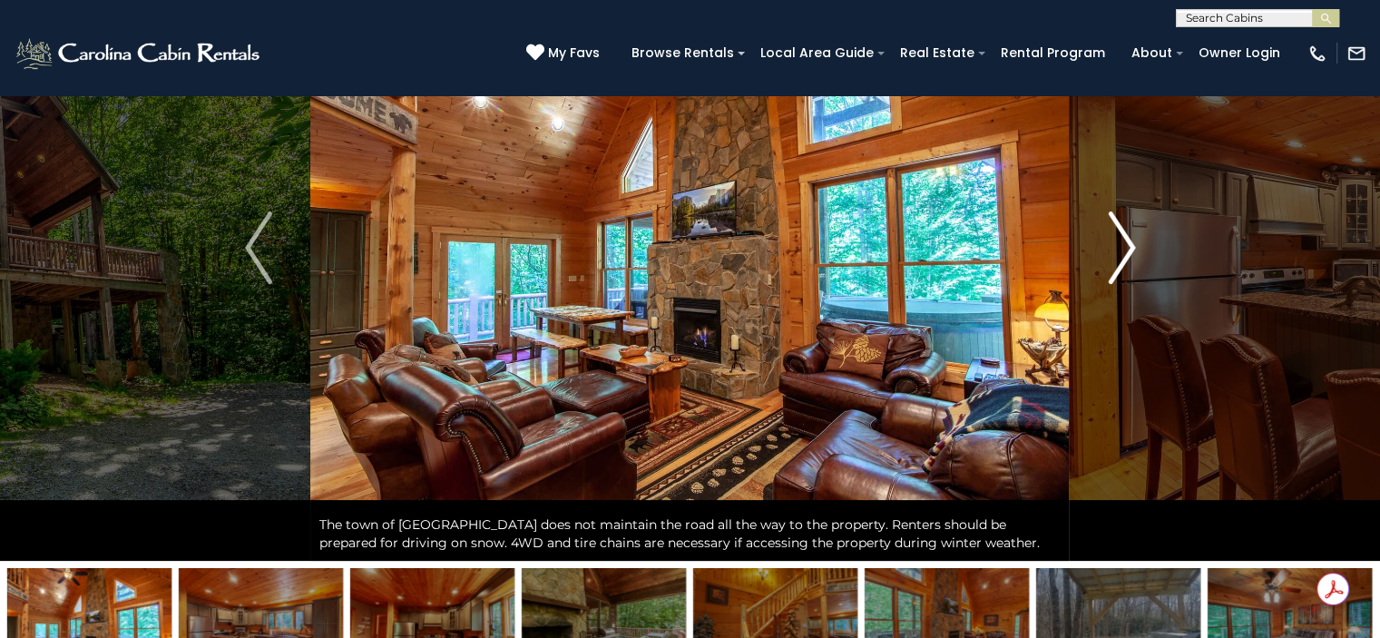
click at [1130, 250] on img "Next" at bounding box center [1120, 247] width 27 height 73
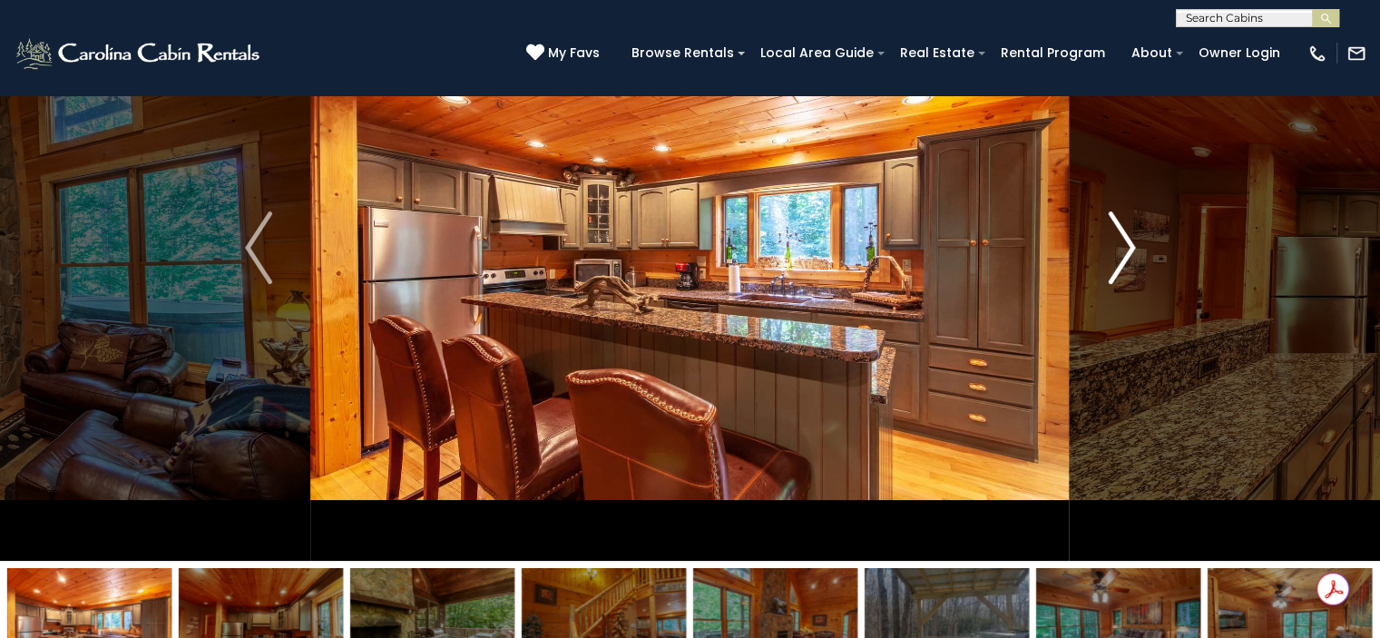
click at [1130, 250] on img "Next" at bounding box center [1120, 247] width 27 height 73
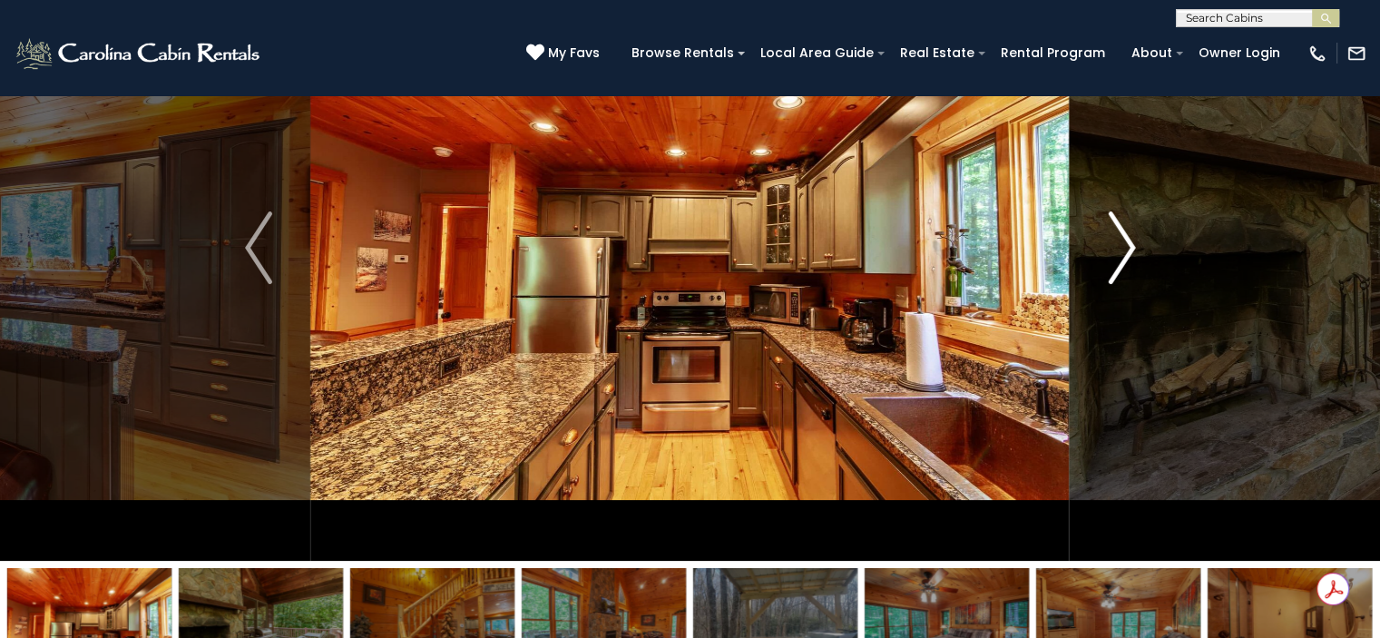
click at [1130, 250] on img "Next" at bounding box center [1120, 247] width 27 height 73
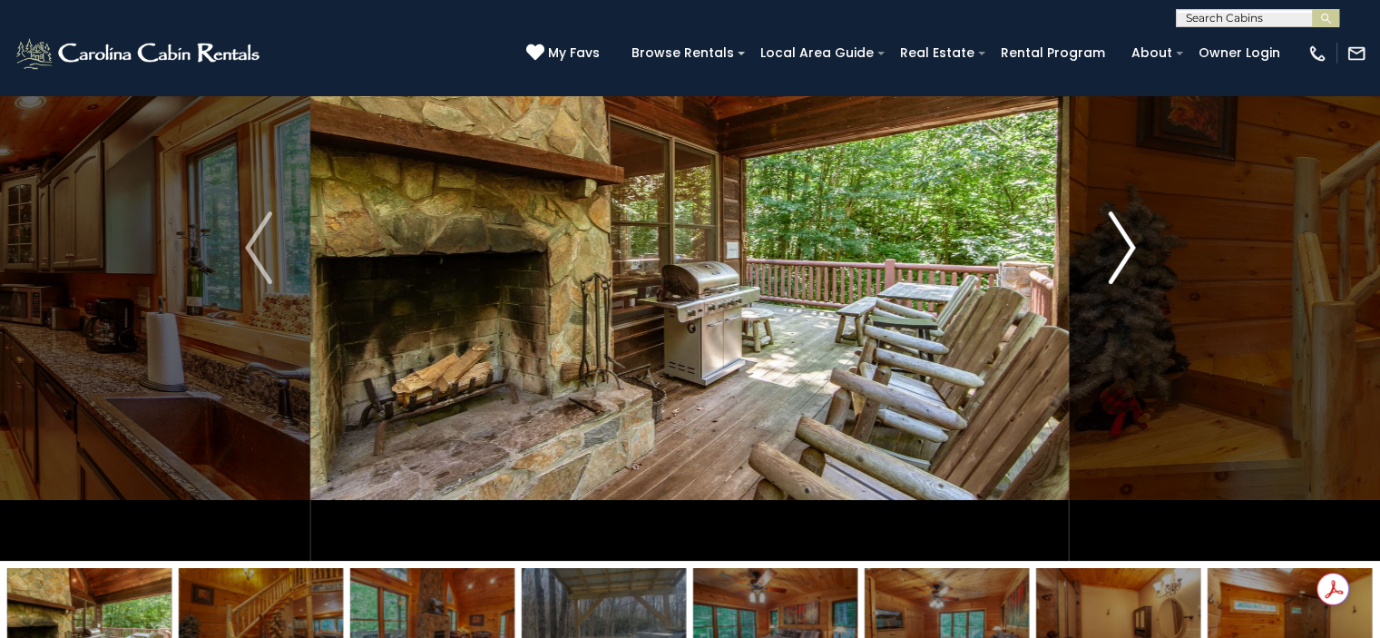
click at [1130, 250] on img "Next" at bounding box center [1120, 247] width 27 height 73
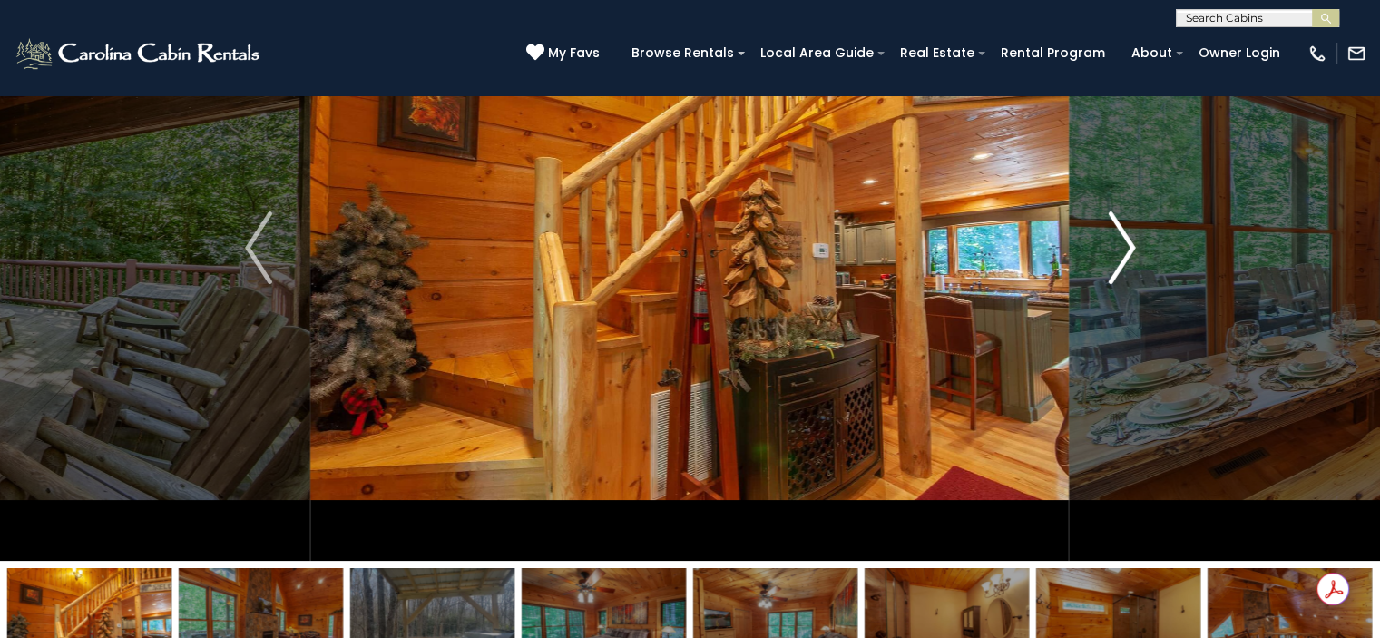
click at [1130, 250] on img "Next" at bounding box center [1120, 247] width 27 height 73
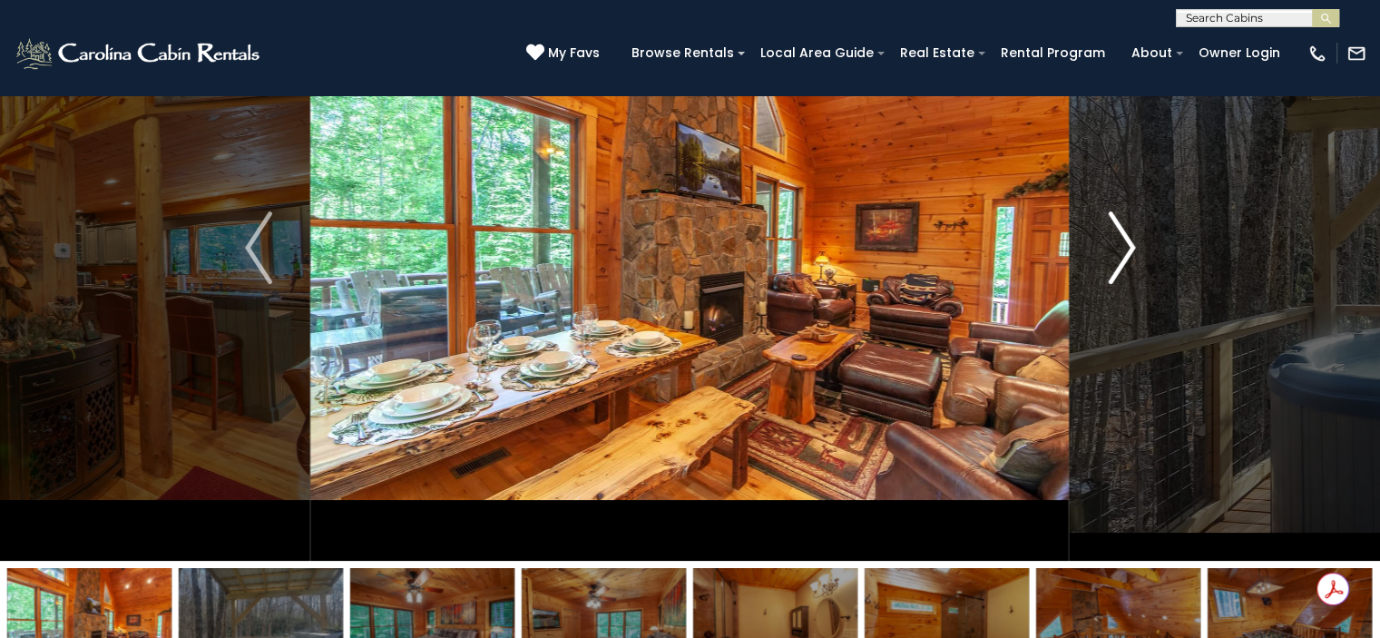
click at [1130, 250] on img "Next" at bounding box center [1120, 247] width 27 height 73
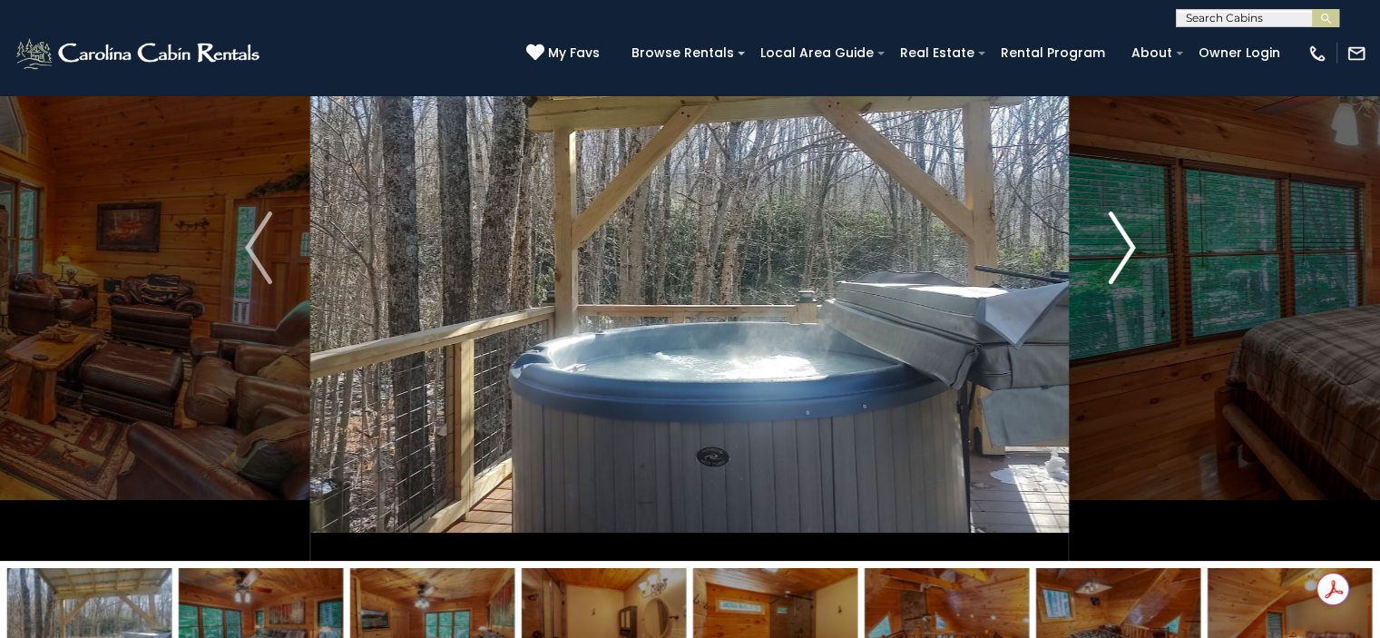
click at [1130, 250] on img "Next" at bounding box center [1120, 247] width 27 height 73
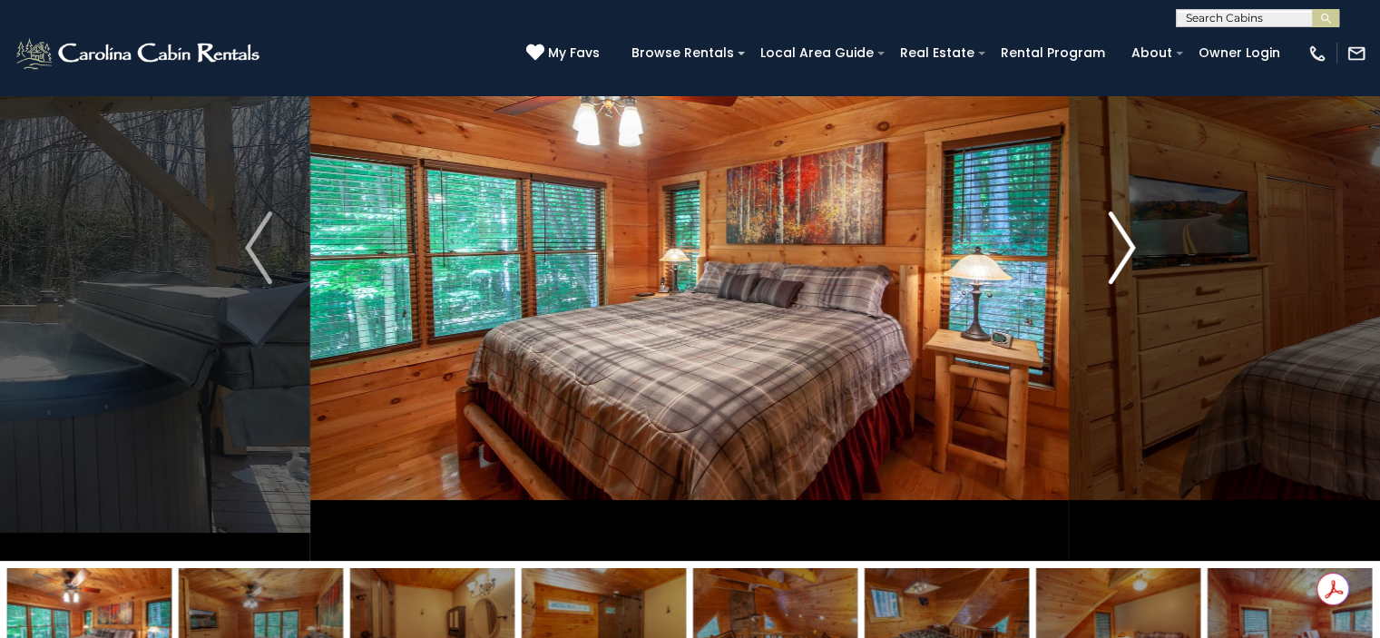
click at [1130, 250] on img "Next" at bounding box center [1120, 247] width 27 height 73
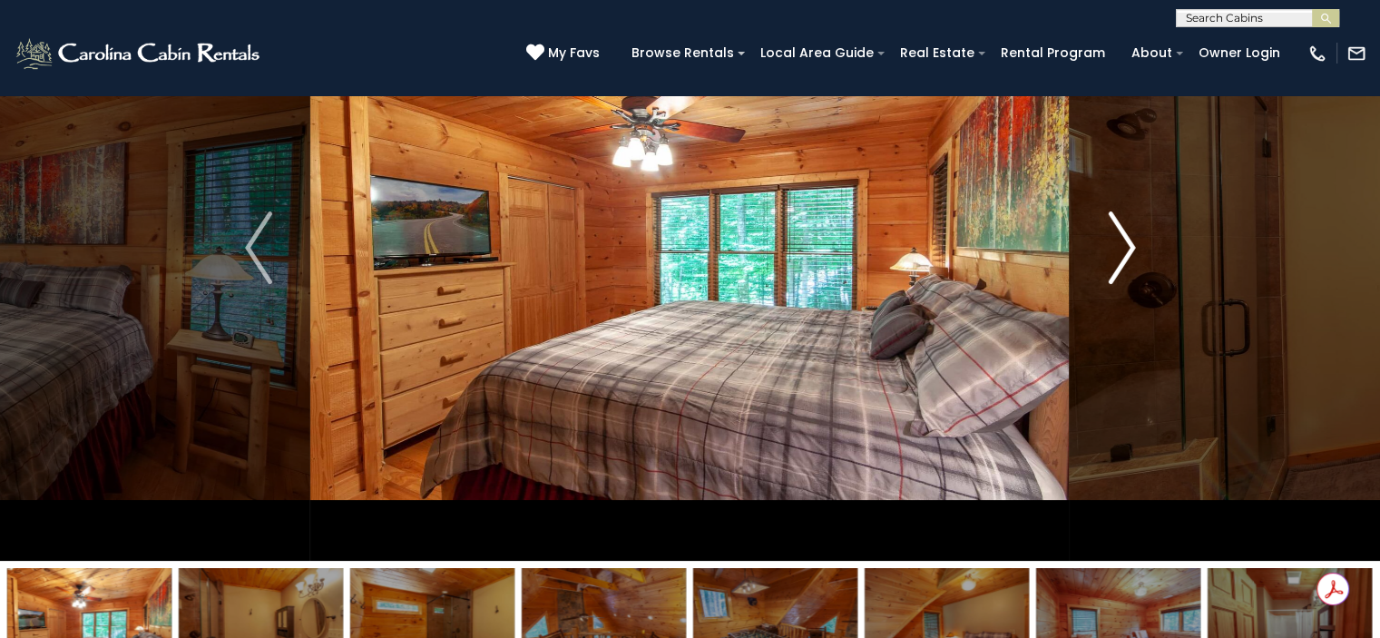
click at [1130, 250] on img "Next" at bounding box center [1120, 247] width 27 height 73
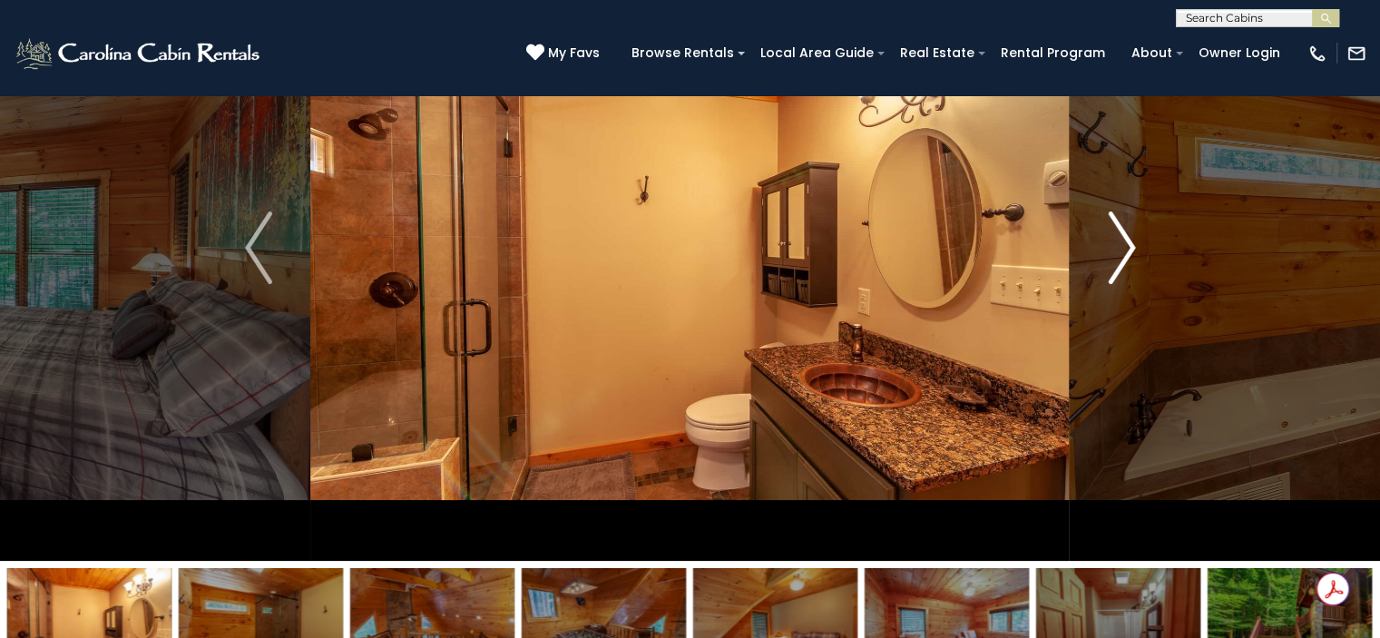
click at [1130, 250] on img "Next" at bounding box center [1120, 247] width 27 height 73
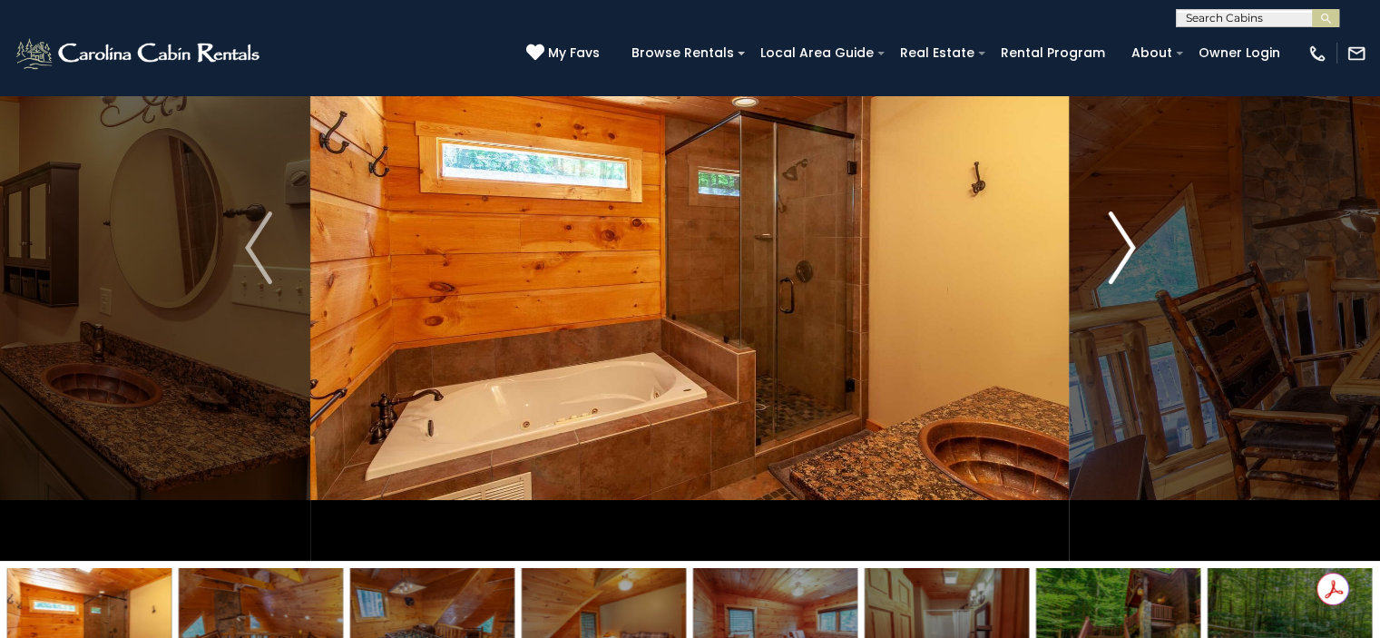
click at [1130, 250] on img "Next" at bounding box center [1120, 247] width 27 height 73
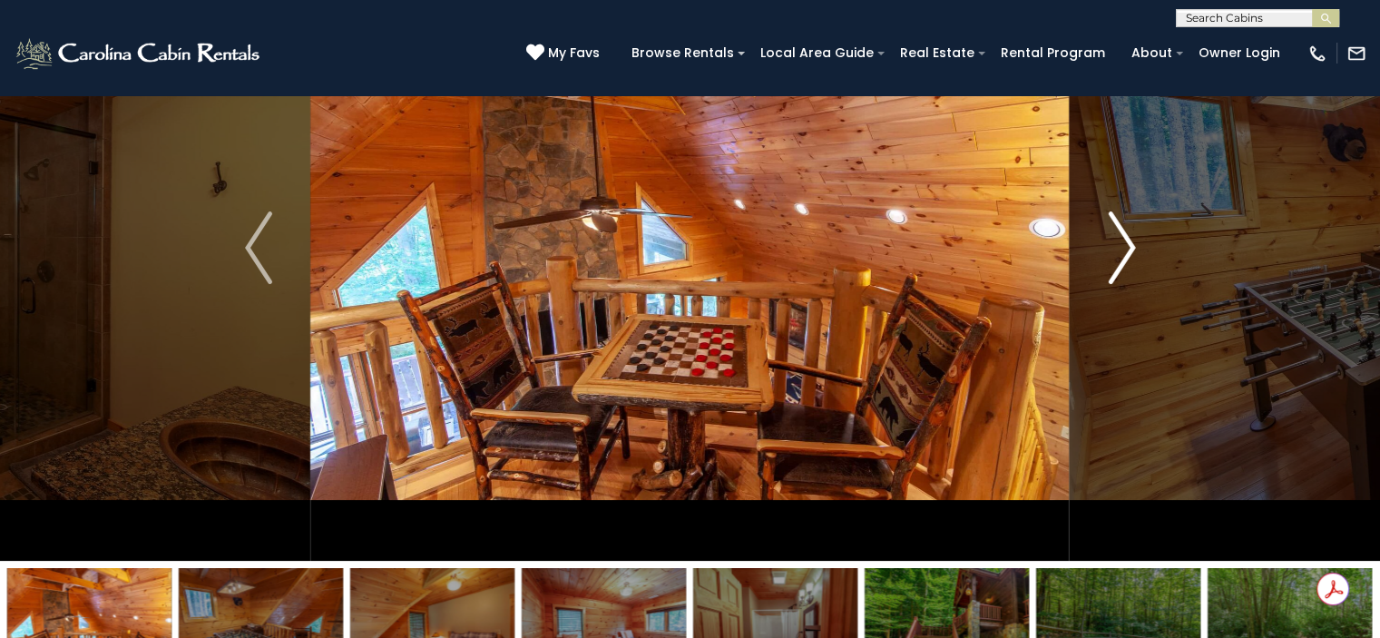
click at [1130, 250] on img "Next" at bounding box center [1120, 247] width 27 height 73
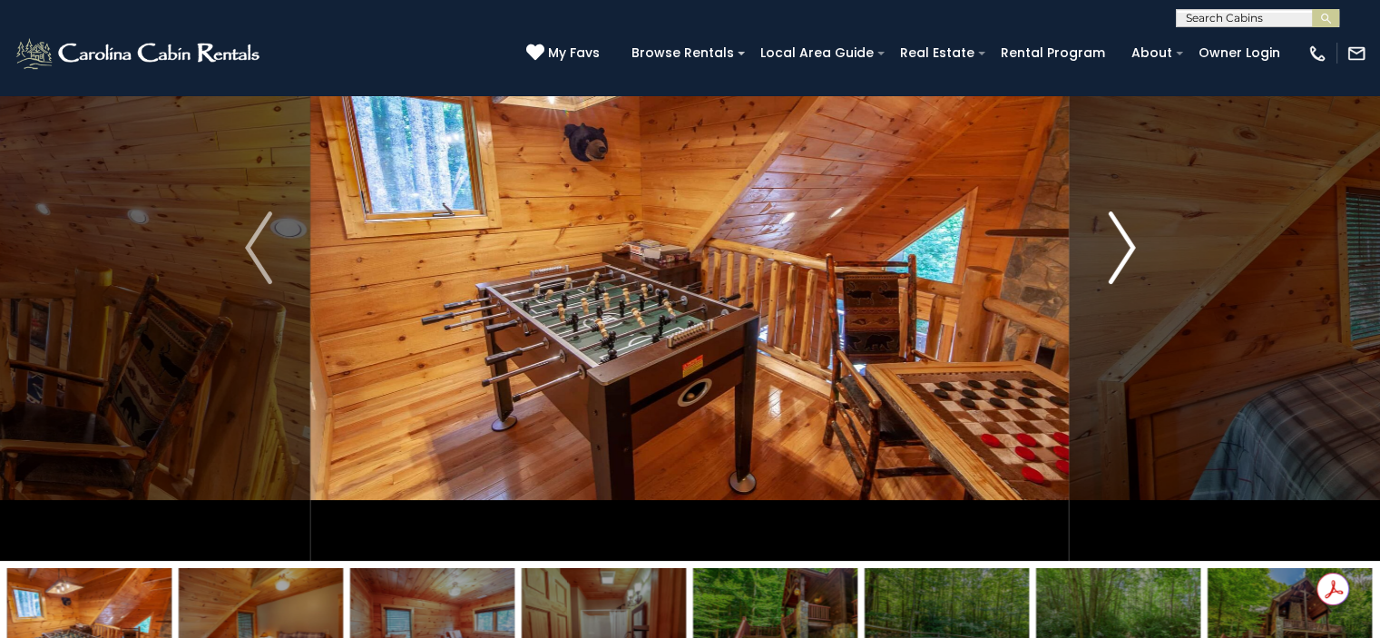
click at [1130, 250] on img "Next" at bounding box center [1120, 247] width 27 height 73
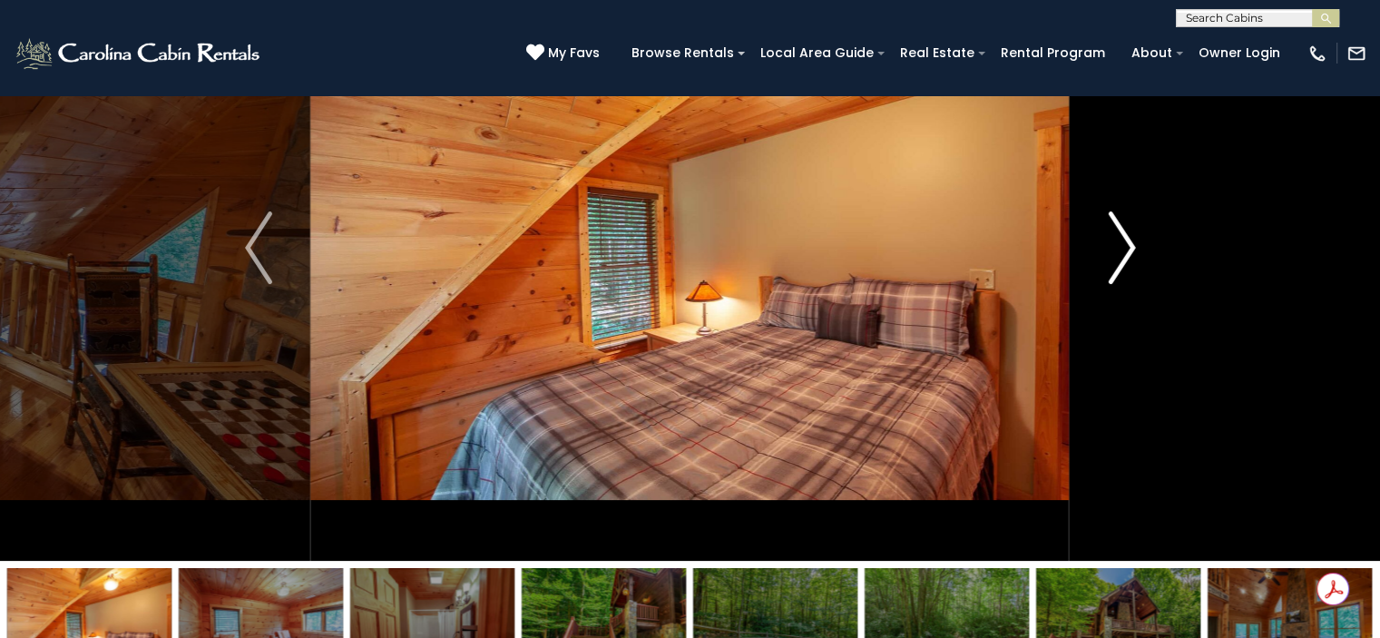
click at [1130, 250] on img "Next" at bounding box center [1120, 247] width 27 height 73
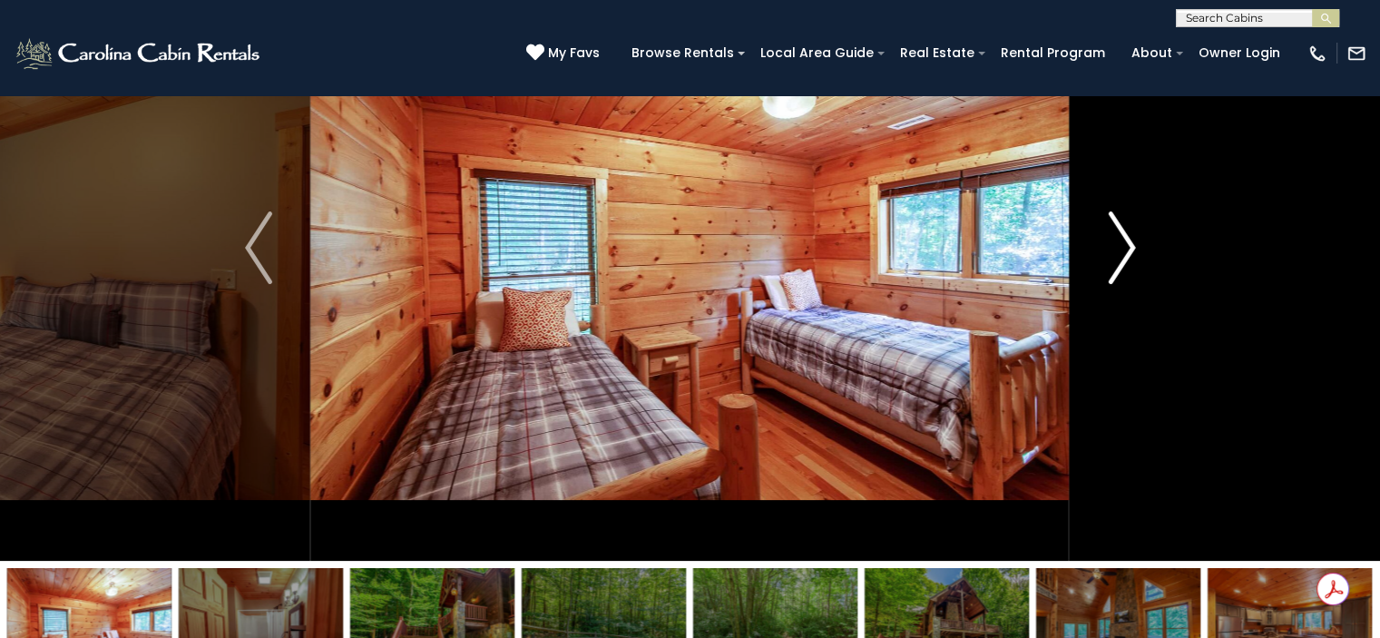
click at [1130, 250] on img "Next" at bounding box center [1120, 247] width 27 height 73
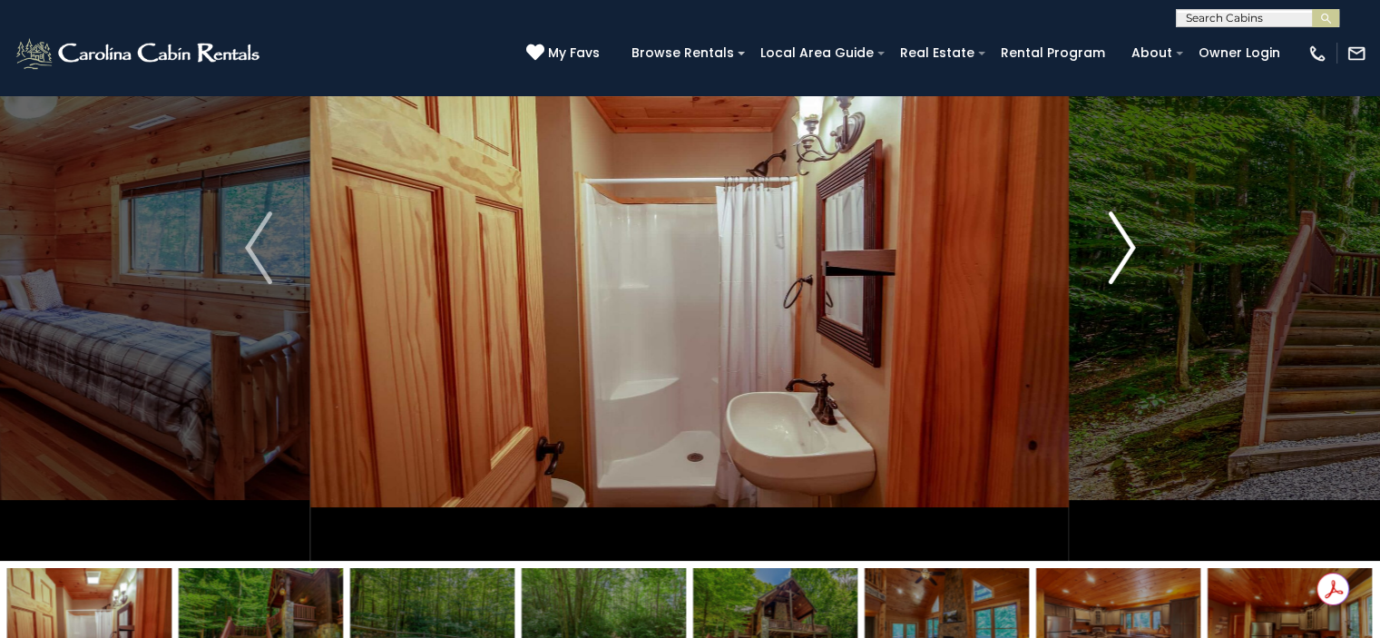
click at [1130, 250] on img "Next" at bounding box center [1120, 247] width 27 height 73
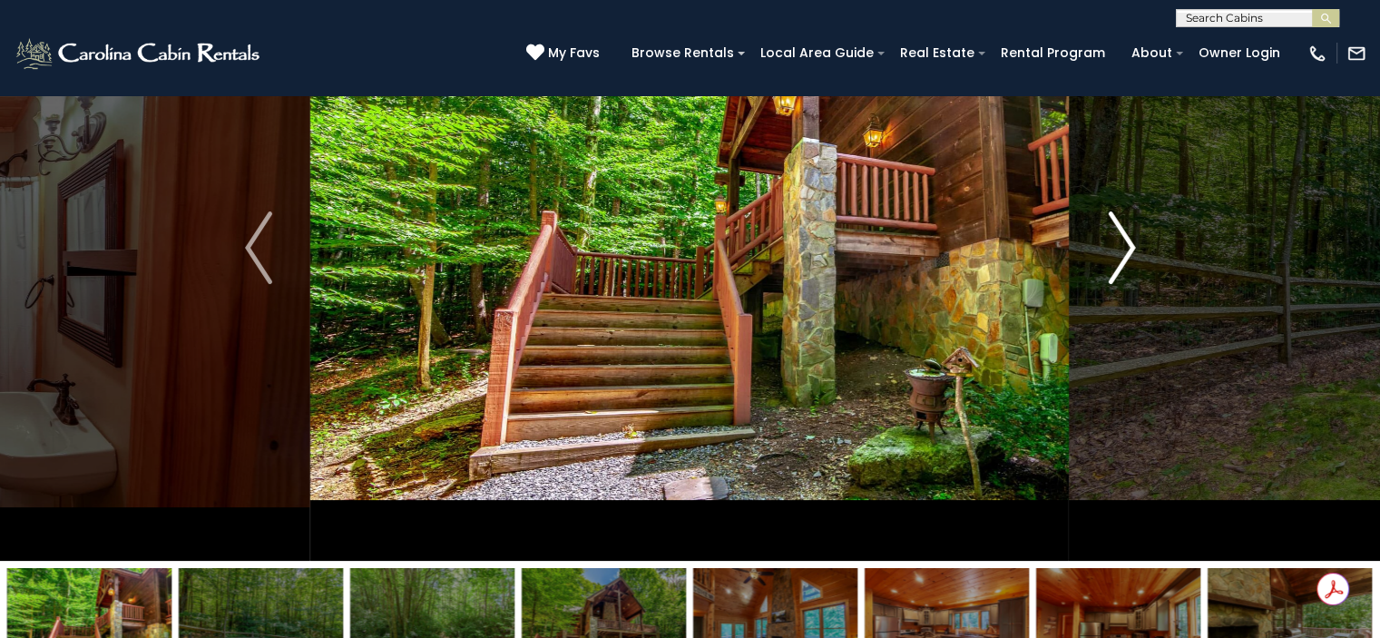
click at [1130, 250] on img "Next" at bounding box center [1120, 247] width 27 height 73
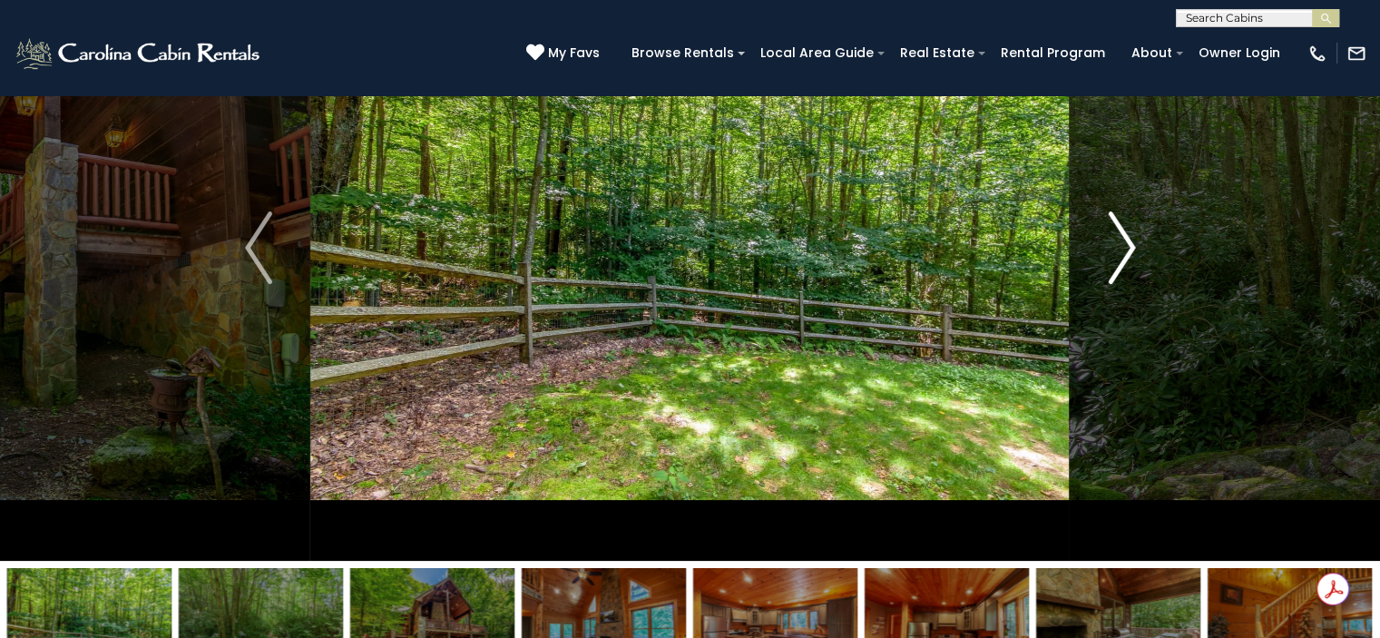
click at [1130, 250] on img "Next" at bounding box center [1120, 247] width 27 height 73
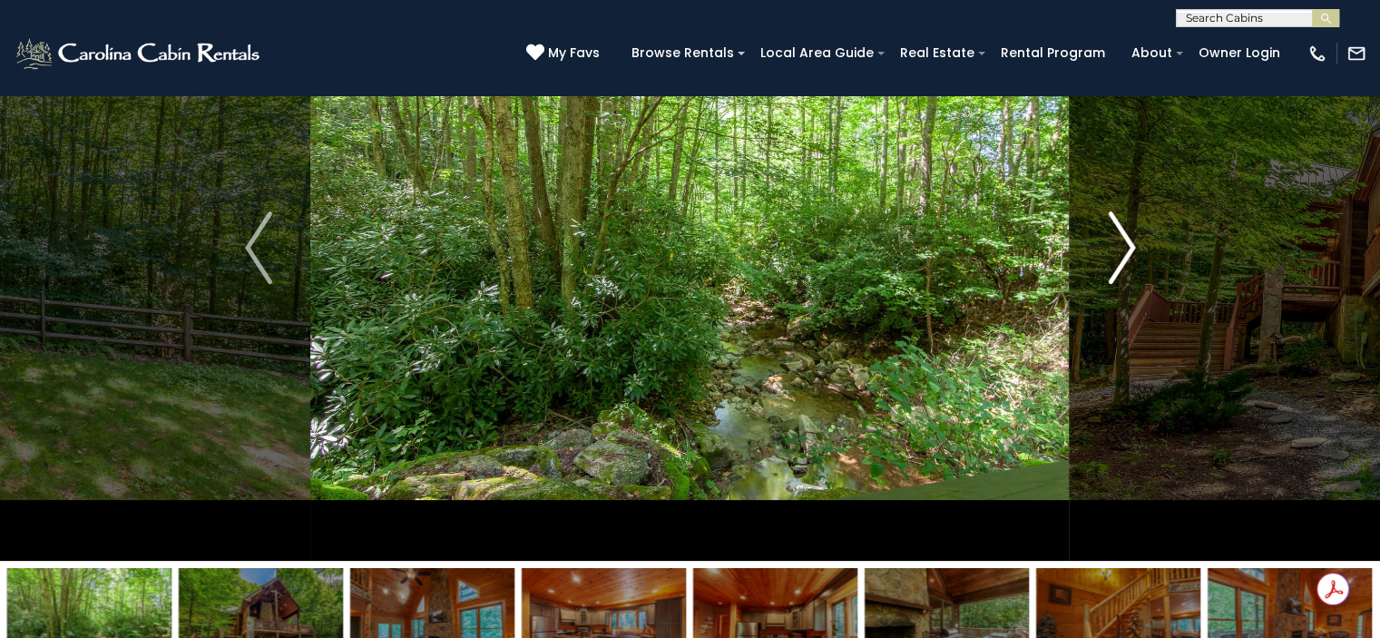
click at [1130, 250] on img "Next" at bounding box center [1120, 247] width 27 height 73
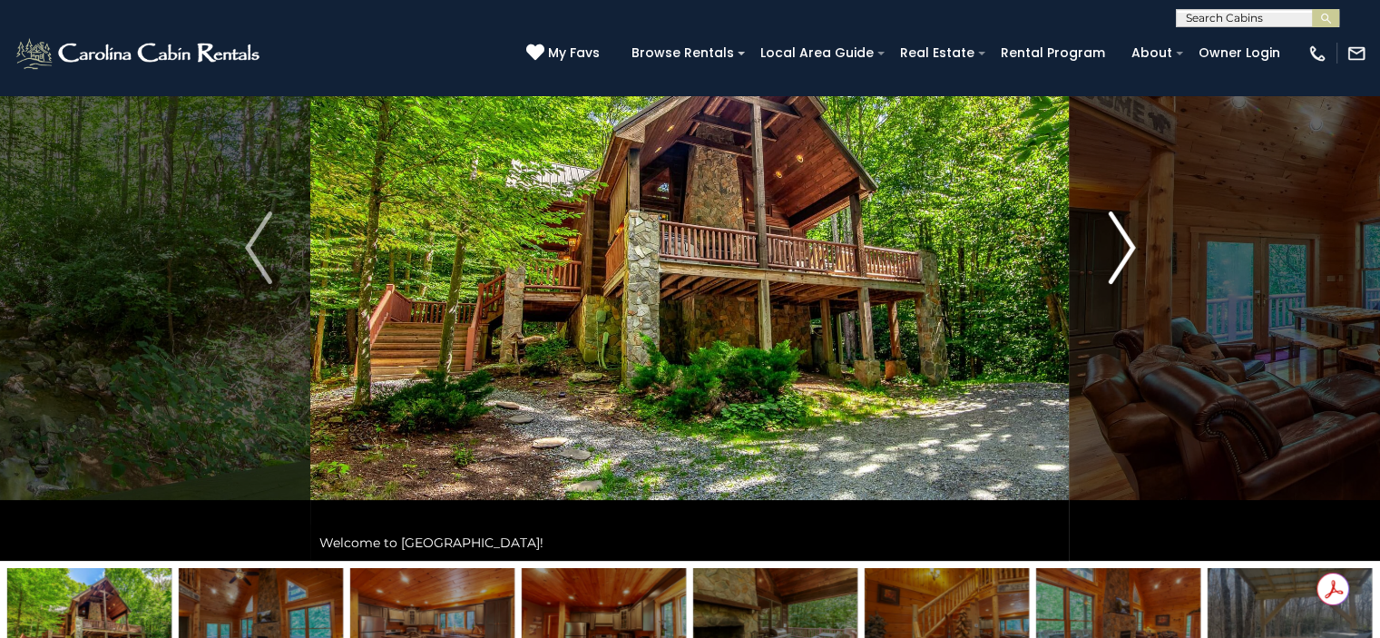
click at [1130, 250] on img "Next" at bounding box center [1120, 247] width 27 height 73
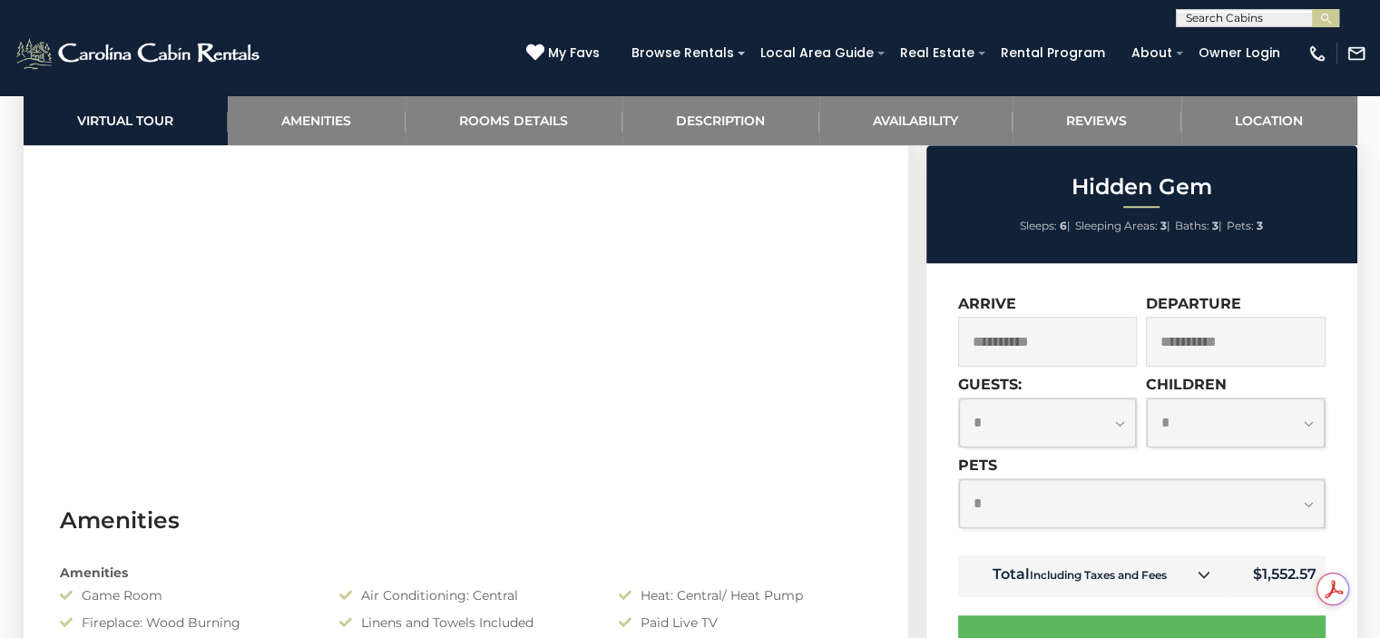
click at [1054, 337] on input "**********" at bounding box center [1048, 342] width 180 height 50
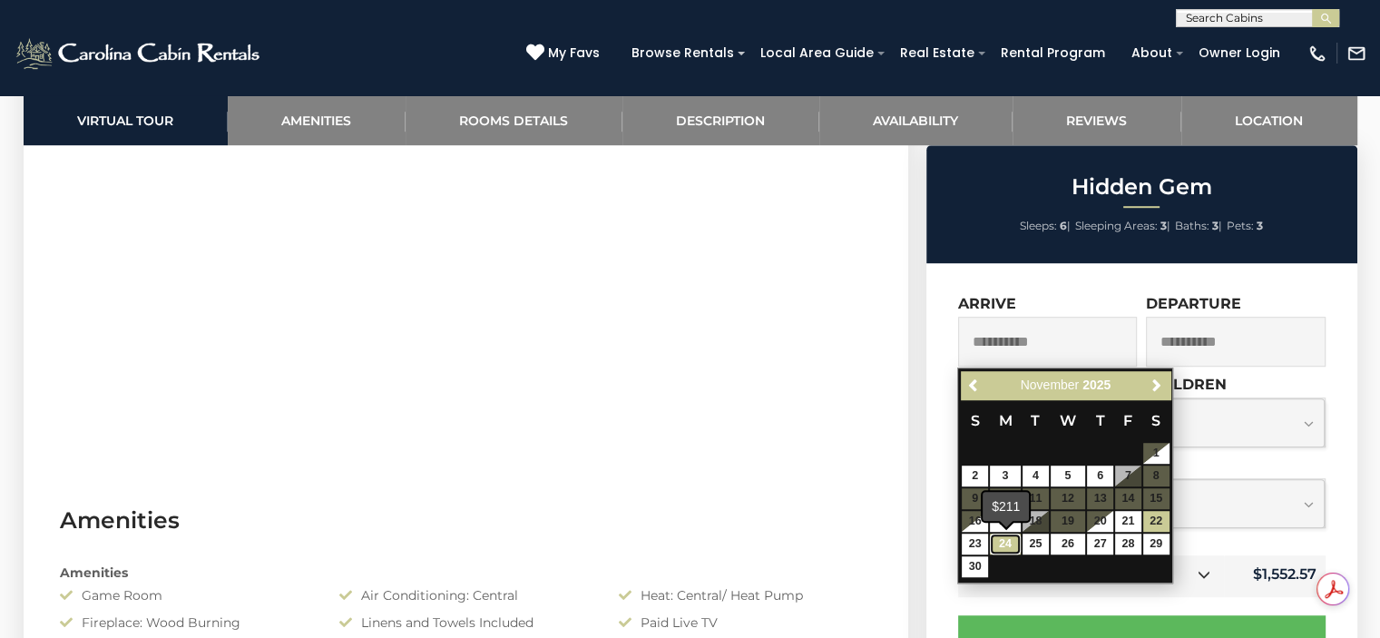
click at [1010, 546] on link "24" at bounding box center [1005, 543] width 31 height 21
type input "**********"
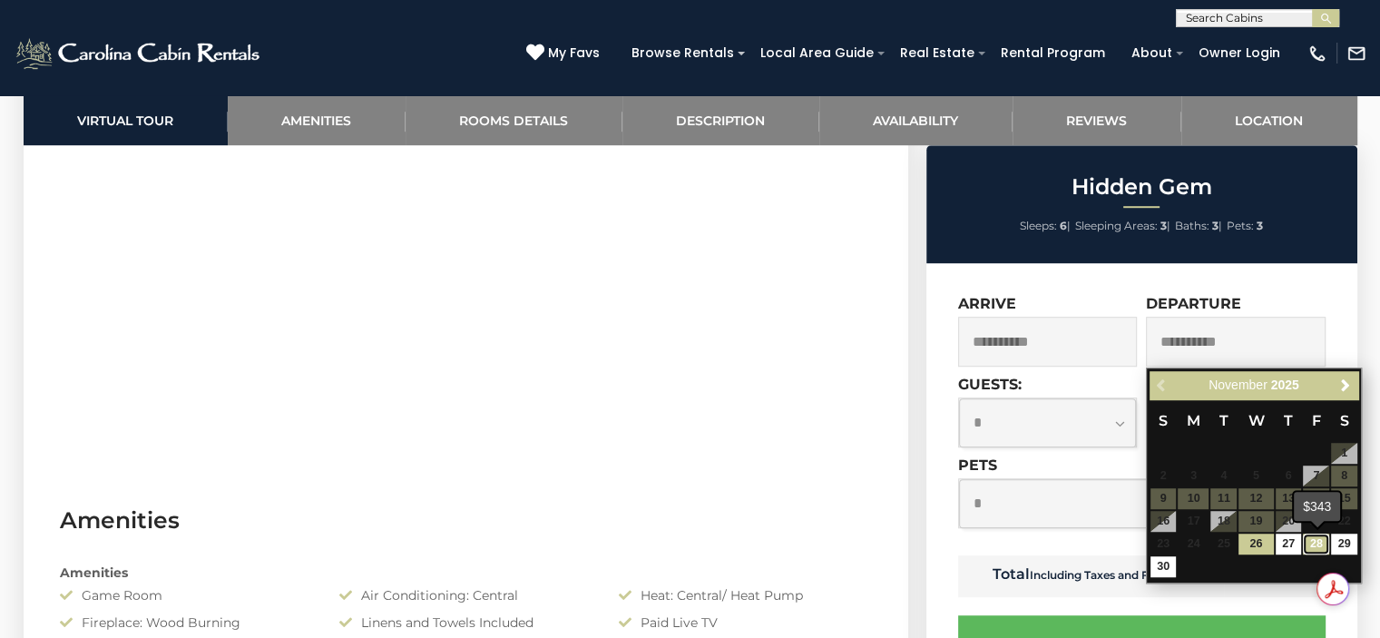
click at [1317, 547] on link "28" at bounding box center [1315, 543] width 26 height 21
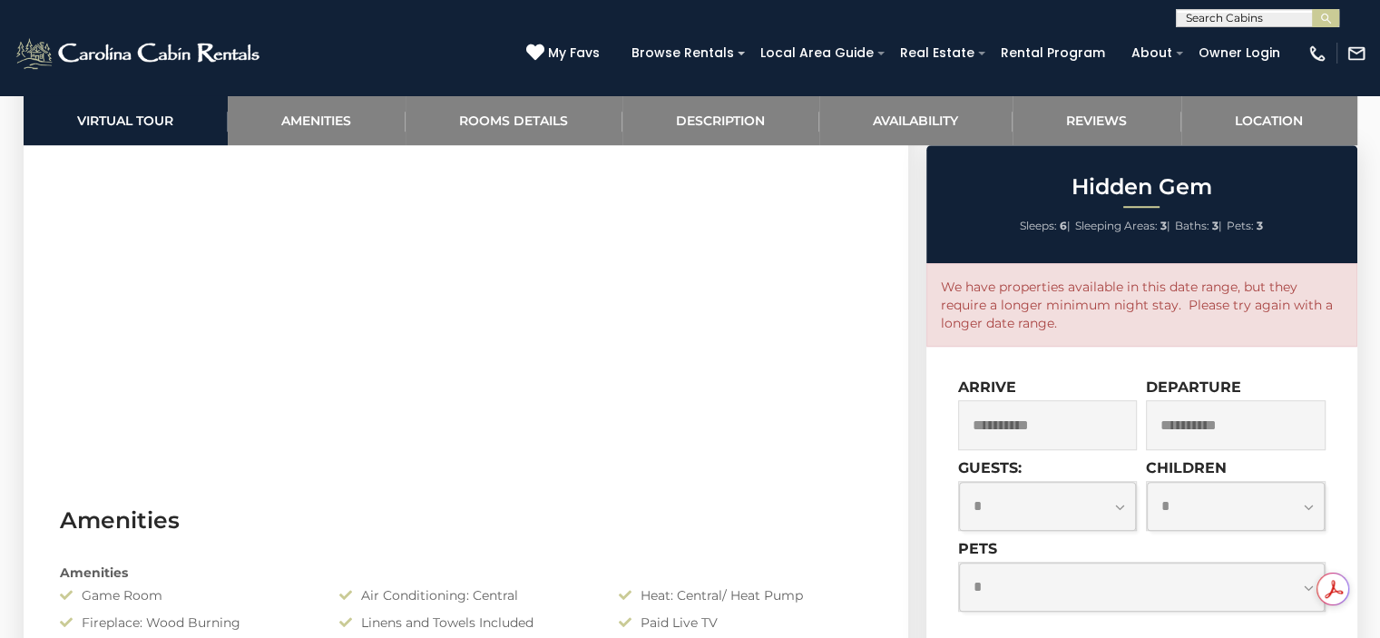
click at [1246, 427] on input "**********" at bounding box center [1236, 425] width 180 height 50
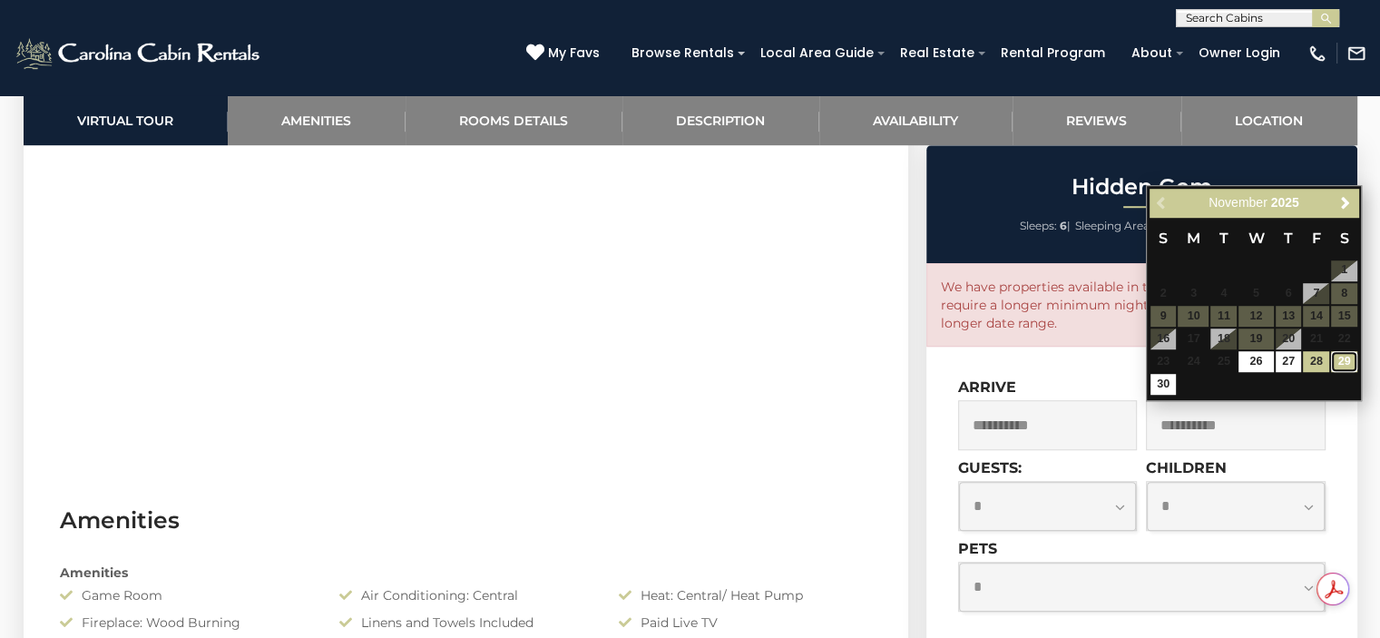
click at [1345, 360] on link "29" at bounding box center [1344, 361] width 26 height 21
type input "**********"
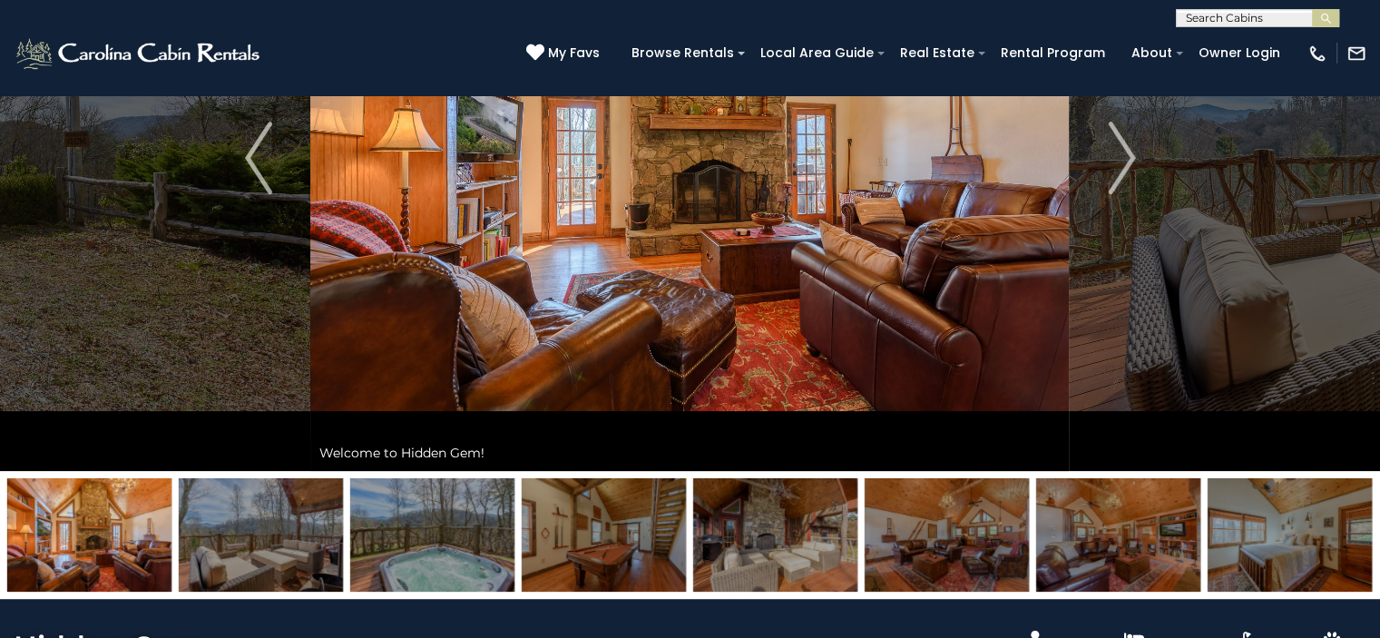
scroll to position [18, 0]
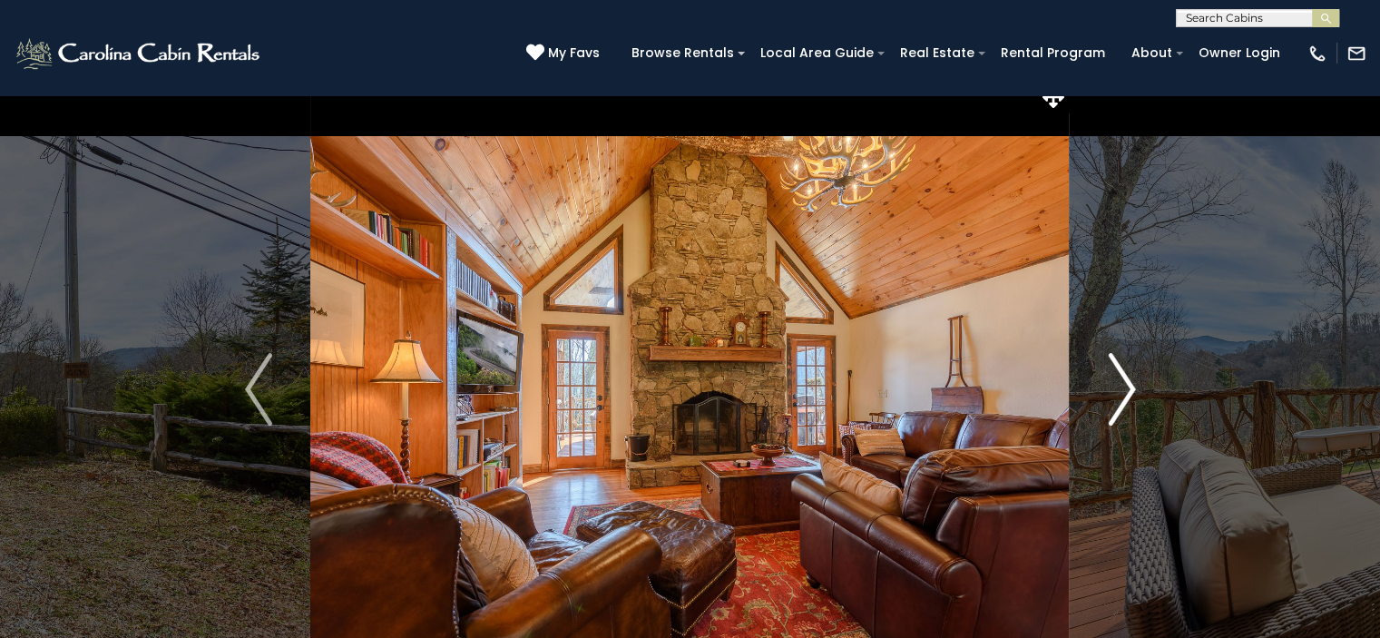
click at [1120, 376] on img "Next" at bounding box center [1120, 389] width 27 height 73
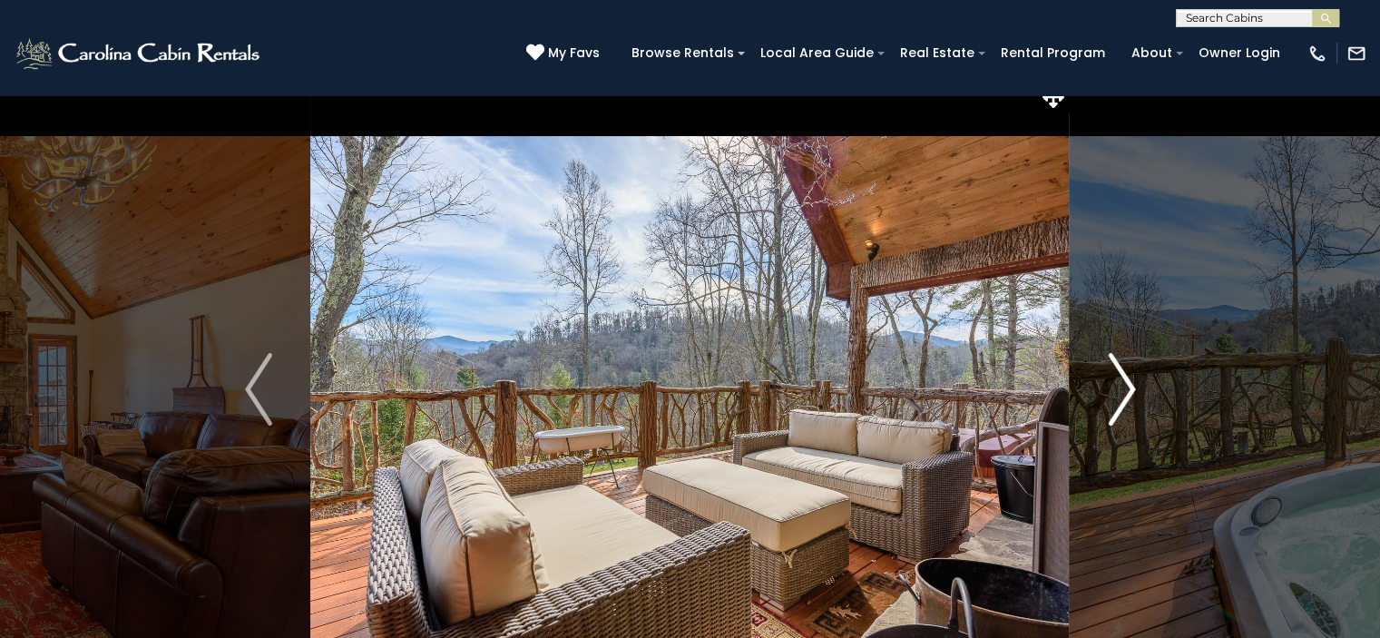
click at [1120, 376] on img "Next" at bounding box center [1120, 389] width 27 height 73
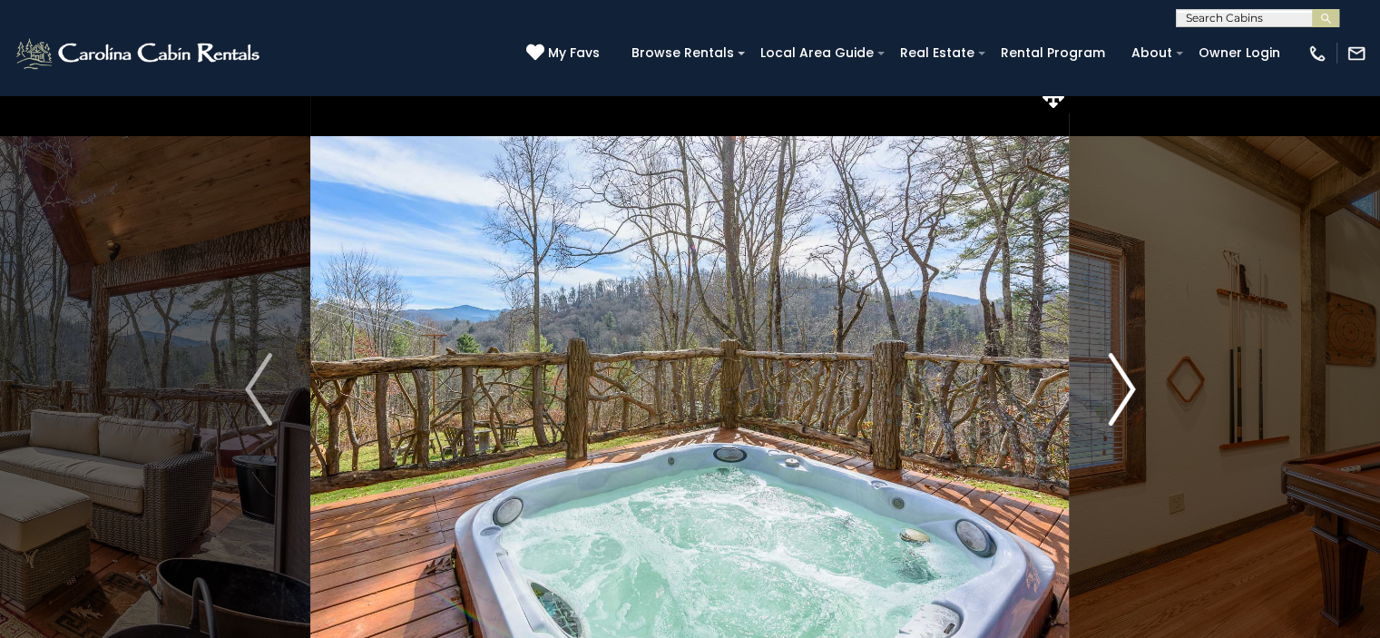
click at [1120, 376] on img "Next" at bounding box center [1120, 389] width 27 height 73
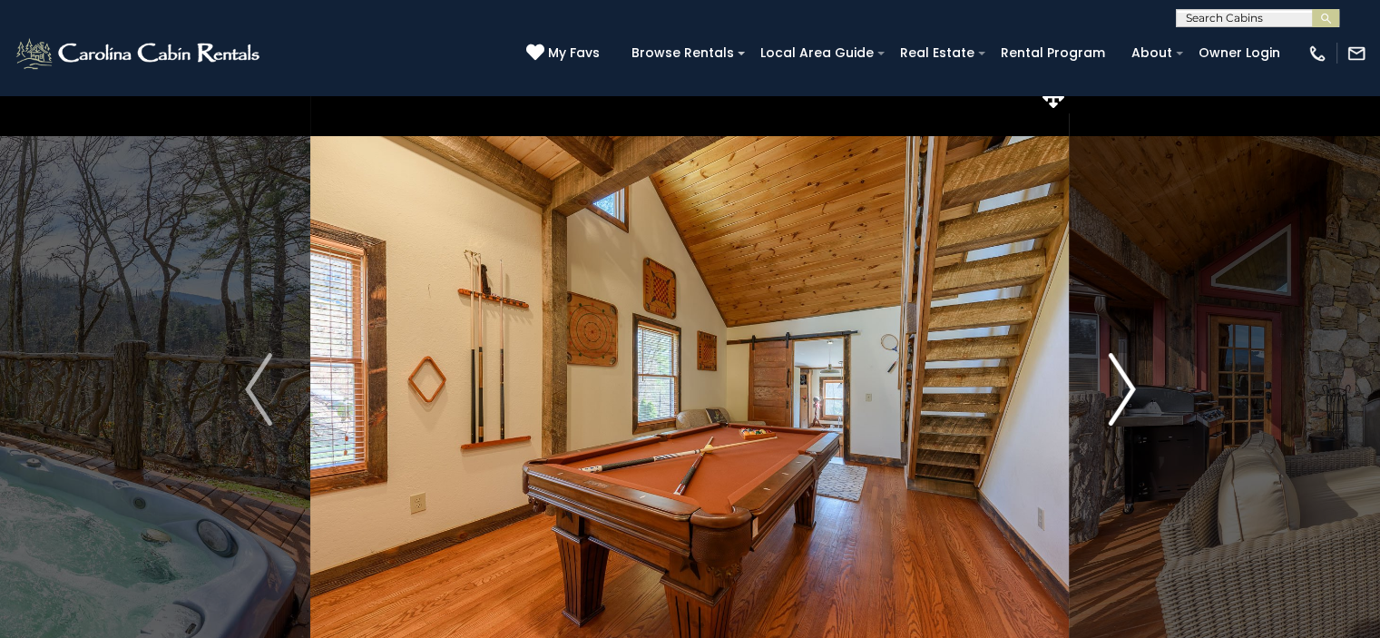
click at [1120, 376] on img "Next" at bounding box center [1120, 389] width 27 height 73
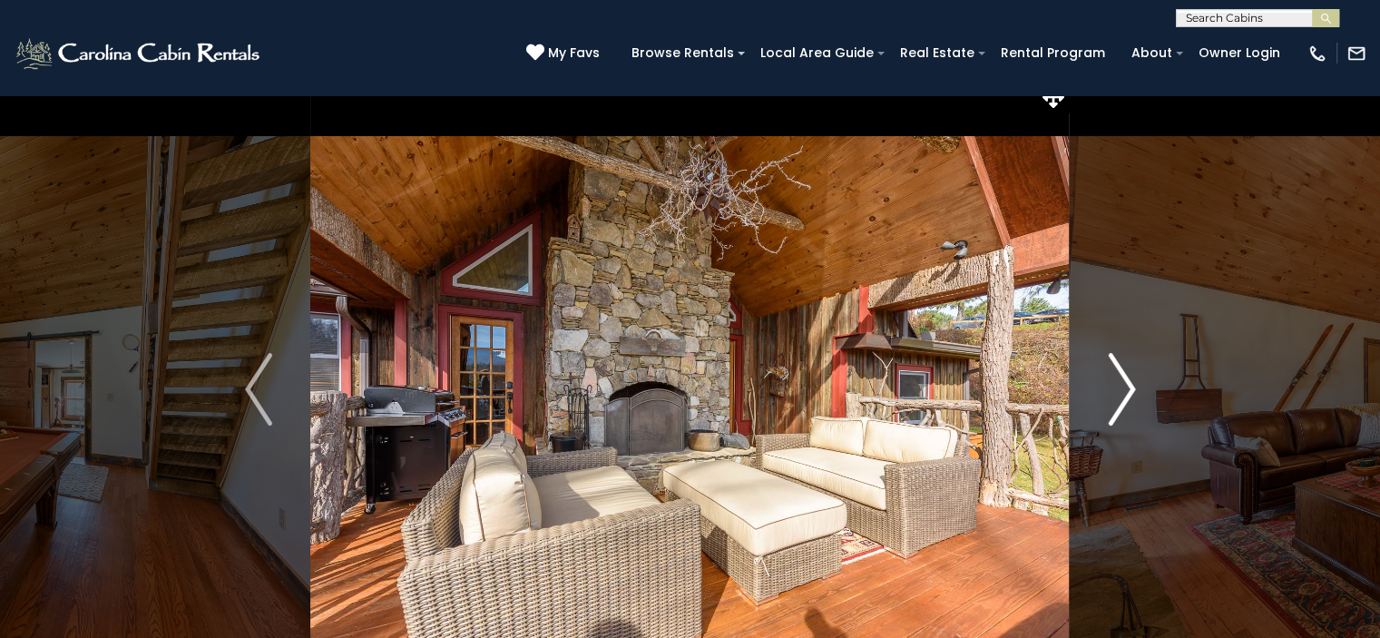
click at [1120, 376] on img "Next" at bounding box center [1120, 389] width 27 height 73
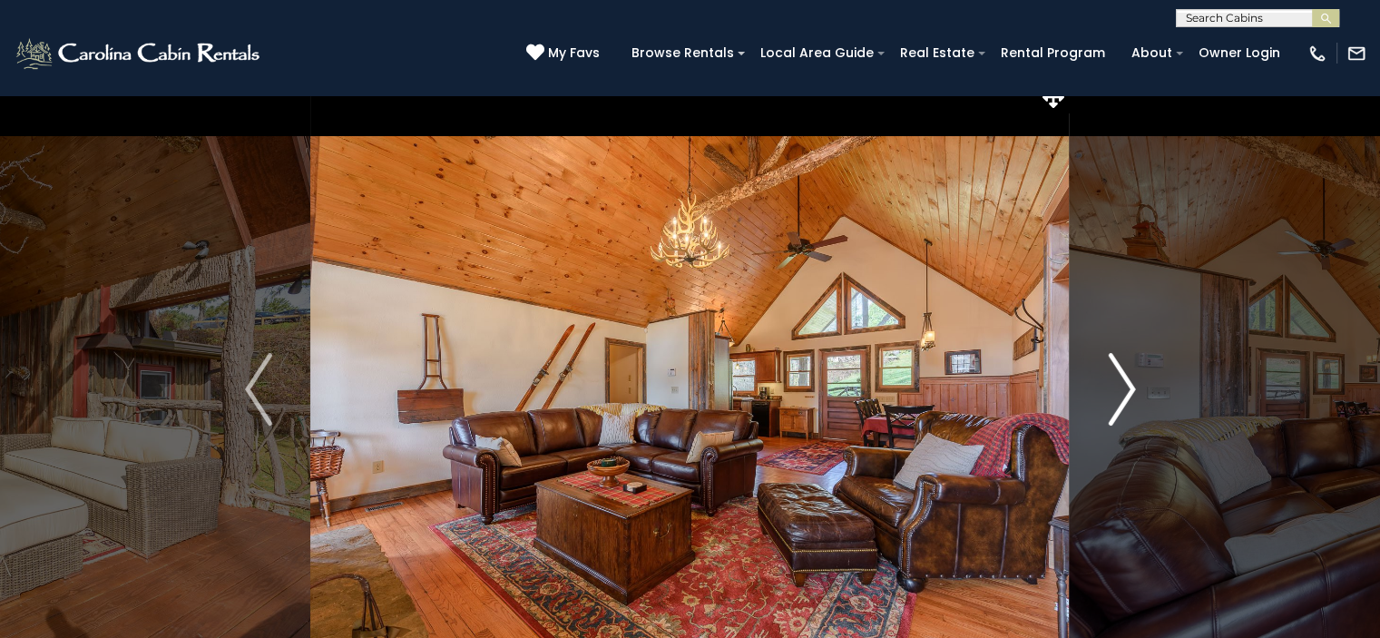
click at [1120, 376] on img "Next" at bounding box center [1120, 389] width 27 height 73
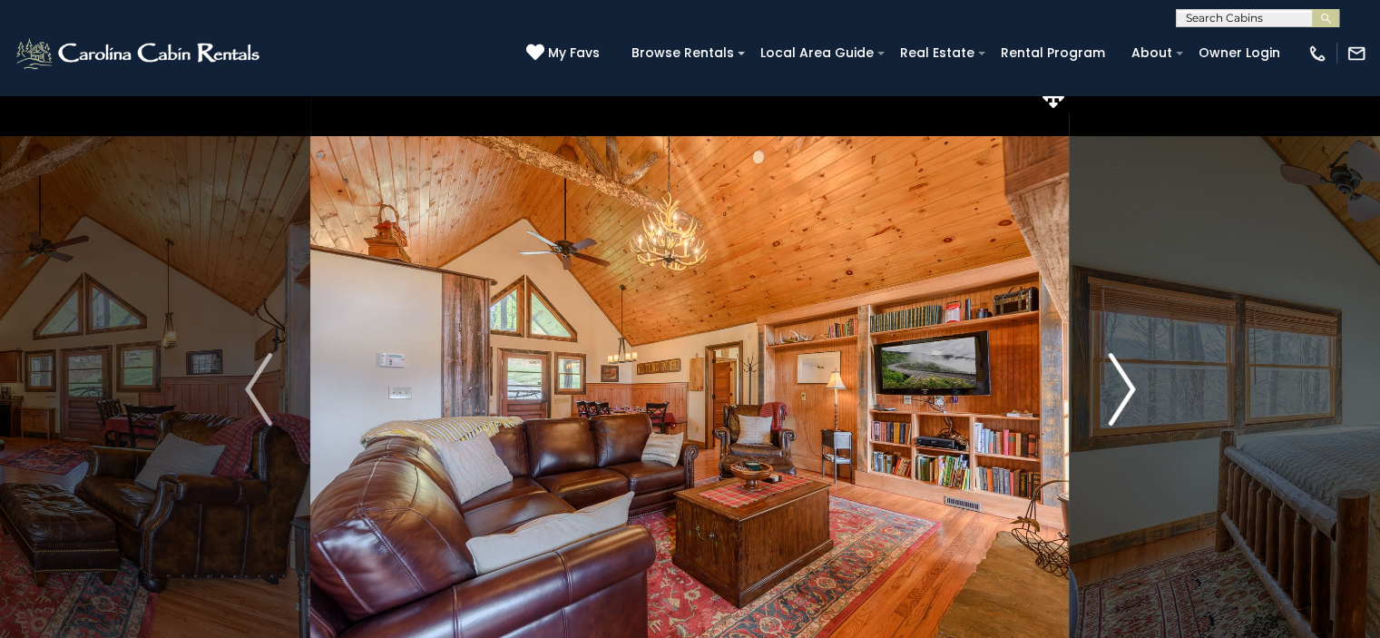
click at [1120, 376] on img "Next" at bounding box center [1120, 389] width 27 height 73
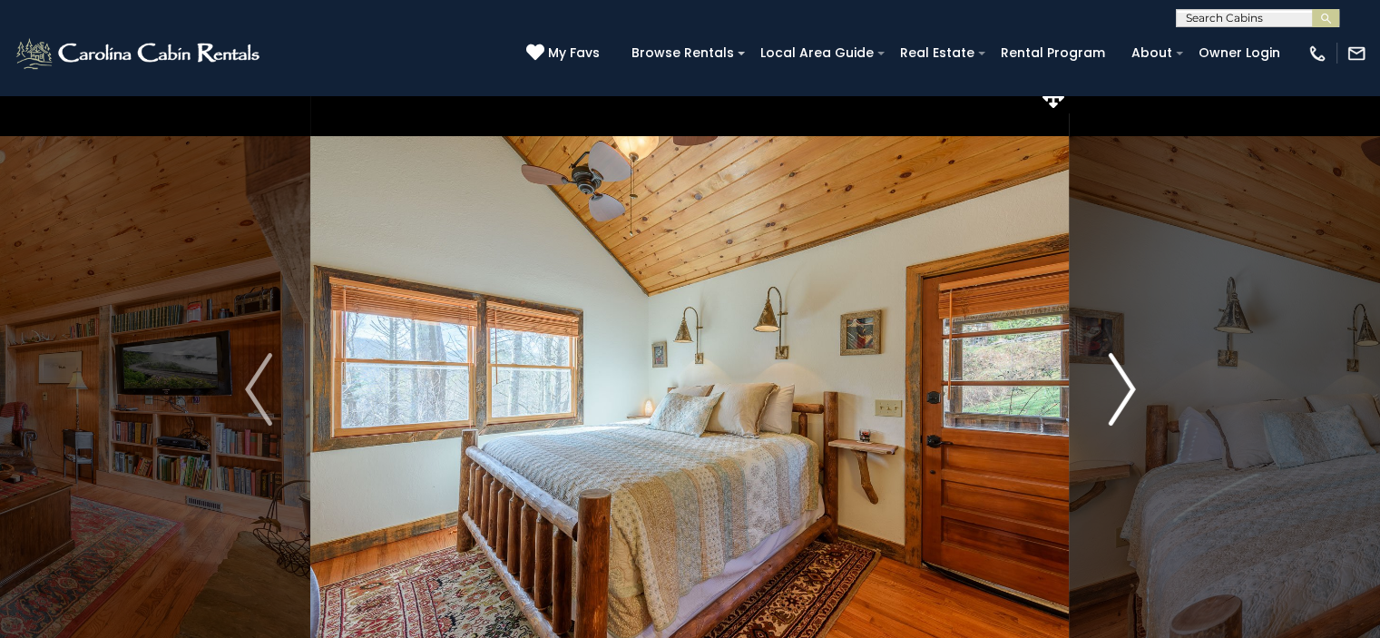
click at [1120, 376] on img "Next" at bounding box center [1120, 389] width 27 height 73
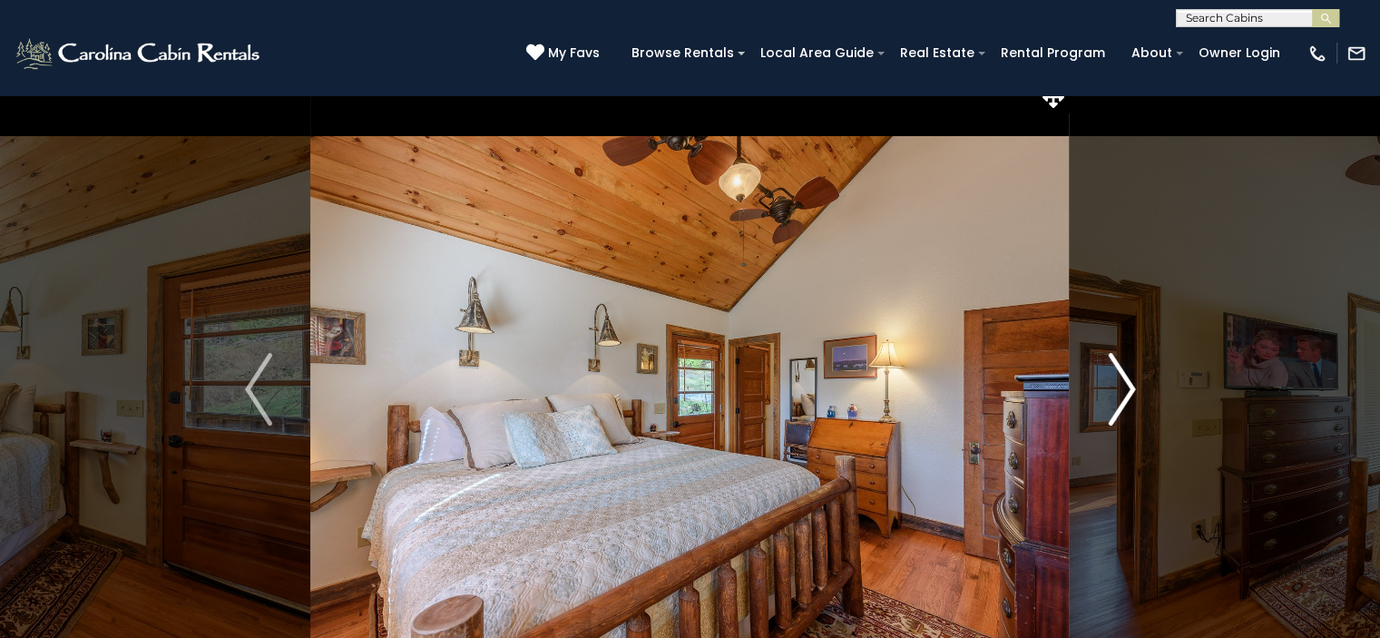
click at [1120, 376] on img "Next" at bounding box center [1120, 389] width 27 height 73
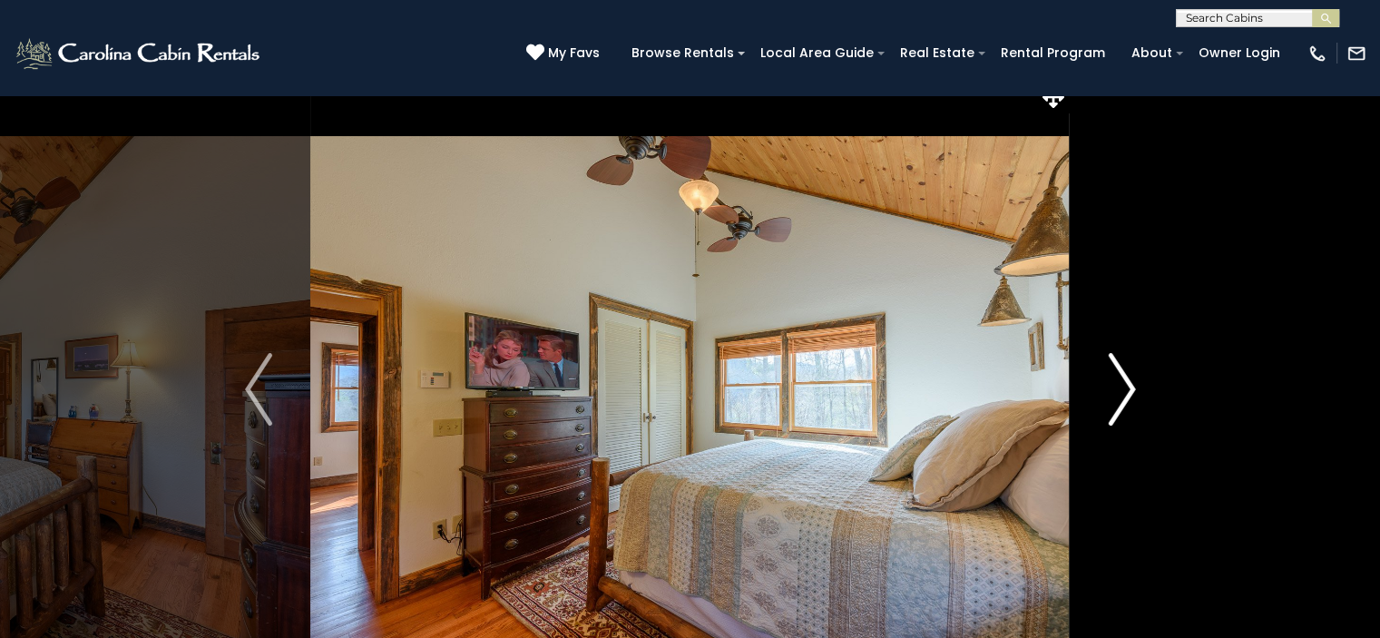
click at [1120, 376] on img "Next" at bounding box center [1120, 389] width 27 height 73
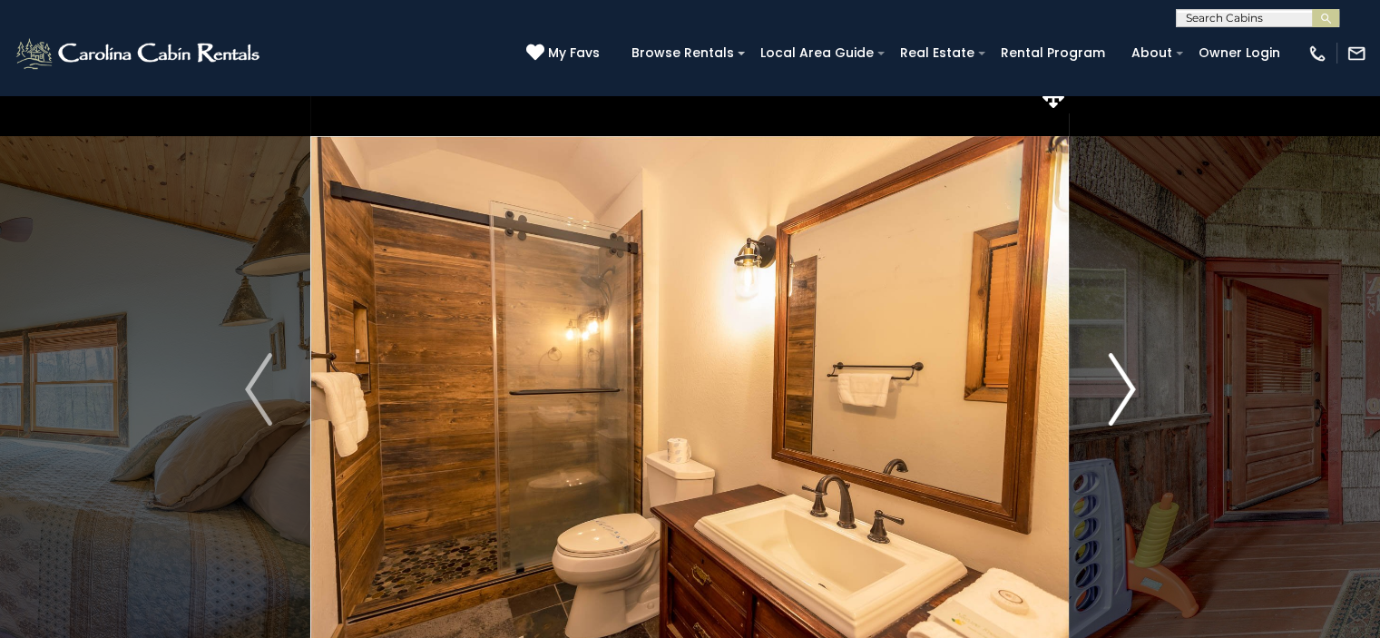
click at [1120, 376] on img "Next" at bounding box center [1120, 389] width 27 height 73
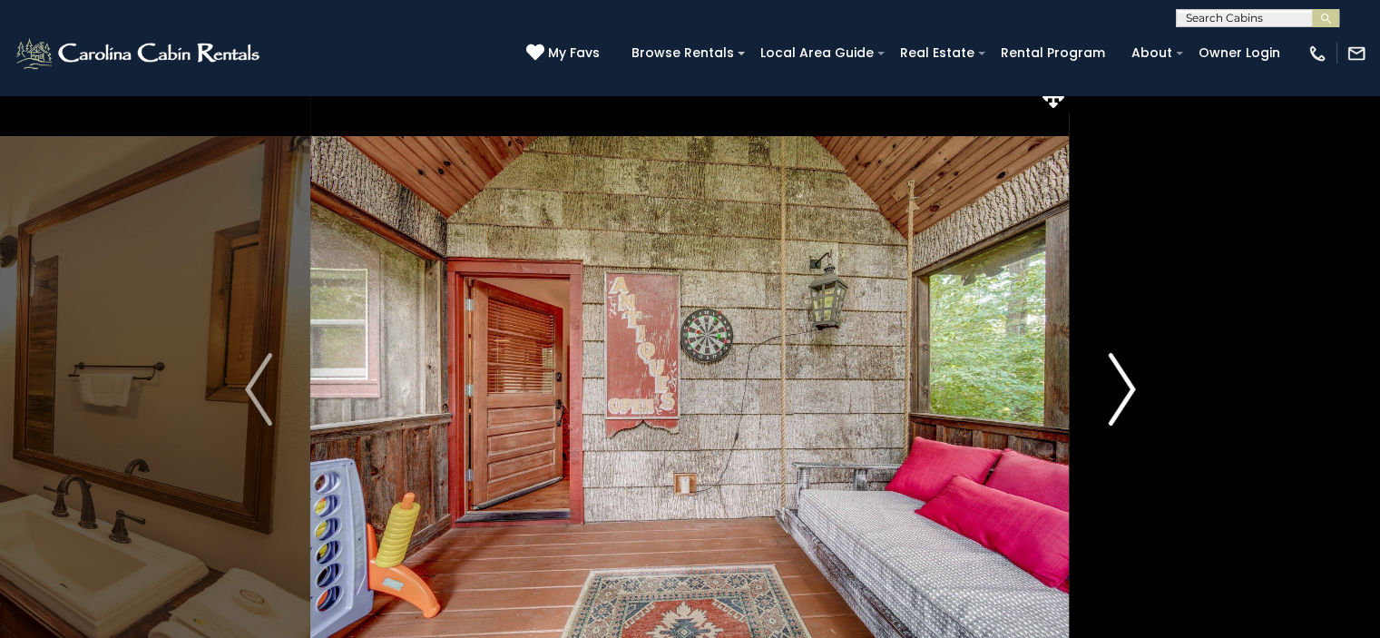
click at [1120, 376] on img "Next" at bounding box center [1120, 389] width 27 height 73
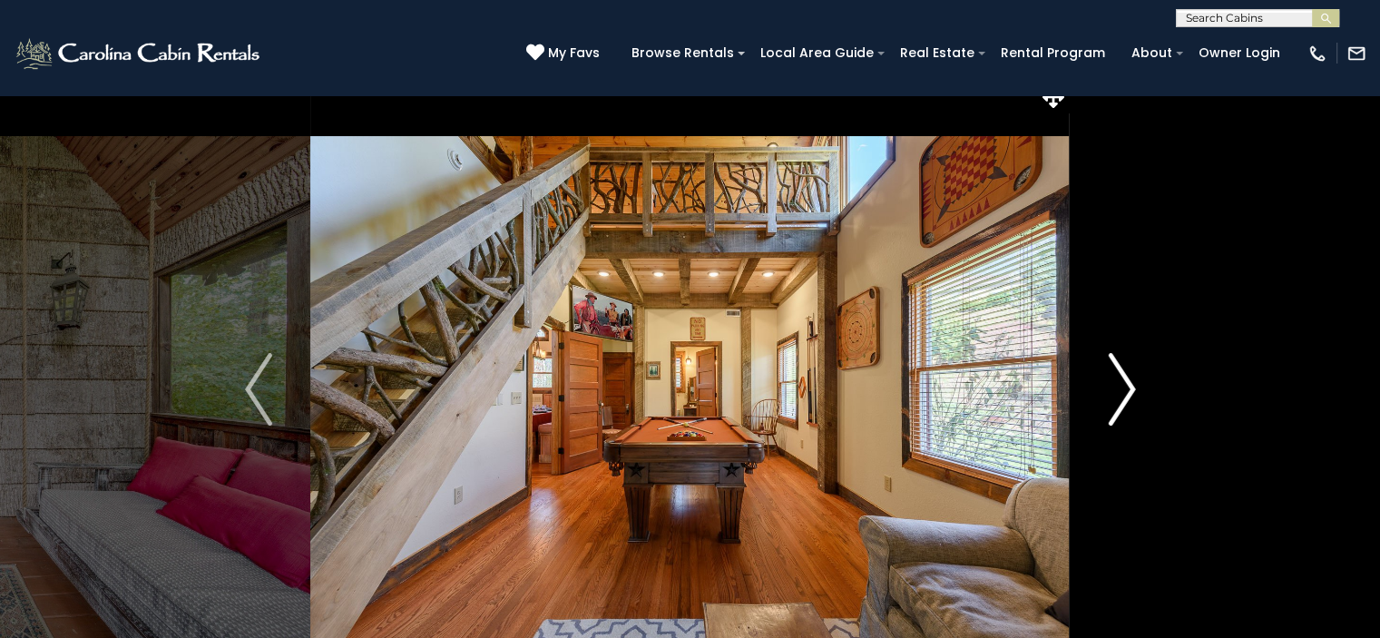
click at [1120, 376] on img "Next" at bounding box center [1120, 389] width 27 height 73
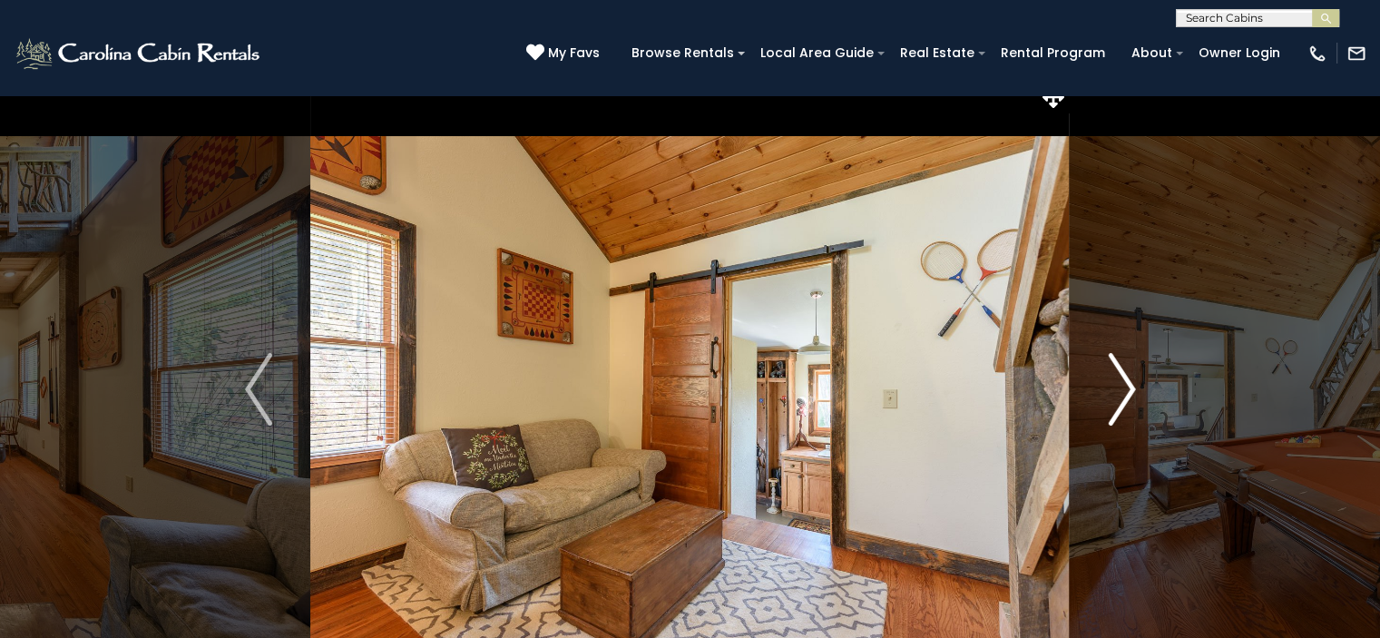
click at [1120, 376] on img "Next" at bounding box center [1120, 389] width 27 height 73
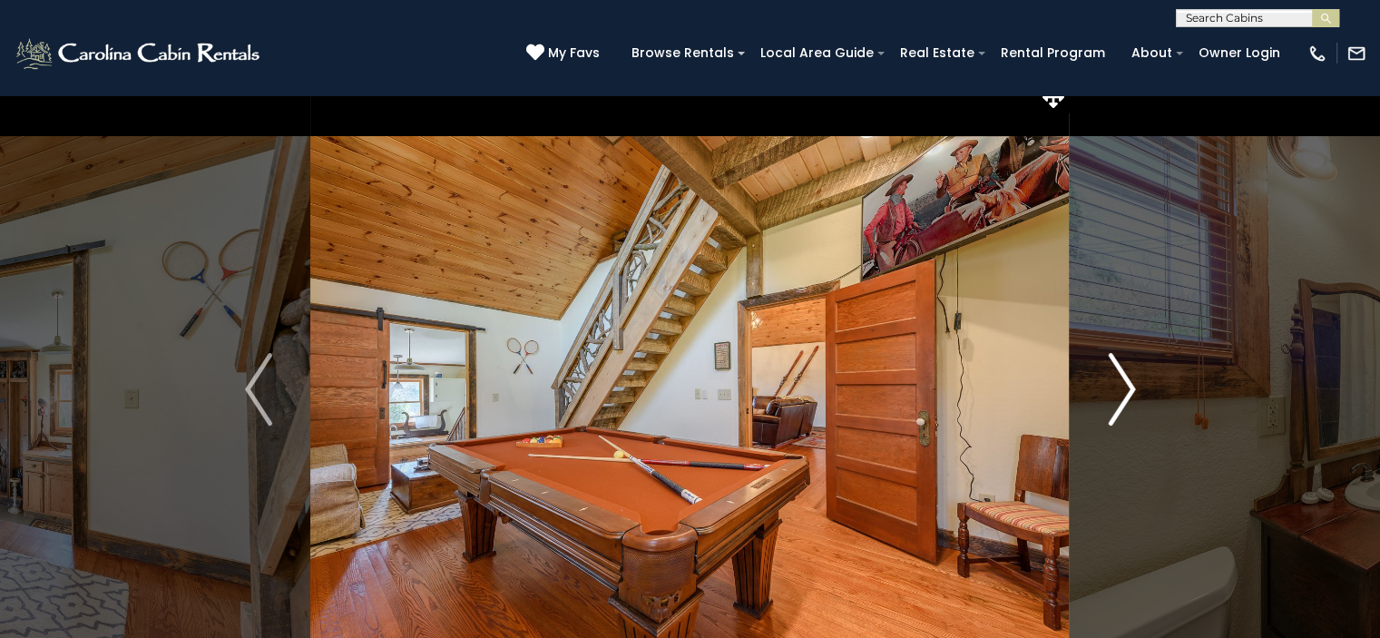
click at [1120, 376] on img "Next" at bounding box center [1120, 389] width 27 height 73
